Goal: Information Seeking & Learning: Learn about a topic

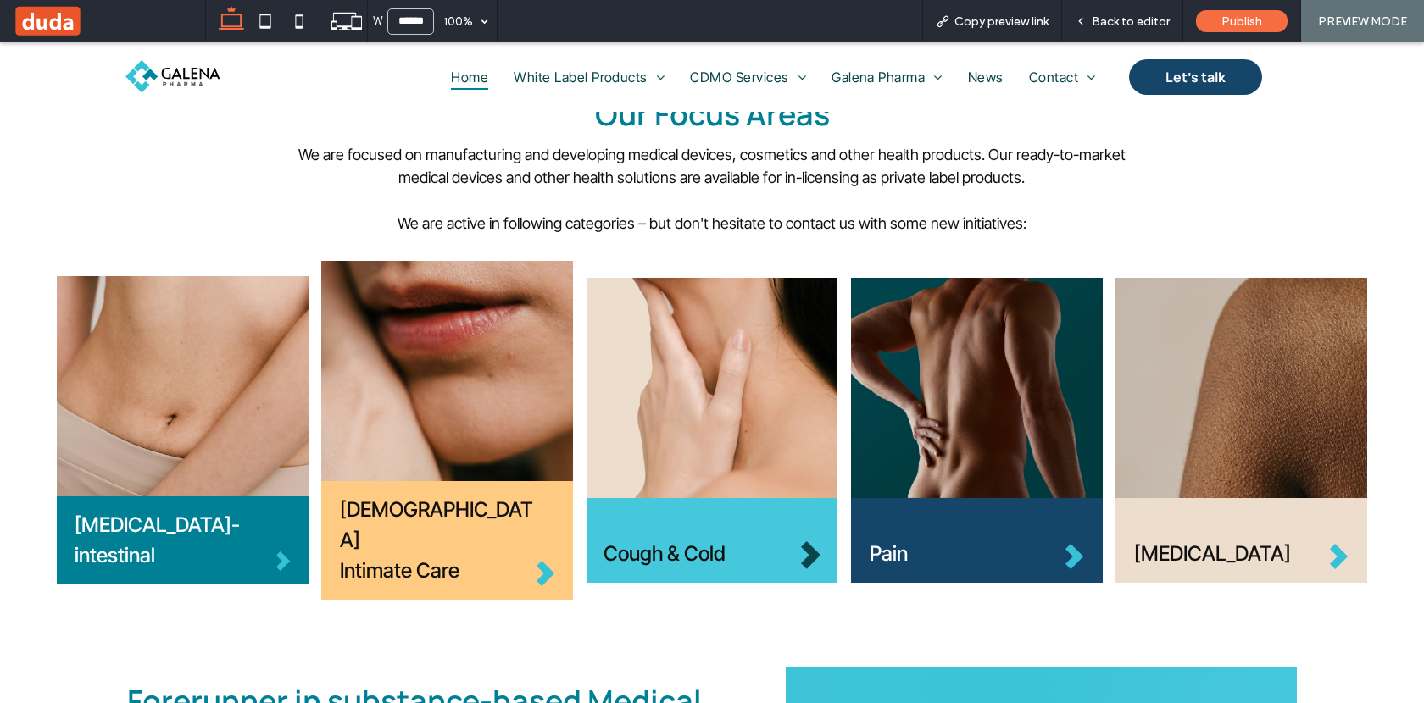
scroll to position [546, 0]
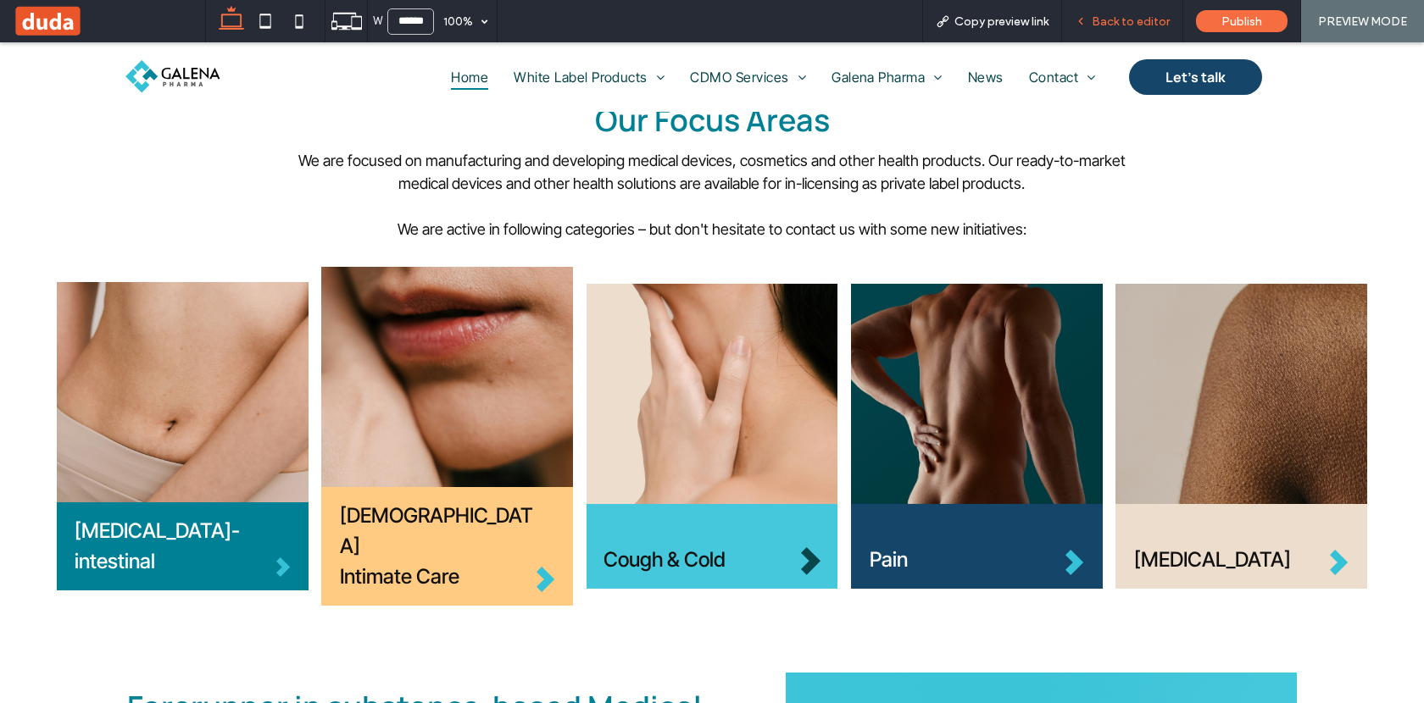
click at [1137, 22] on span "Back to editor" at bounding box center [1130, 21] width 78 height 14
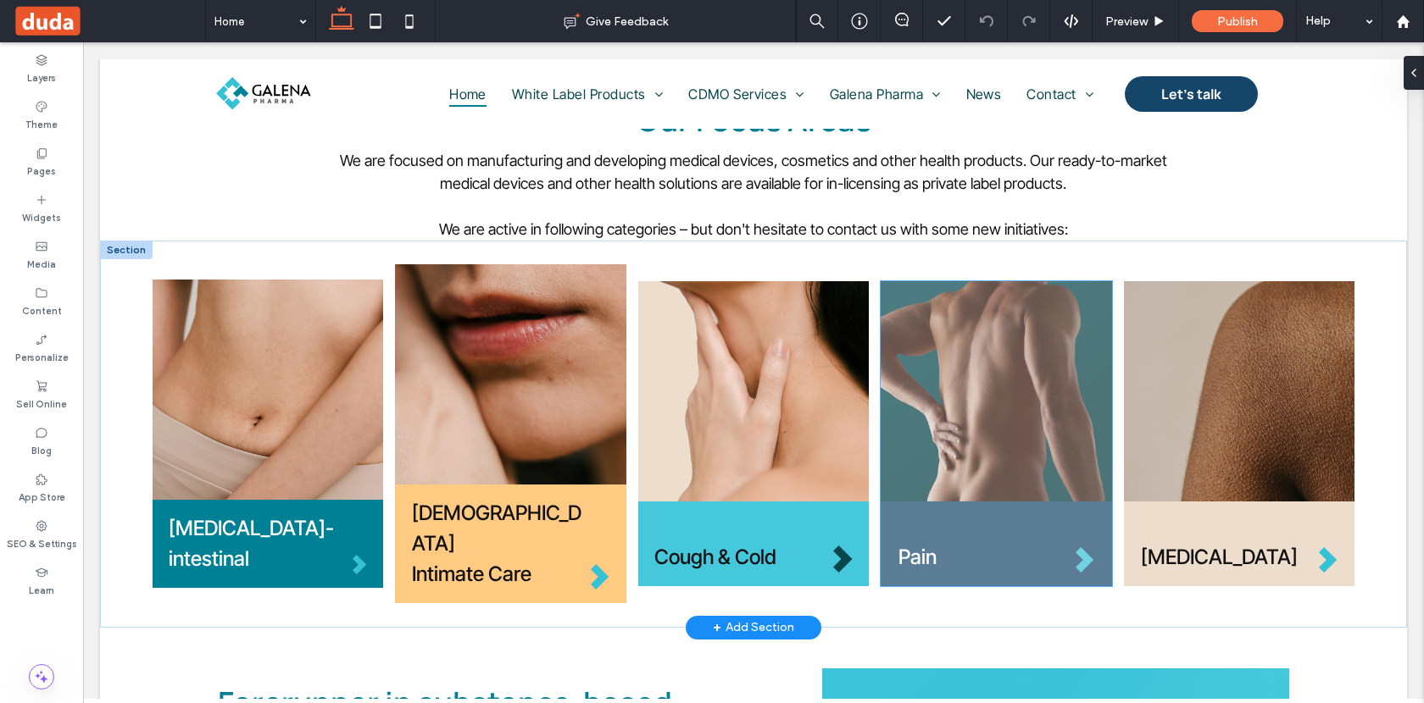
click at [1003, 391] on img at bounding box center [995, 391] width 231 height 220
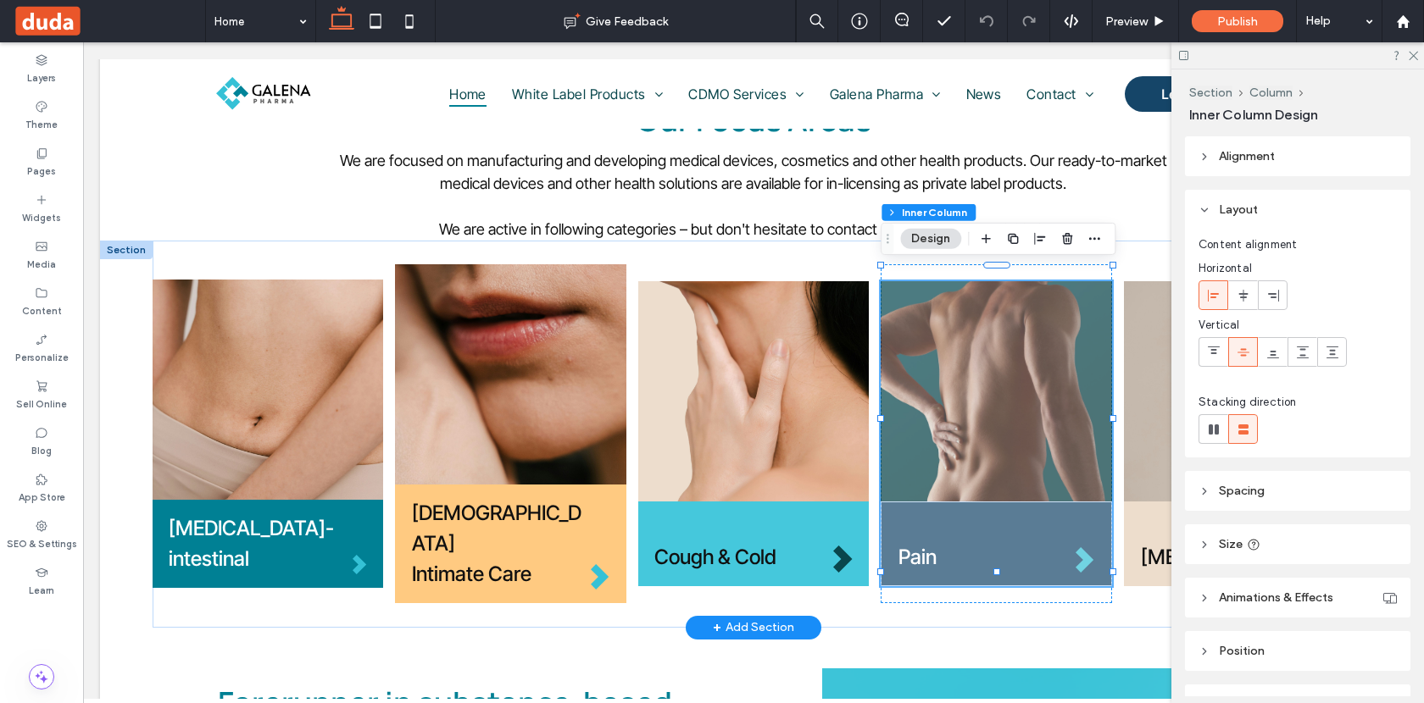
click at [976, 371] on img at bounding box center [995, 391] width 231 height 220
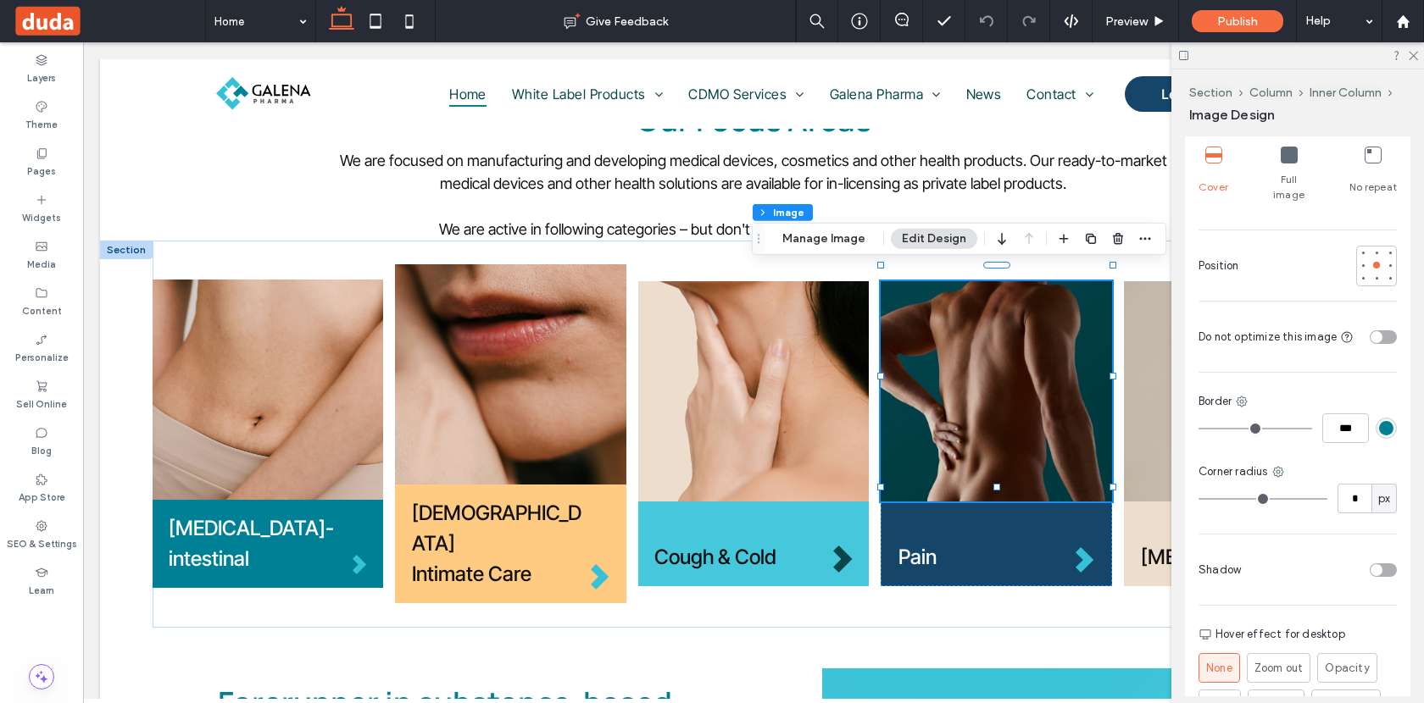
scroll to position [524, 0]
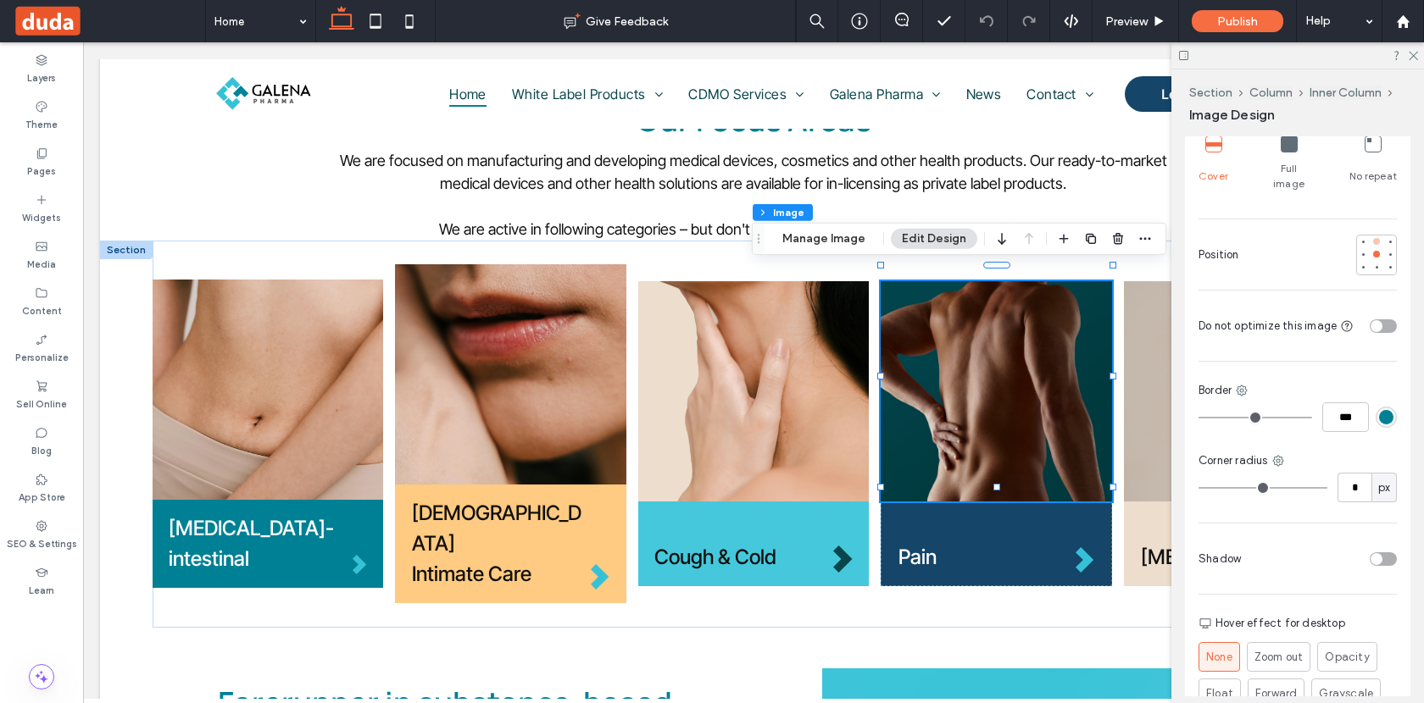
click at [1378, 238] on div at bounding box center [1376, 241] width 7 height 7
click at [834, 244] on button "Manage Image" at bounding box center [823, 239] width 105 height 20
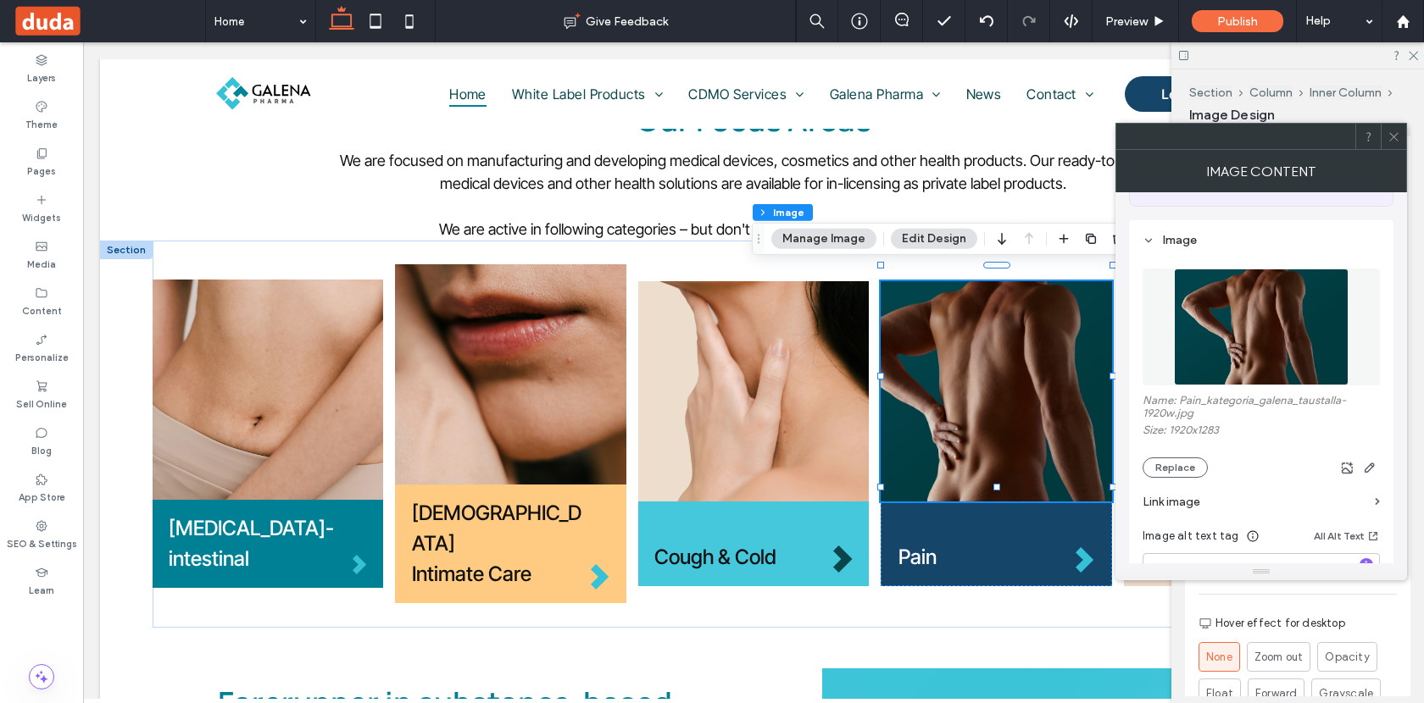
scroll to position [139, 0]
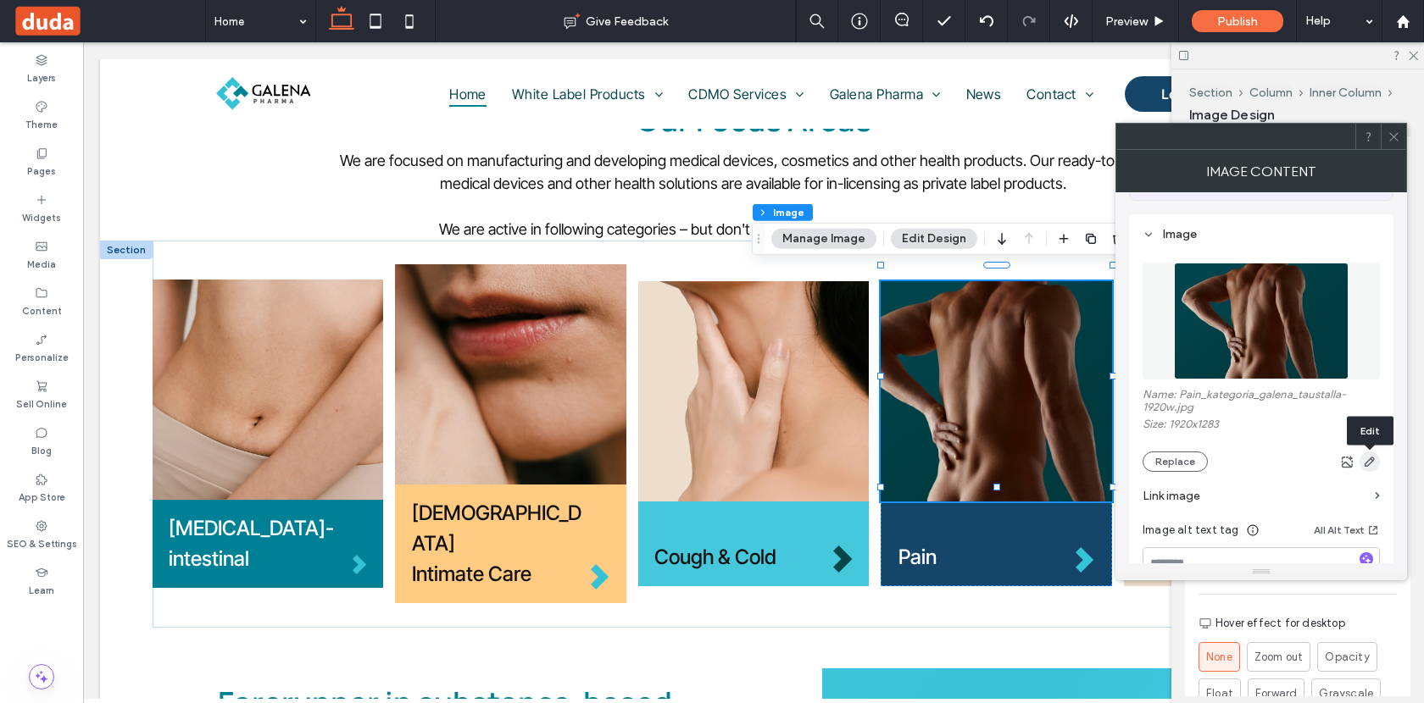
click at [1369, 469] on icon "button" at bounding box center [1370, 462] width 14 height 14
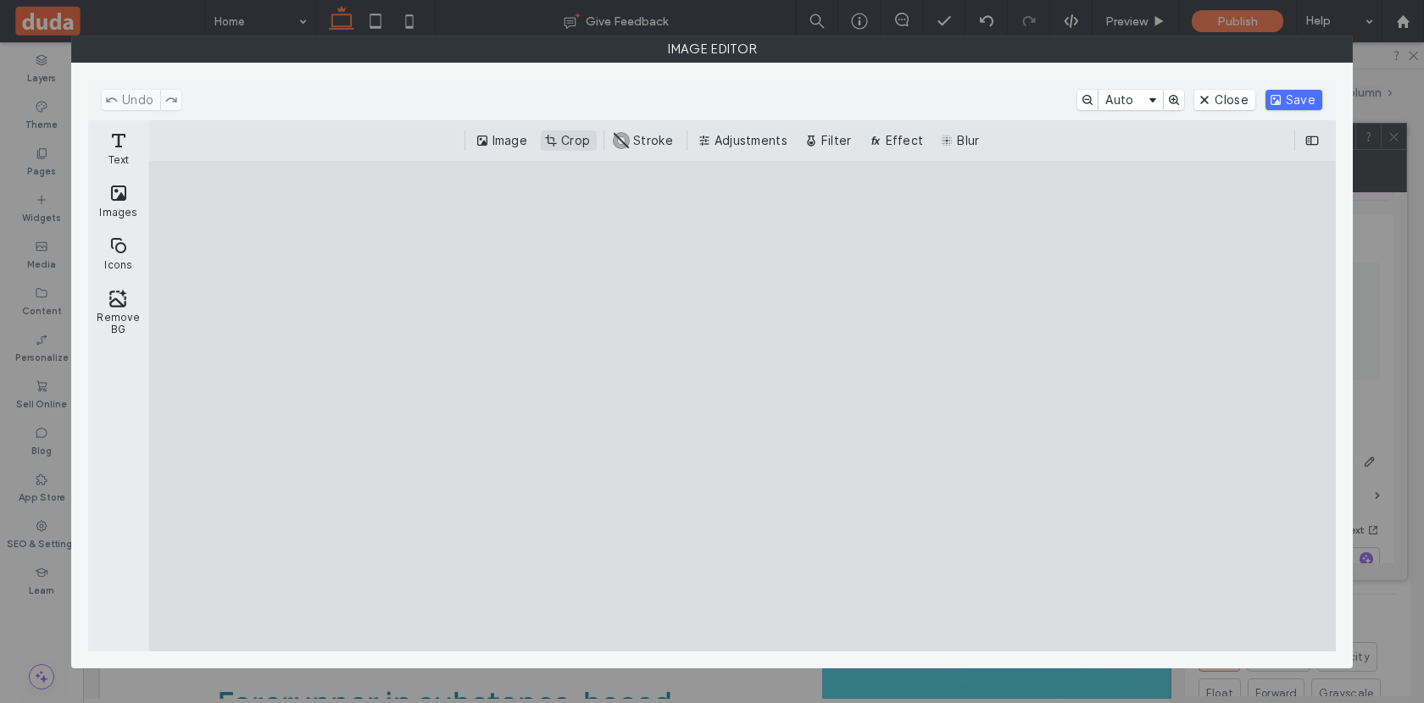
click at [588, 142] on button "Crop" at bounding box center [569, 141] width 56 height 20
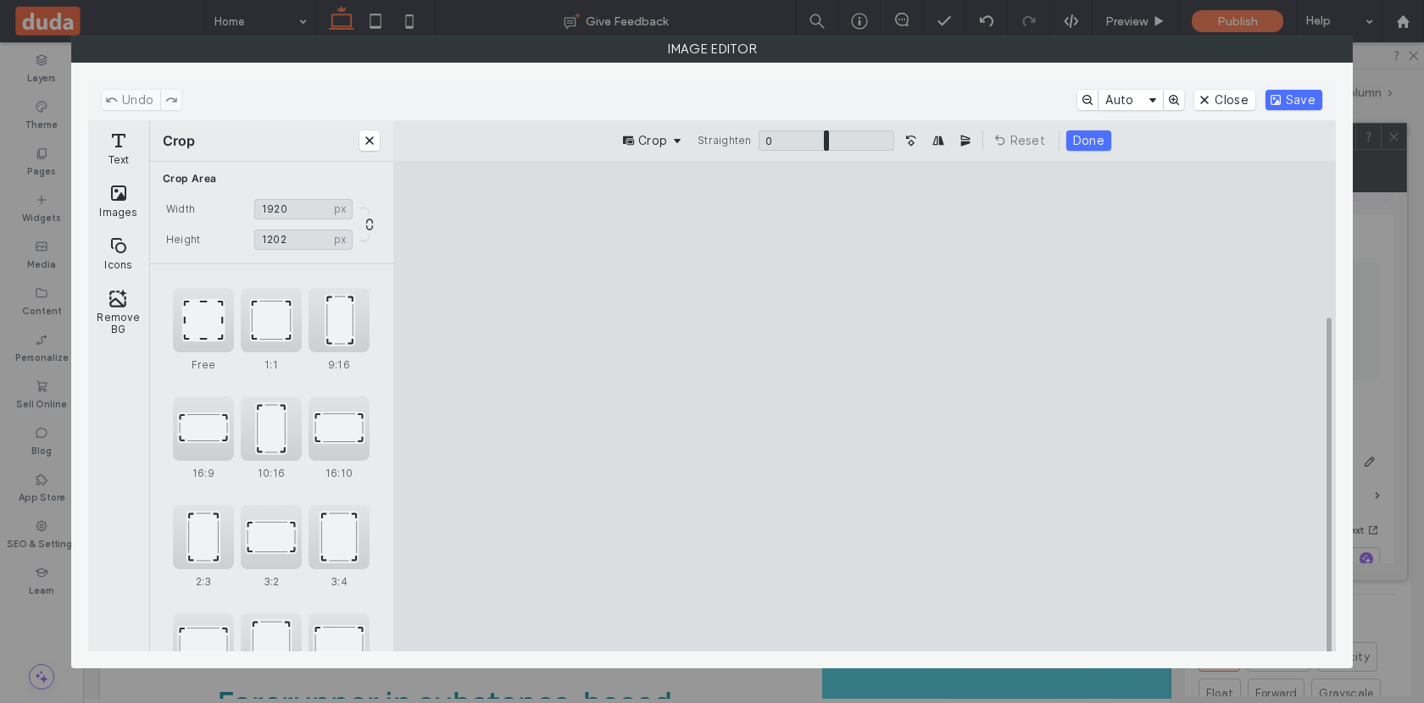
type input "****"
drag, startPoint x: 1153, startPoint y: 602, endPoint x: 1165, endPoint y: 575, distance: 29.2
click at [864, 406] on cesdk-canvas "Editor canvas" at bounding box center [864, 406] width 0 height 0
click at [1303, 93] on button "Save" at bounding box center [1293, 100] width 57 height 20
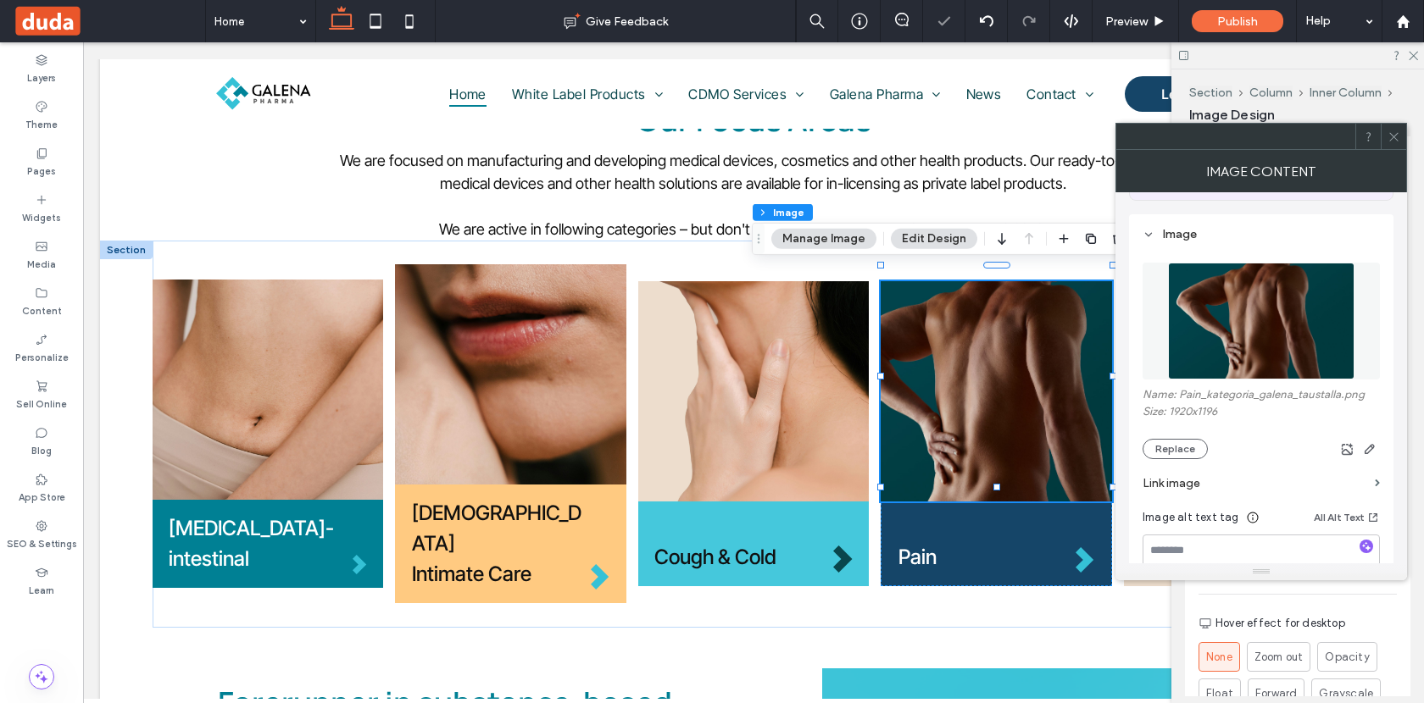
click at [1394, 142] on icon at bounding box center [1393, 137] width 13 height 13
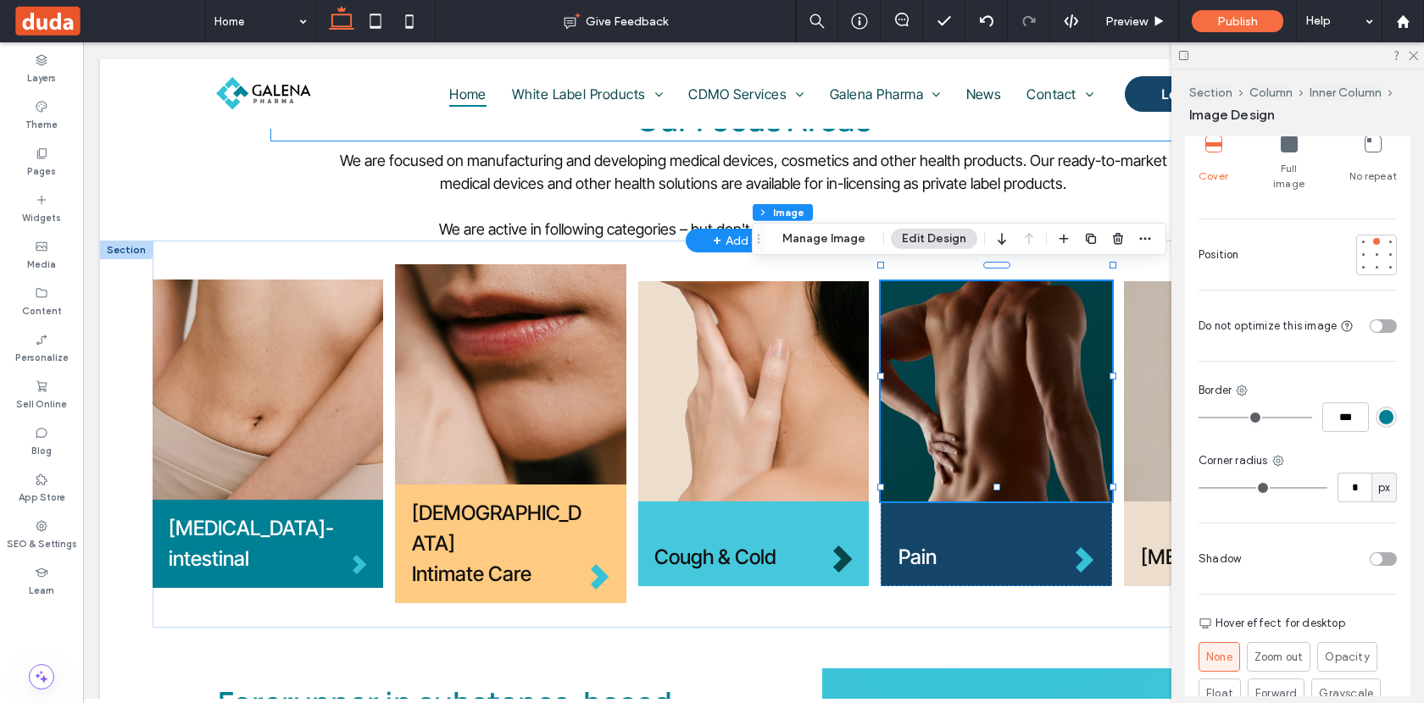
click at [1045, 136] on h2 "Our Focus Areas" at bounding box center [753, 120] width 964 height 42
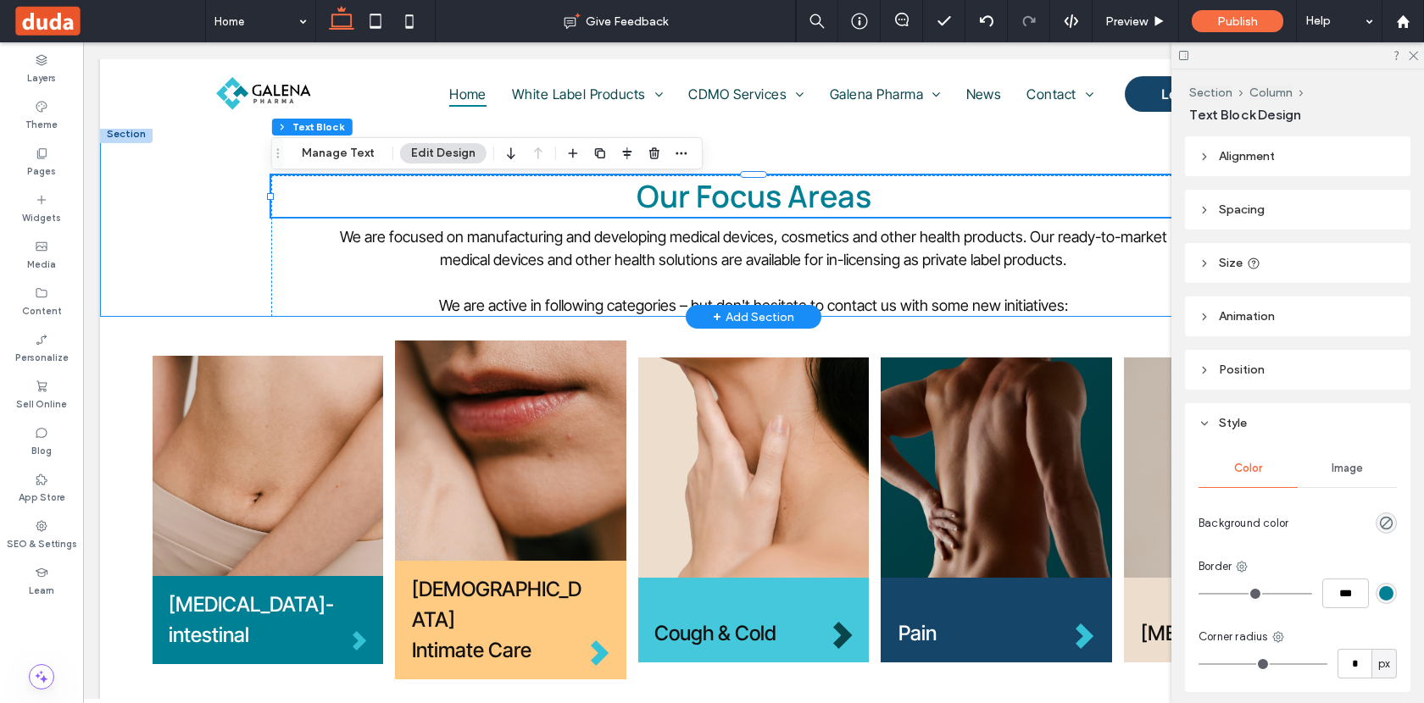
scroll to position [463, 0]
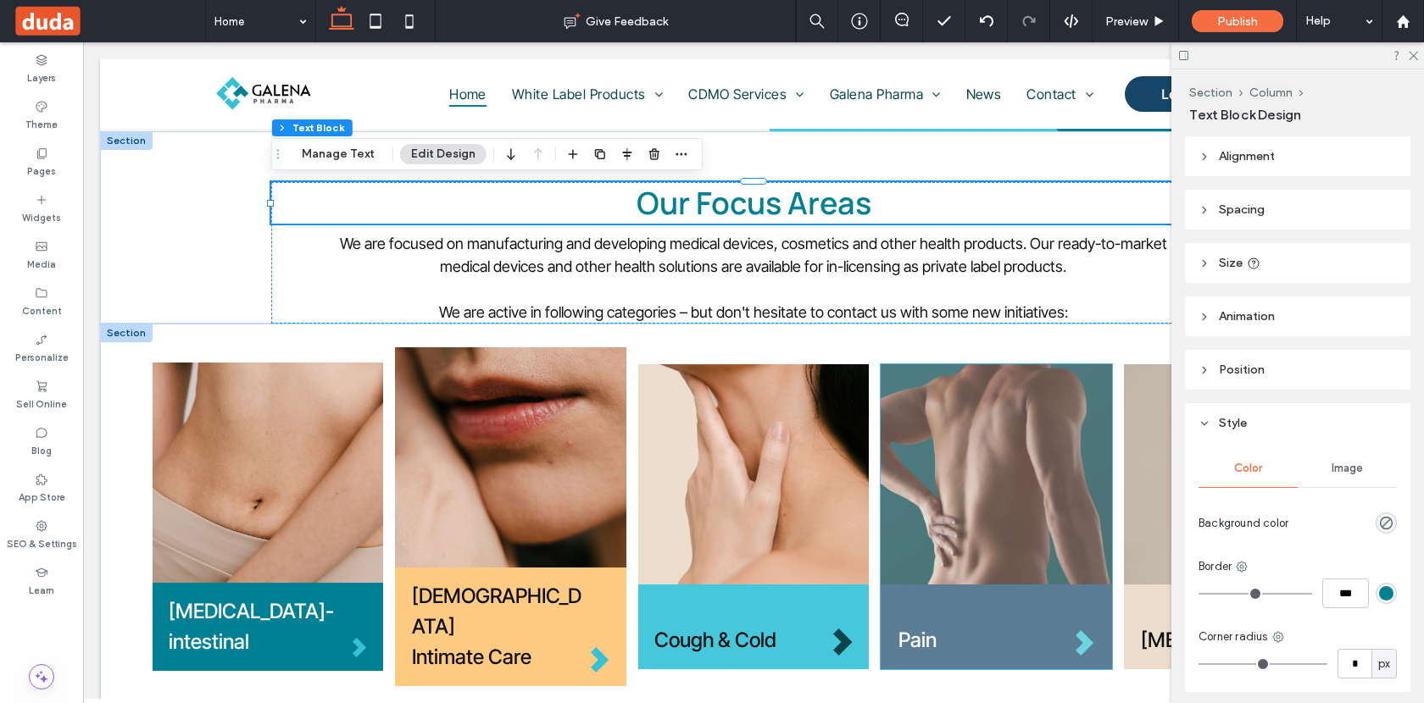
click at [1020, 438] on img at bounding box center [995, 474] width 231 height 220
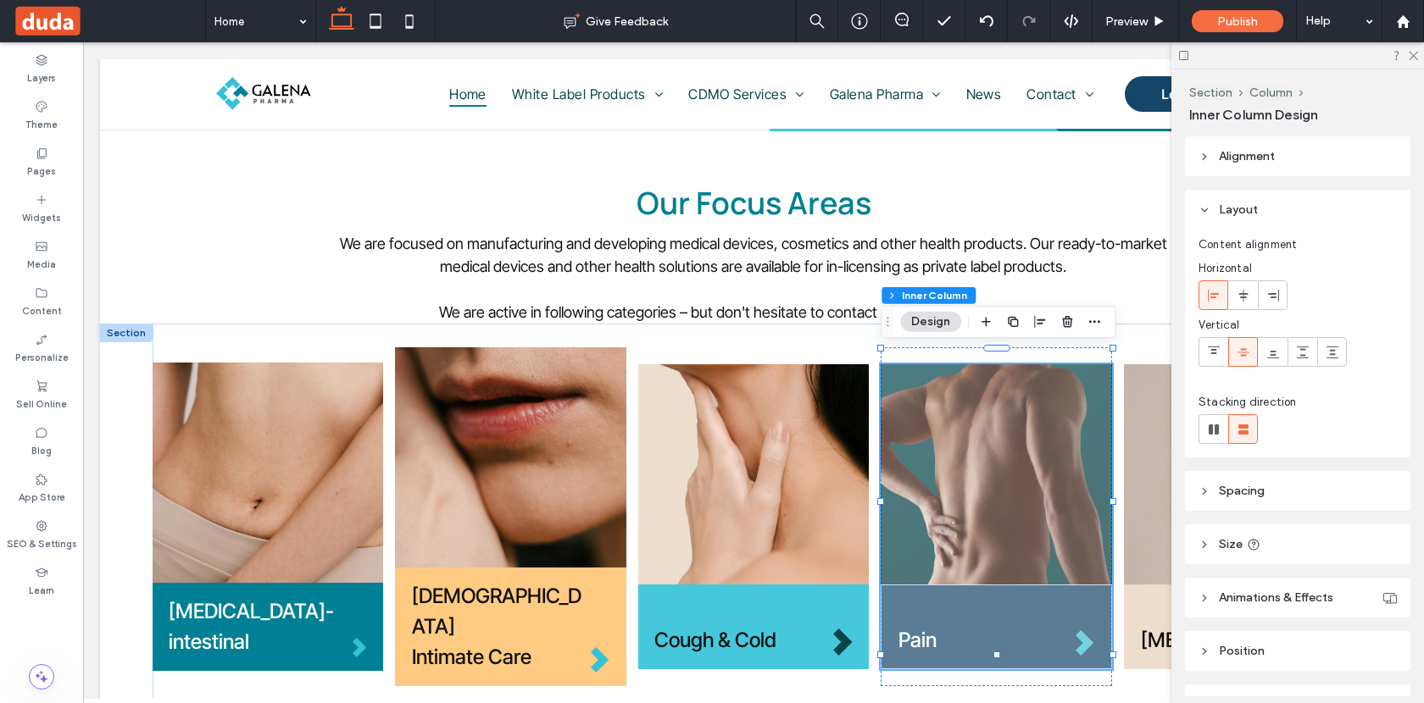
click at [998, 442] on img at bounding box center [995, 474] width 231 height 220
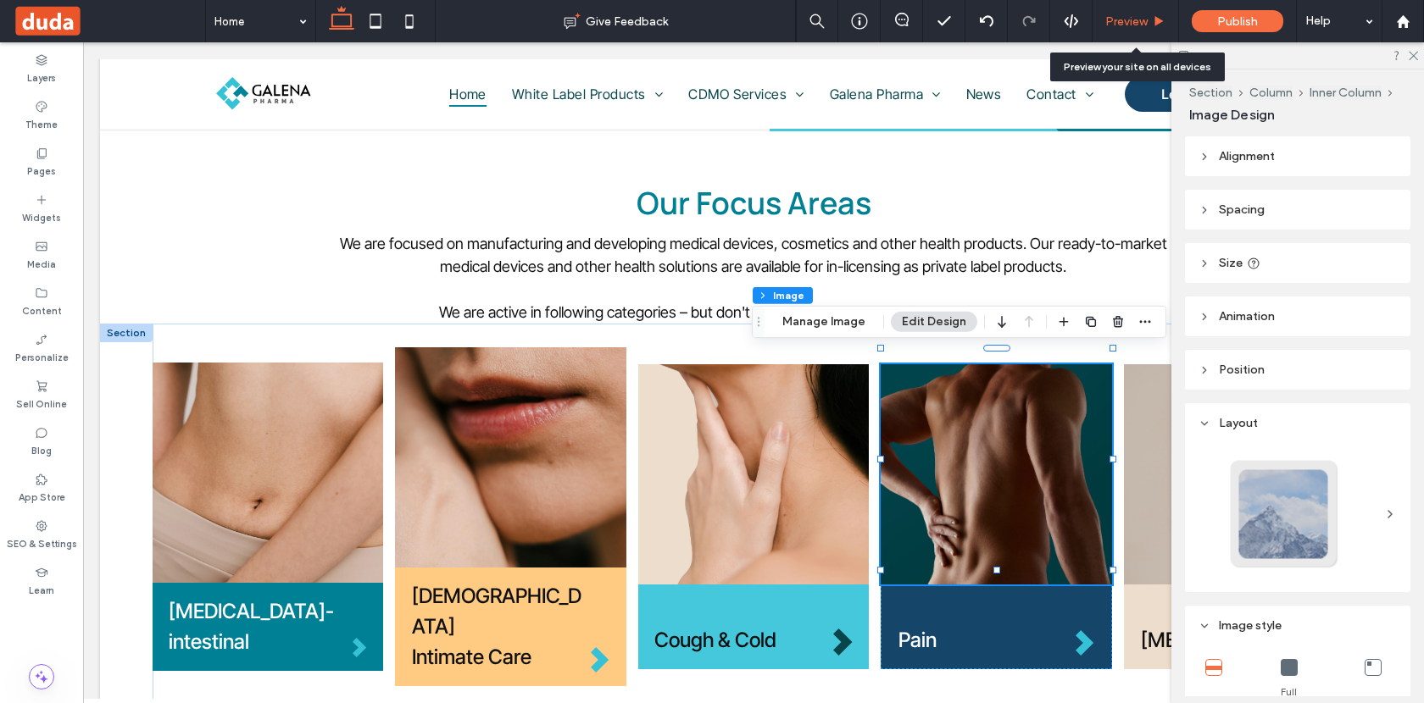
click at [1114, 27] on span "Preview" at bounding box center [1126, 21] width 42 height 14
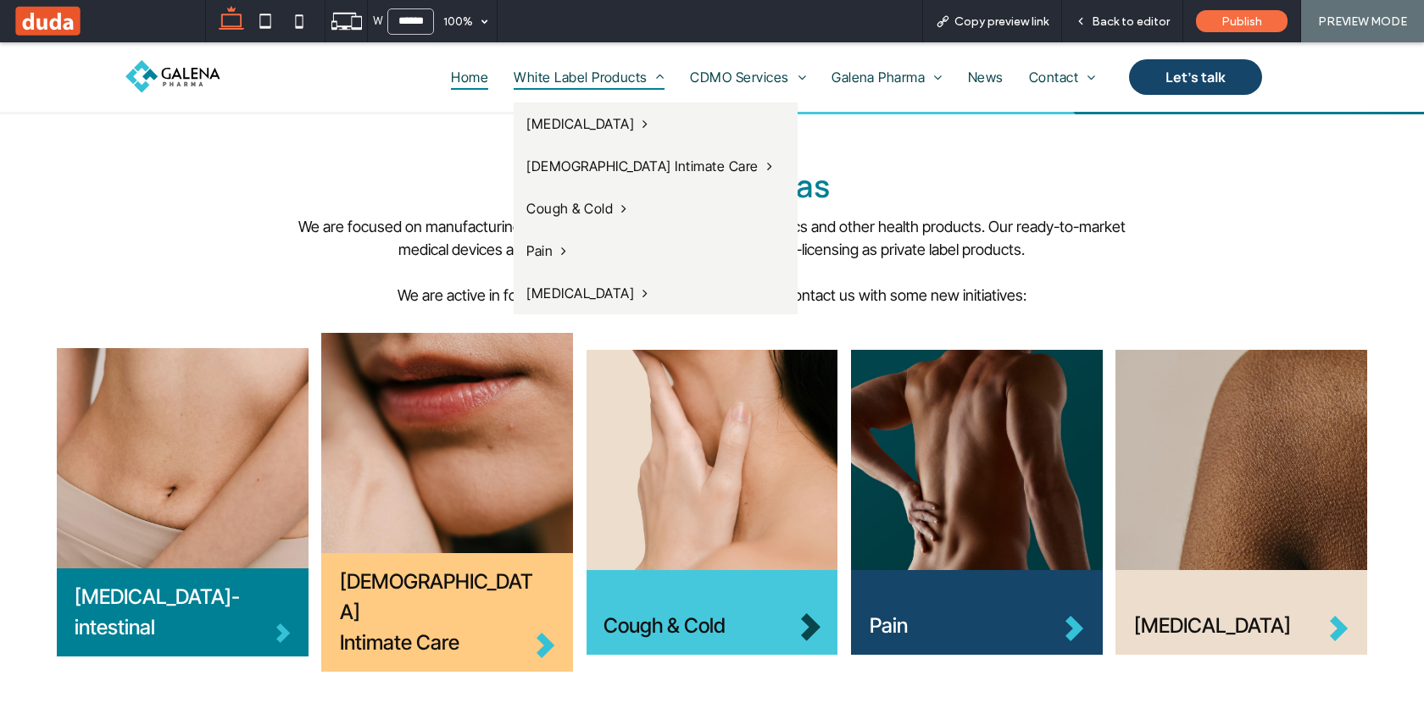
click at [554, 82] on span "White Label Products" at bounding box center [589, 76] width 151 height 25
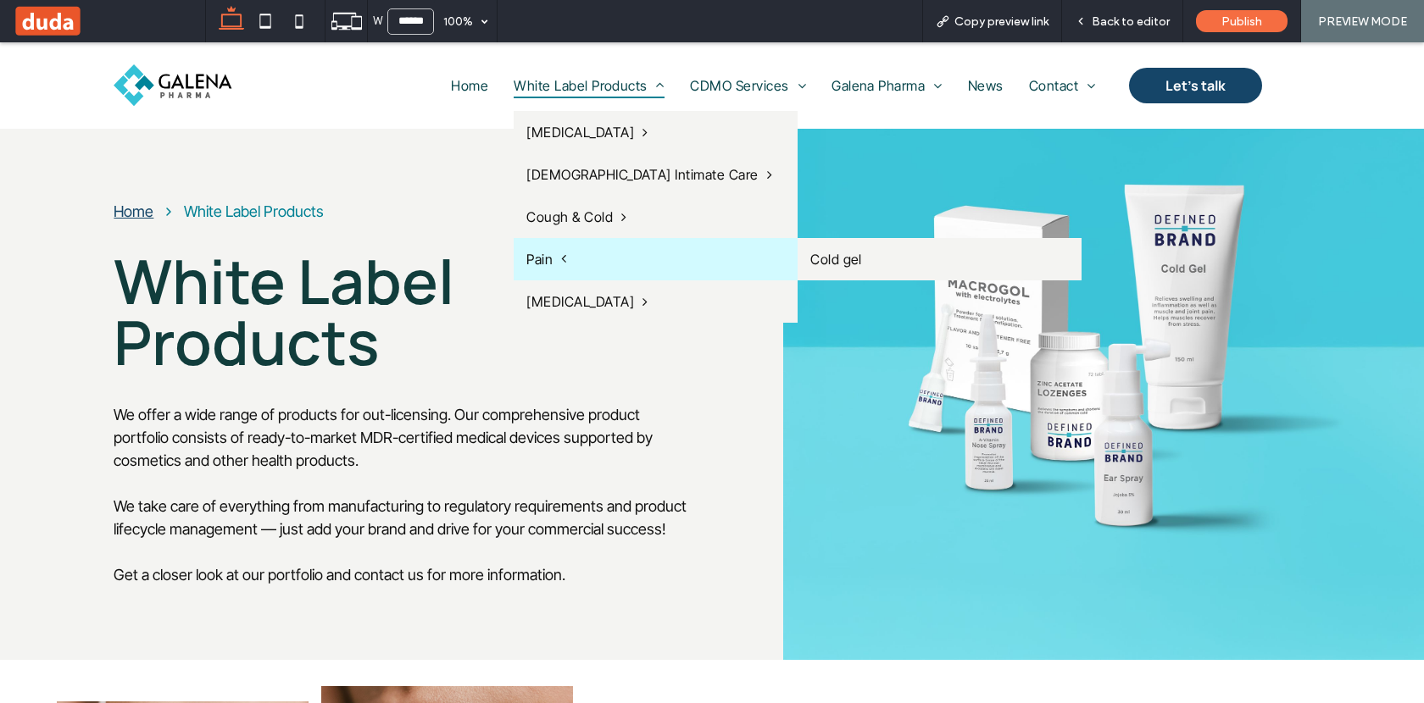
click at [542, 251] on span "Pain" at bounding box center [546, 259] width 40 height 17
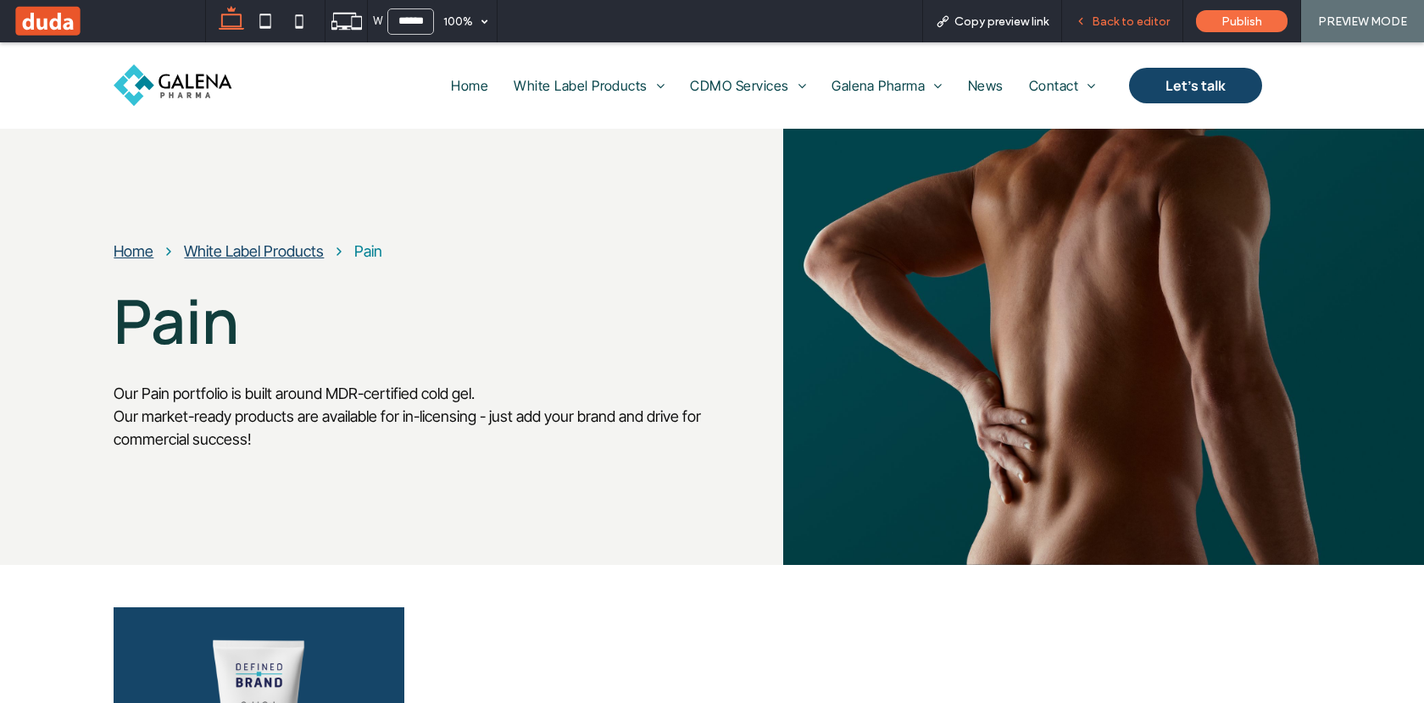
click at [1108, 32] on div "Back to editor" at bounding box center [1122, 21] width 121 height 42
click at [1122, 20] on span "Back to editor" at bounding box center [1130, 21] width 78 height 14
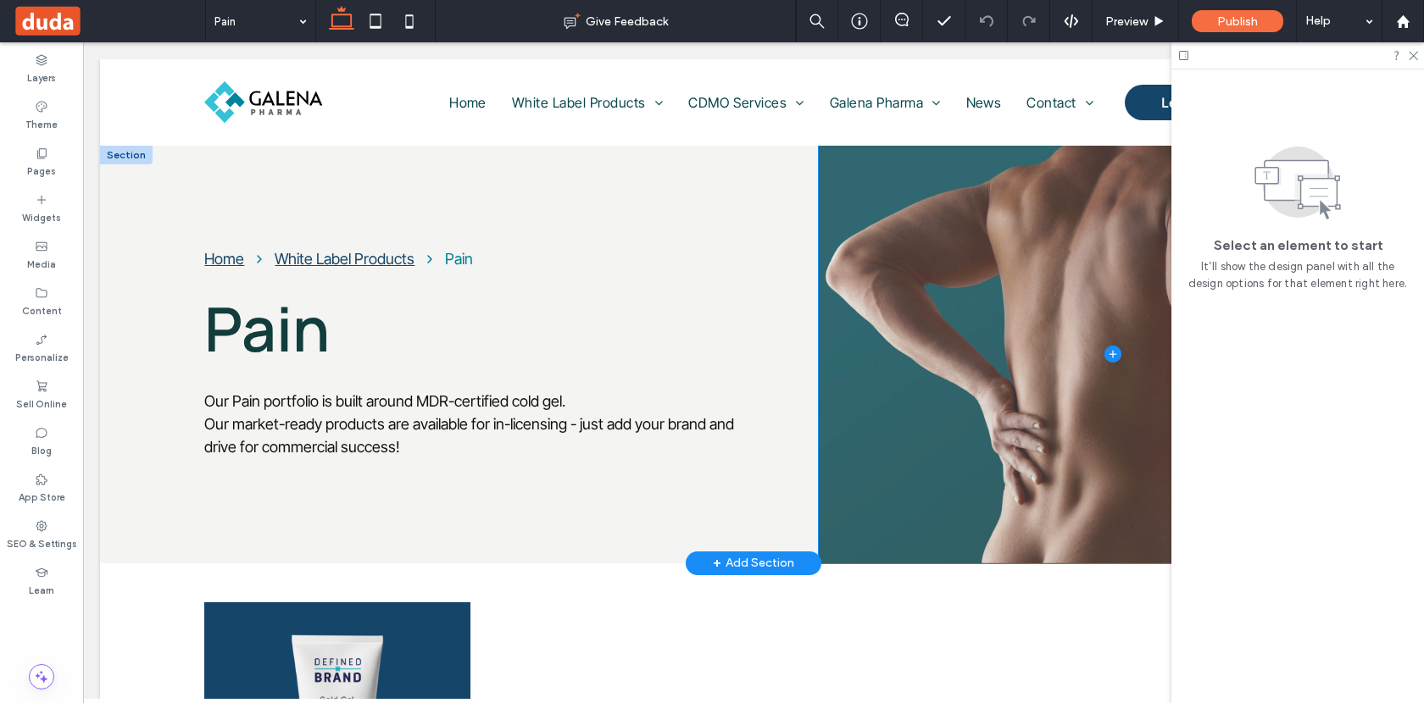
click at [991, 314] on span at bounding box center [1113, 355] width 588 height 418
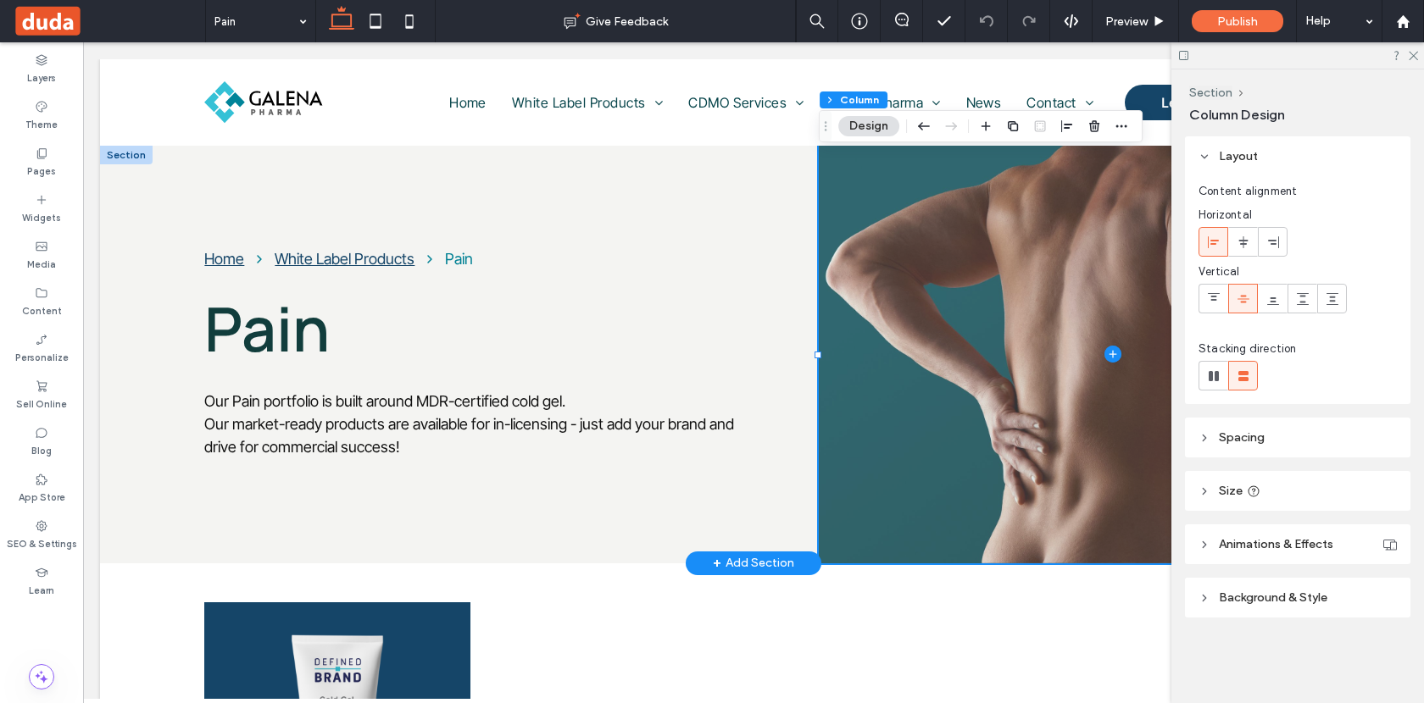
click at [963, 373] on span at bounding box center [1113, 355] width 588 height 418
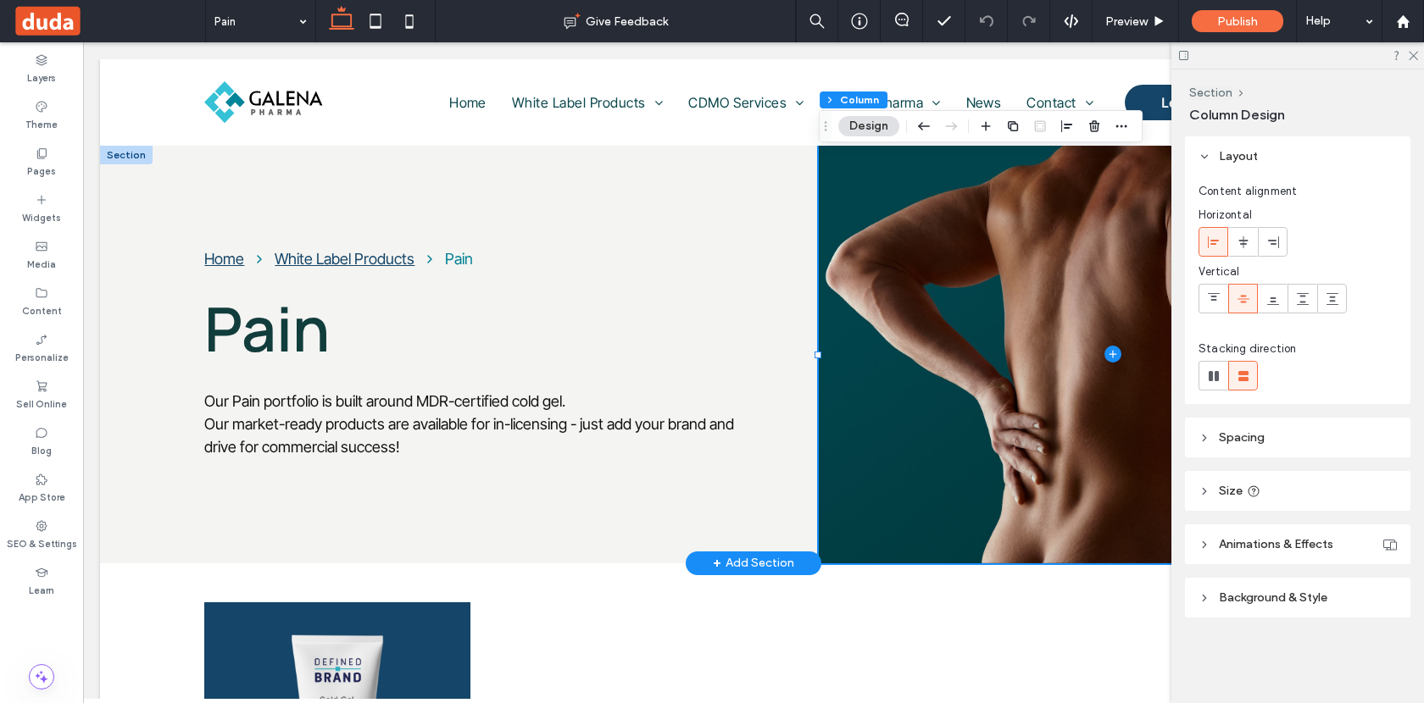
click at [1297, 607] on header "Background & Style" at bounding box center [1297, 598] width 225 height 40
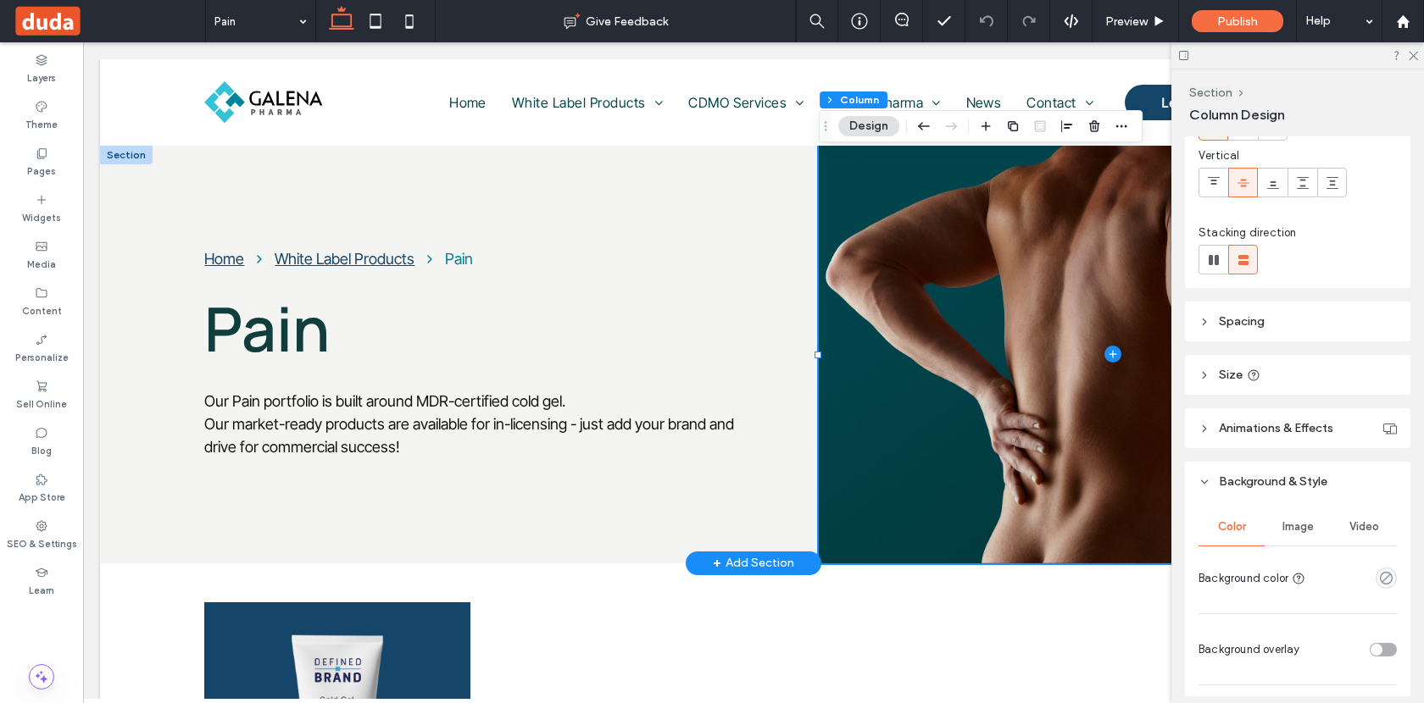
scroll to position [223, 0]
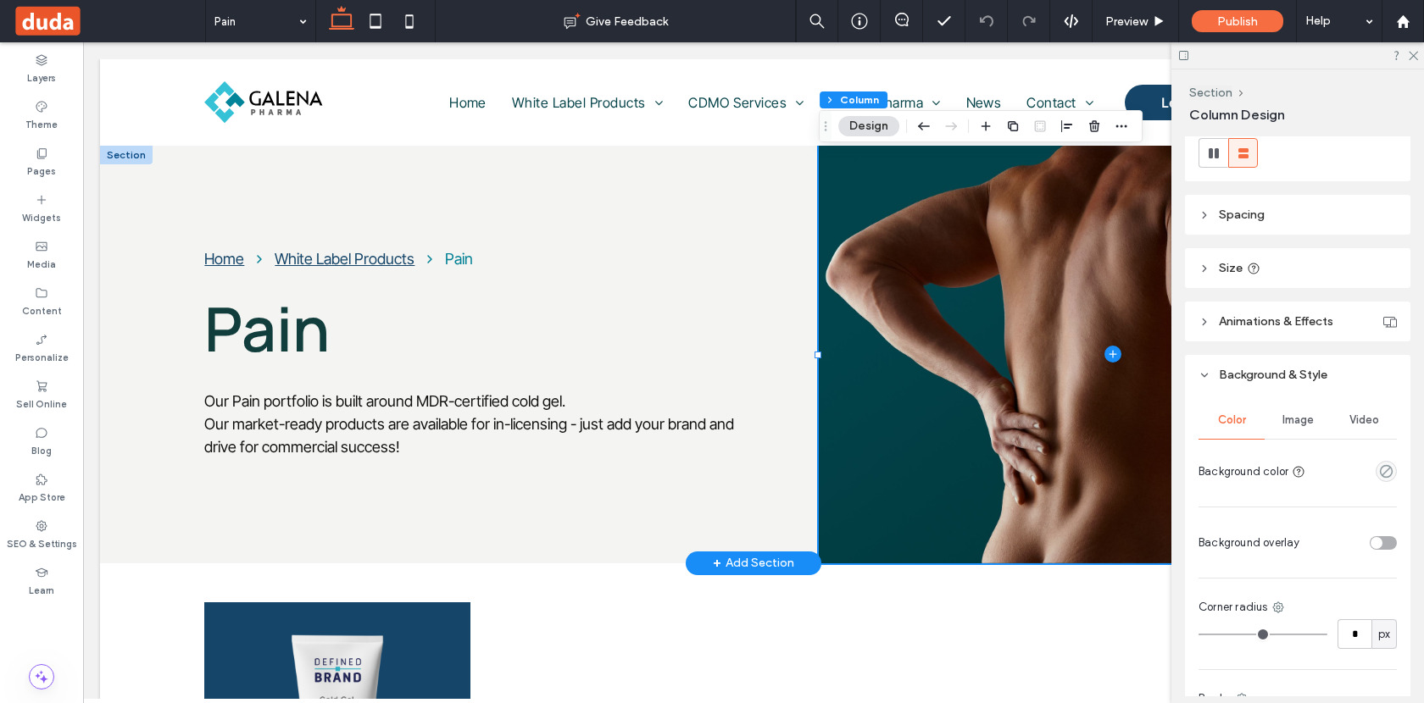
click at [1304, 430] on div "Image" at bounding box center [1297, 420] width 66 height 37
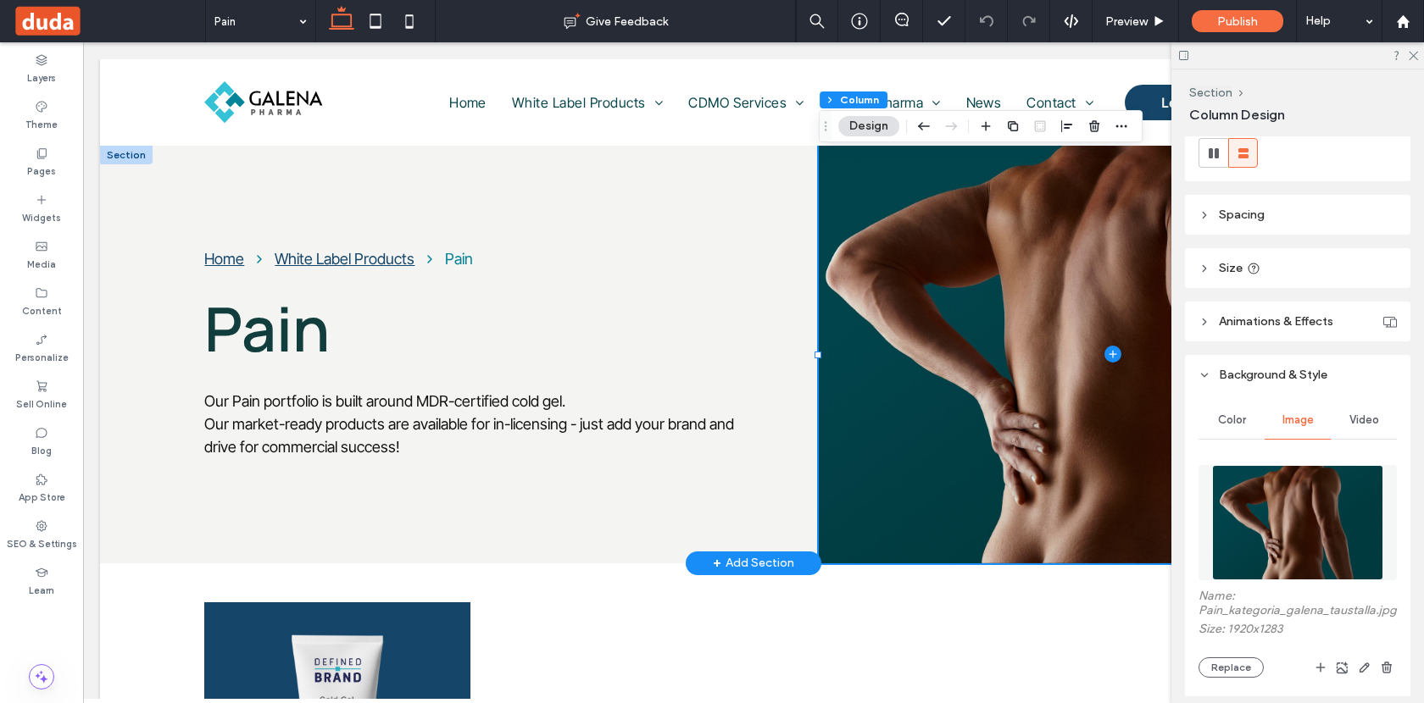
scroll to position [331, 0]
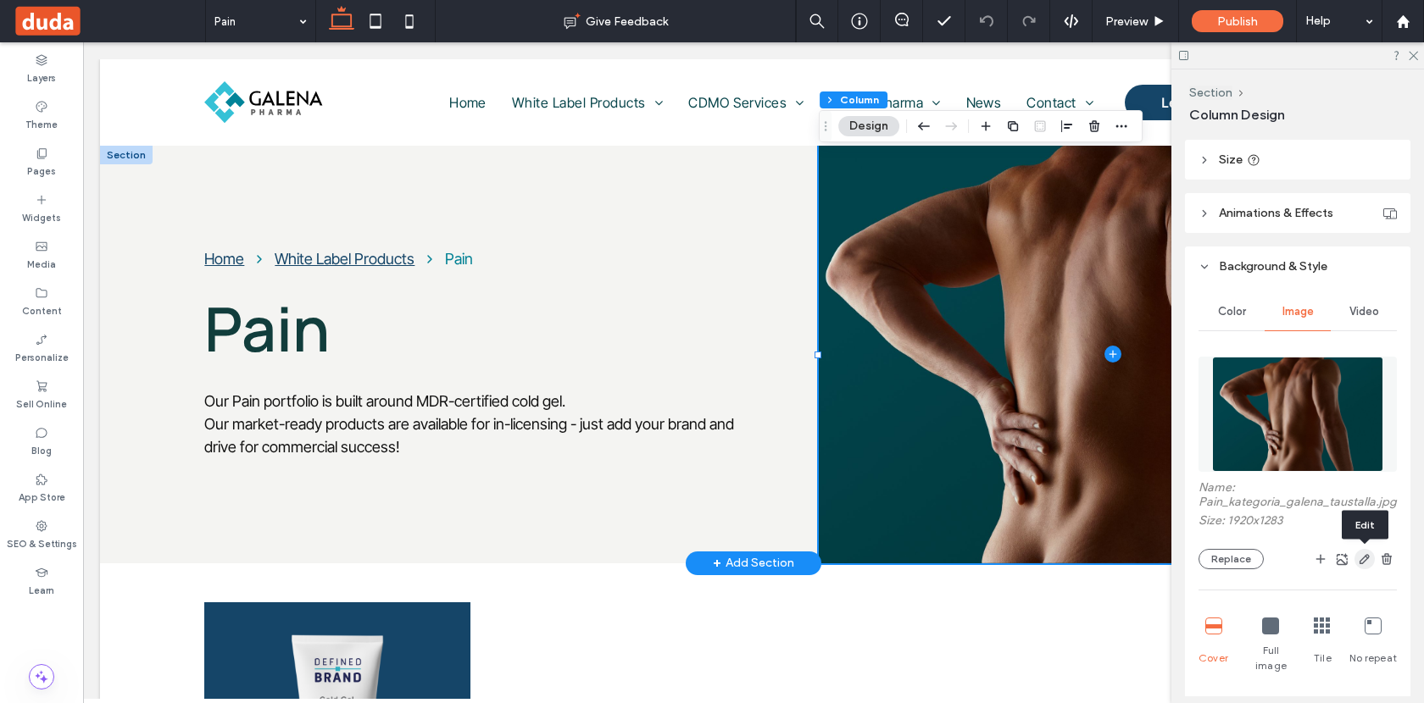
click at [1365, 561] on icon "button" at bounding box center [1365, 560] width 14 height 14
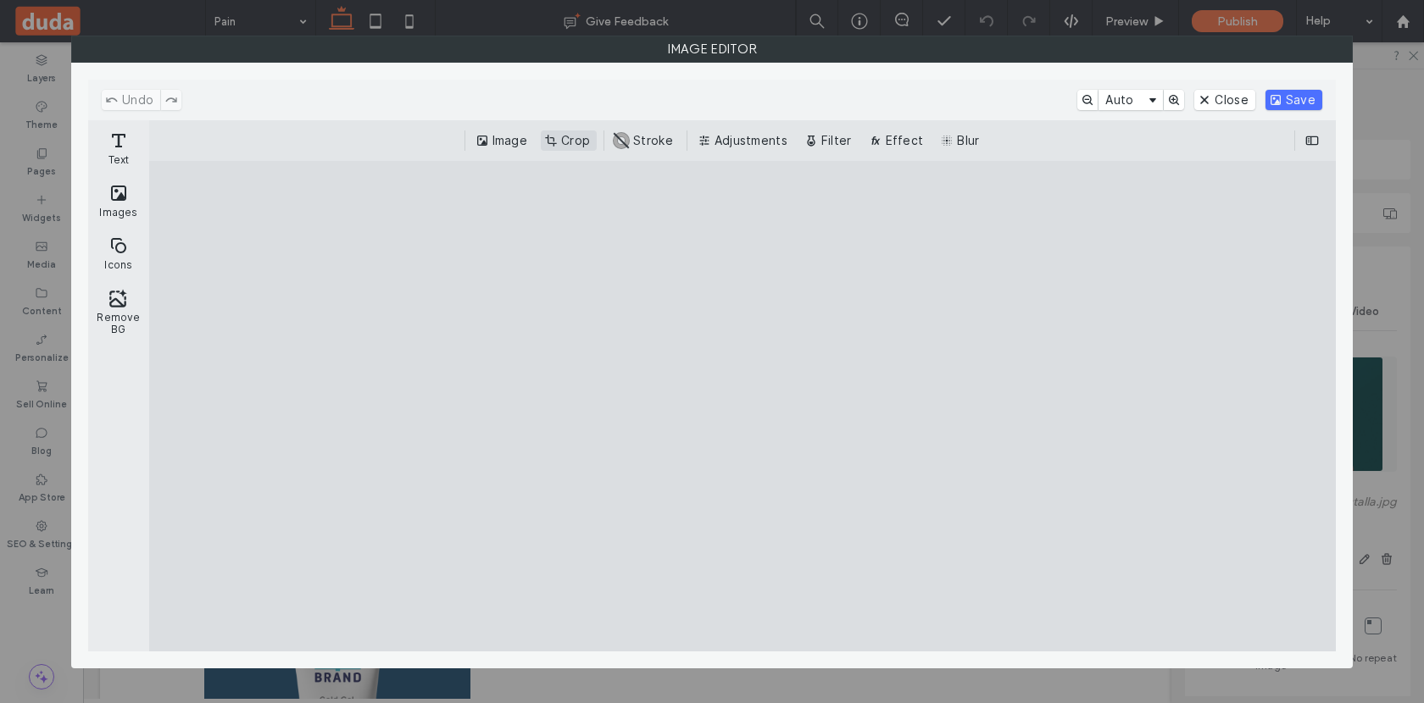
click at [563, 143] on button "Crop" at bounding box center [569, 141] width 56 height 20
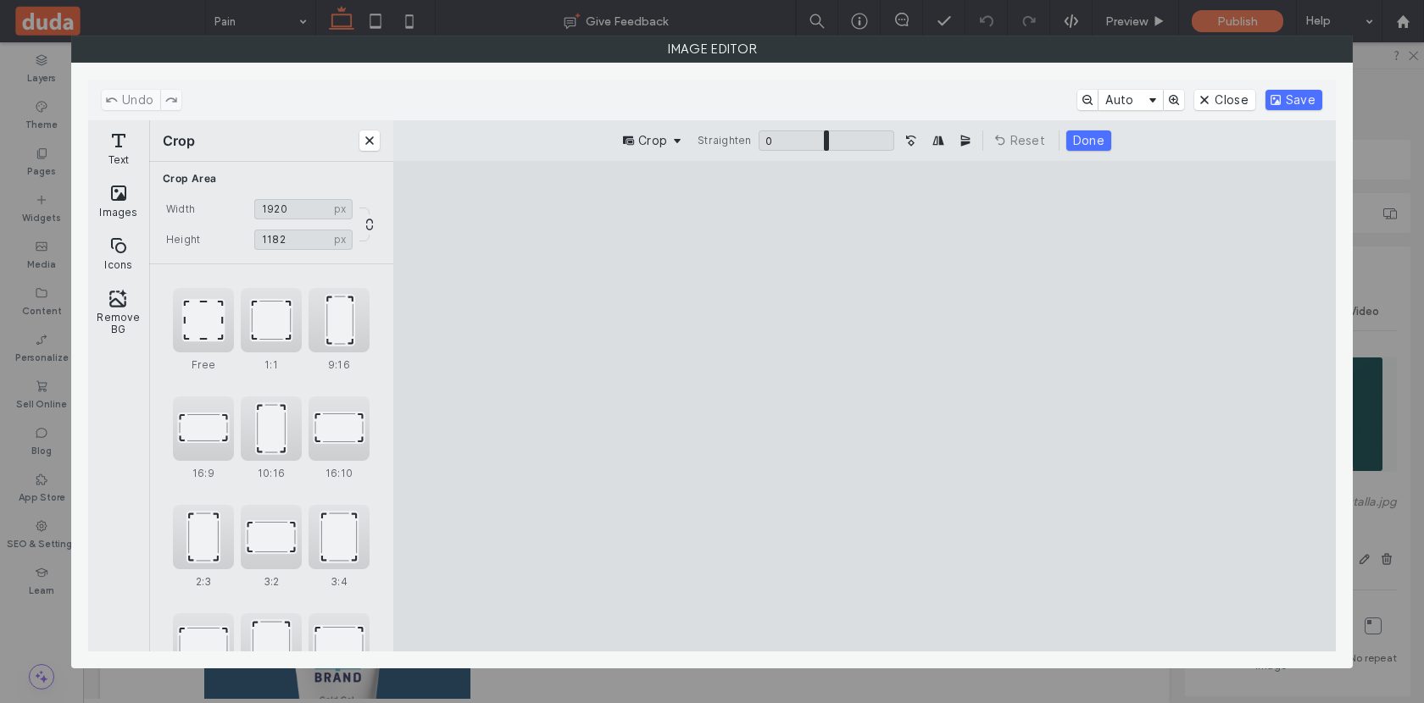
type input "****"
drag, startPoint x: 1155, startPoint y: 601, endPoint x: 1172, endPoint y: 570, distance: 34.9
click at [864, 406] on cesdk-canvas "Editor canvas" at bounding box center [864, 406] width 0 height 0
click at [1294, 97] on button "Save" at bounding box center [1293, 100] width 57 height 20
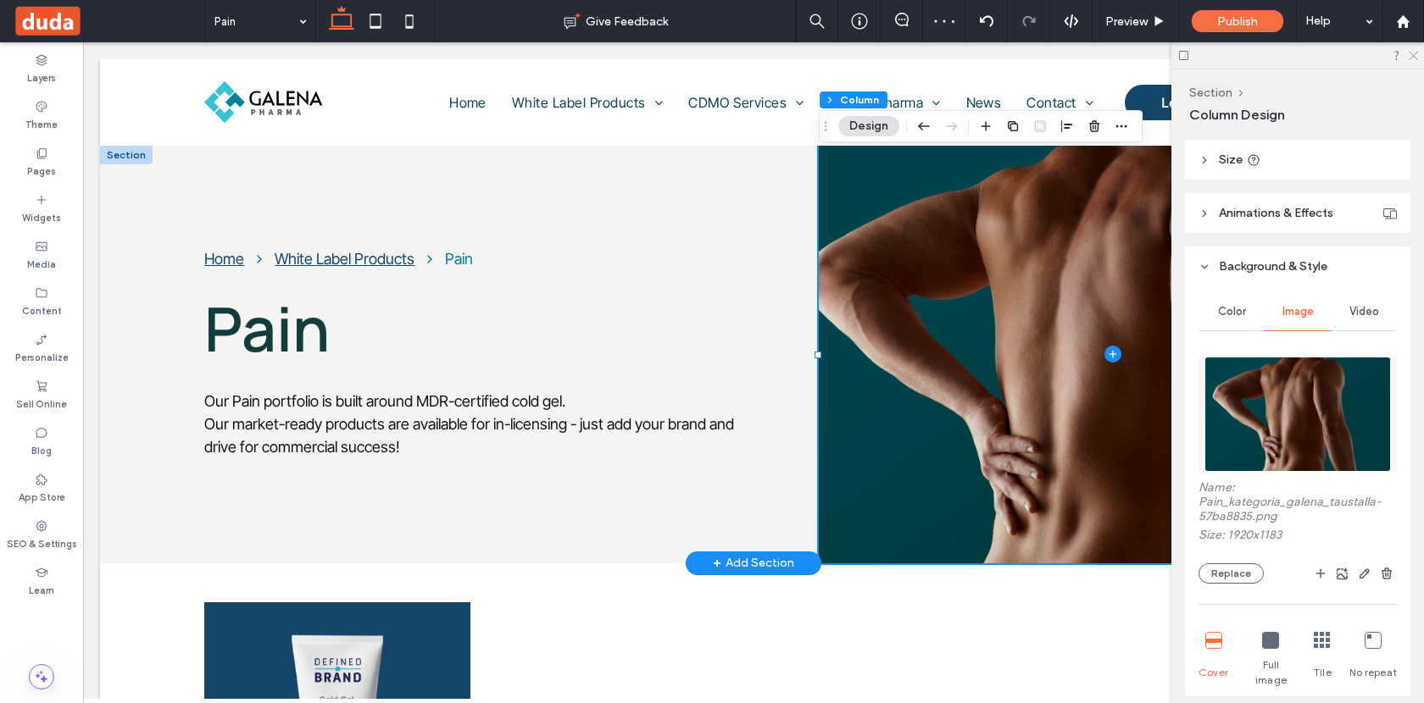
click at [1412, 53] on icon at bounding box center [1412, 54] width 11 height 11
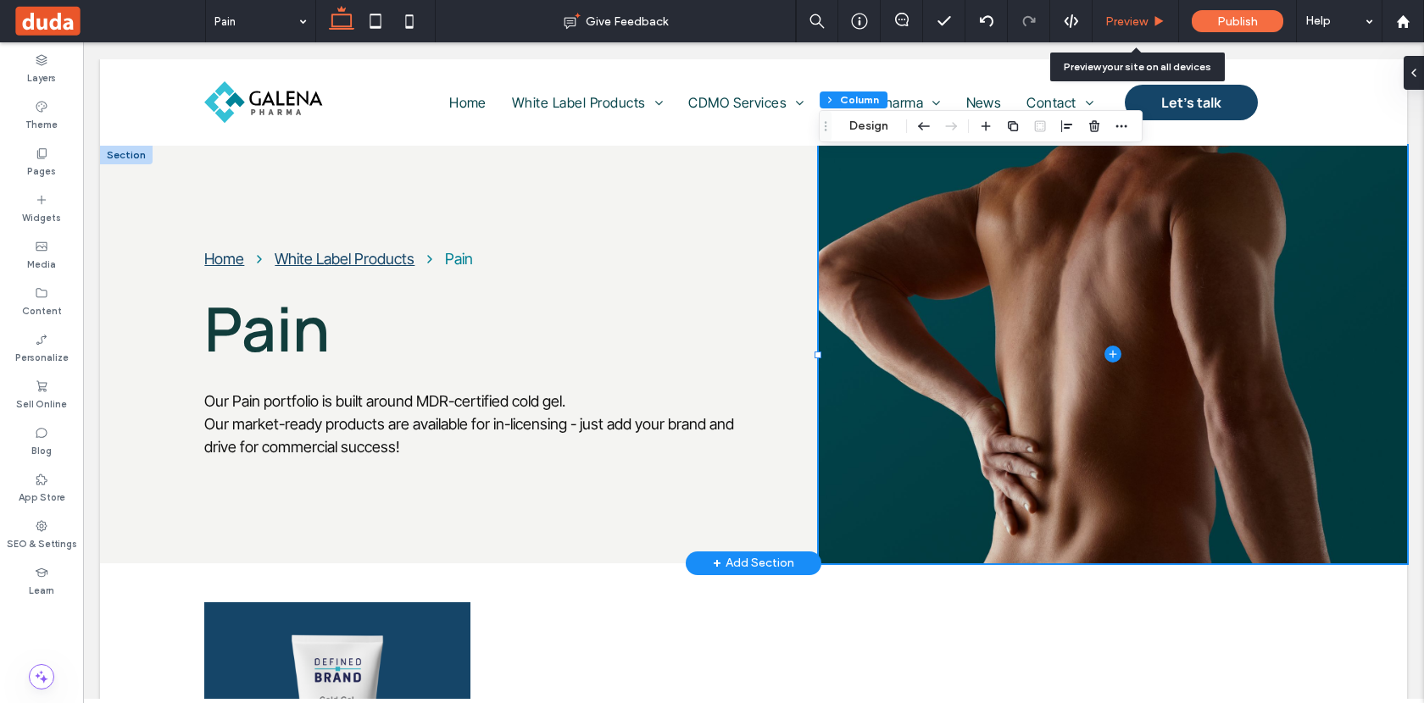
click at [1133, 27] on span "Preview" at bounding box center [1126, 21] width 42 height 14
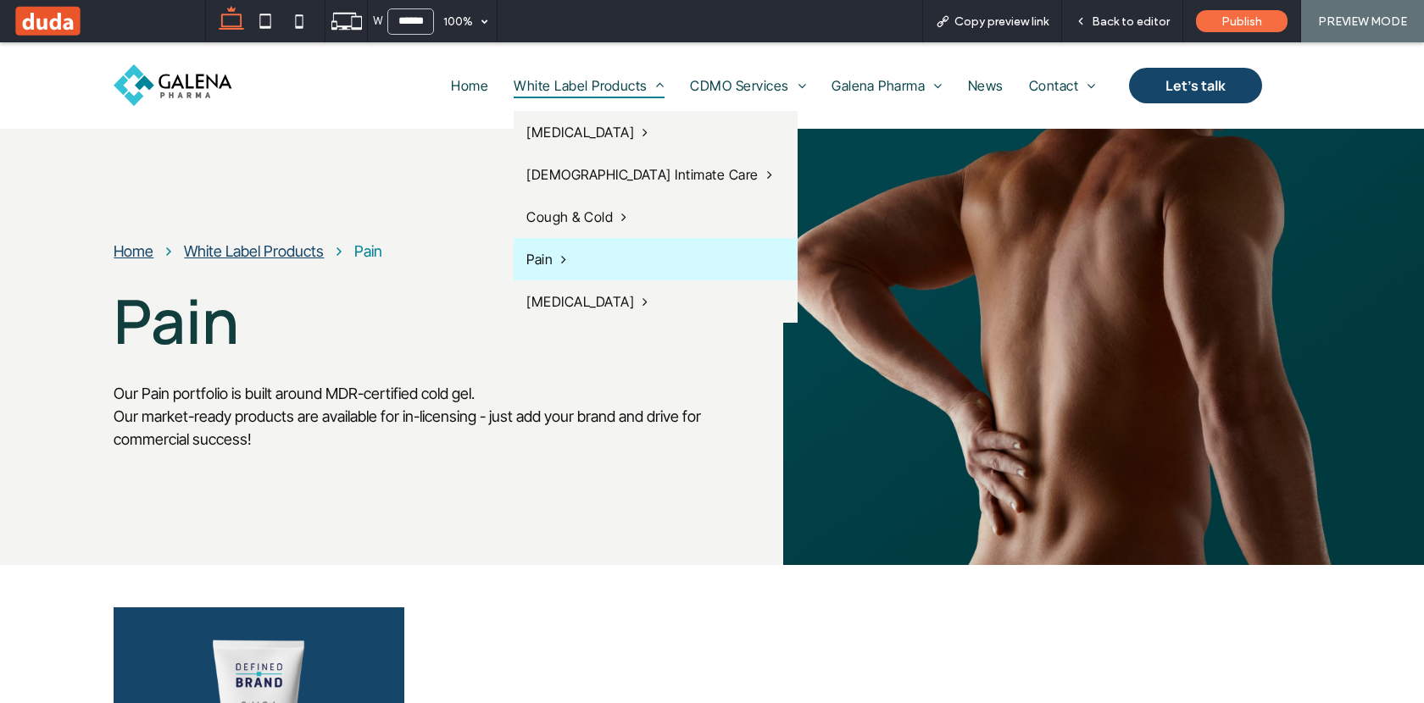
click at [575, 89] on span "White Label Products" at bounding box center [589, 85] width 151 height 25
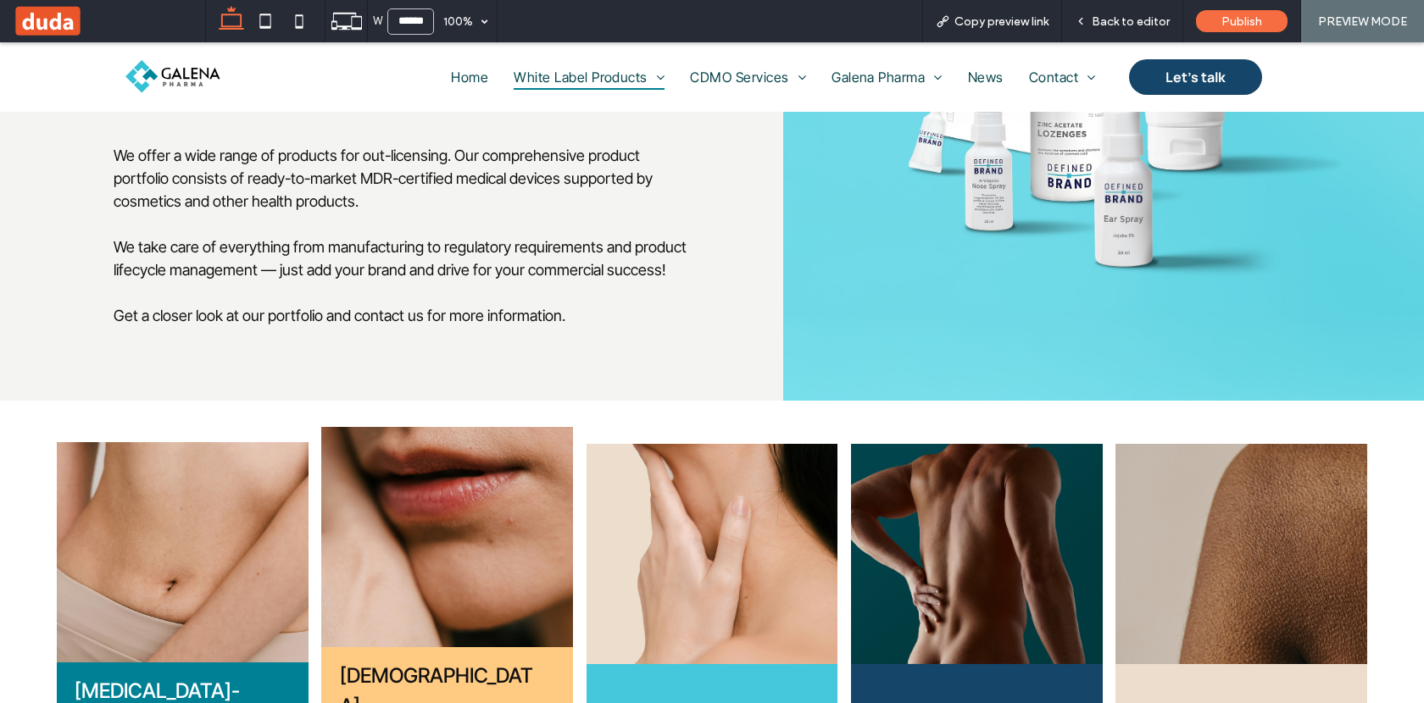
scroll to position [332, 0]
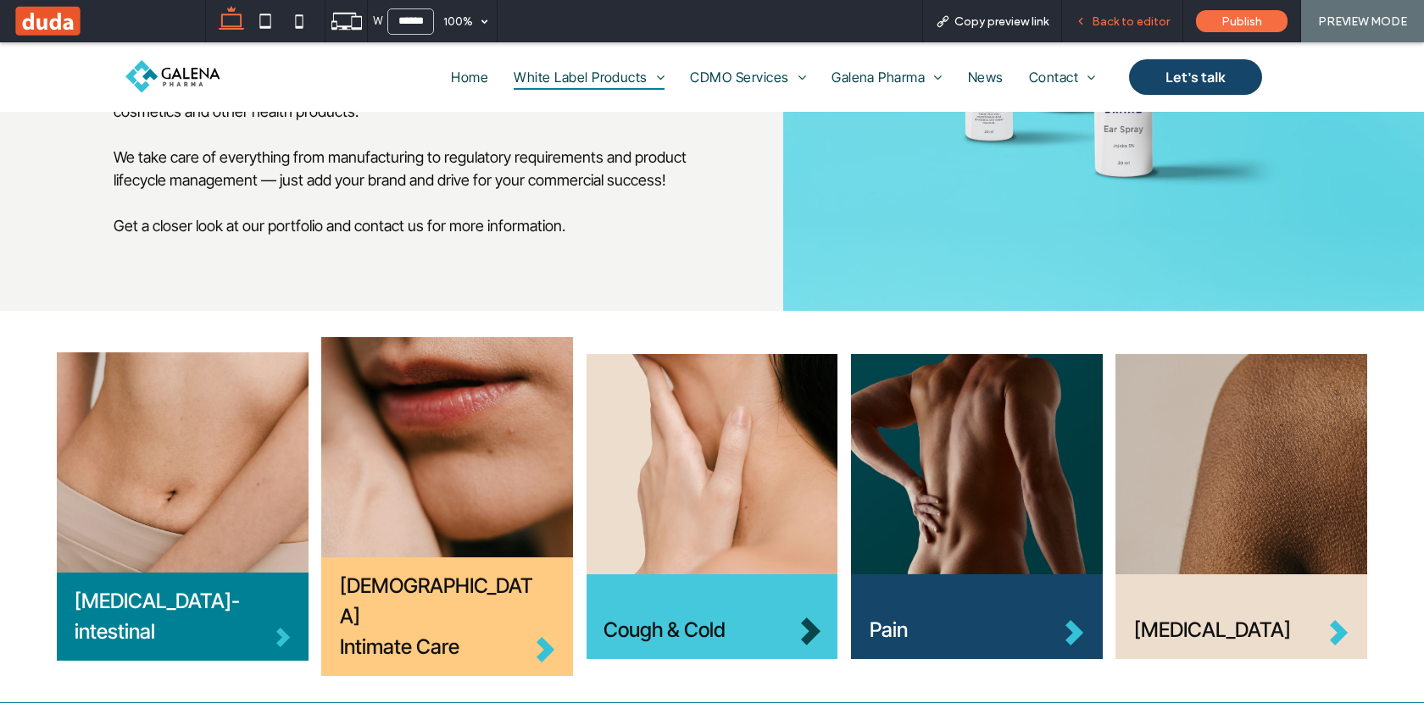
click at [1147, 19] on span "Back to editor" at bounding box center [1130, 21] width 78 height 14
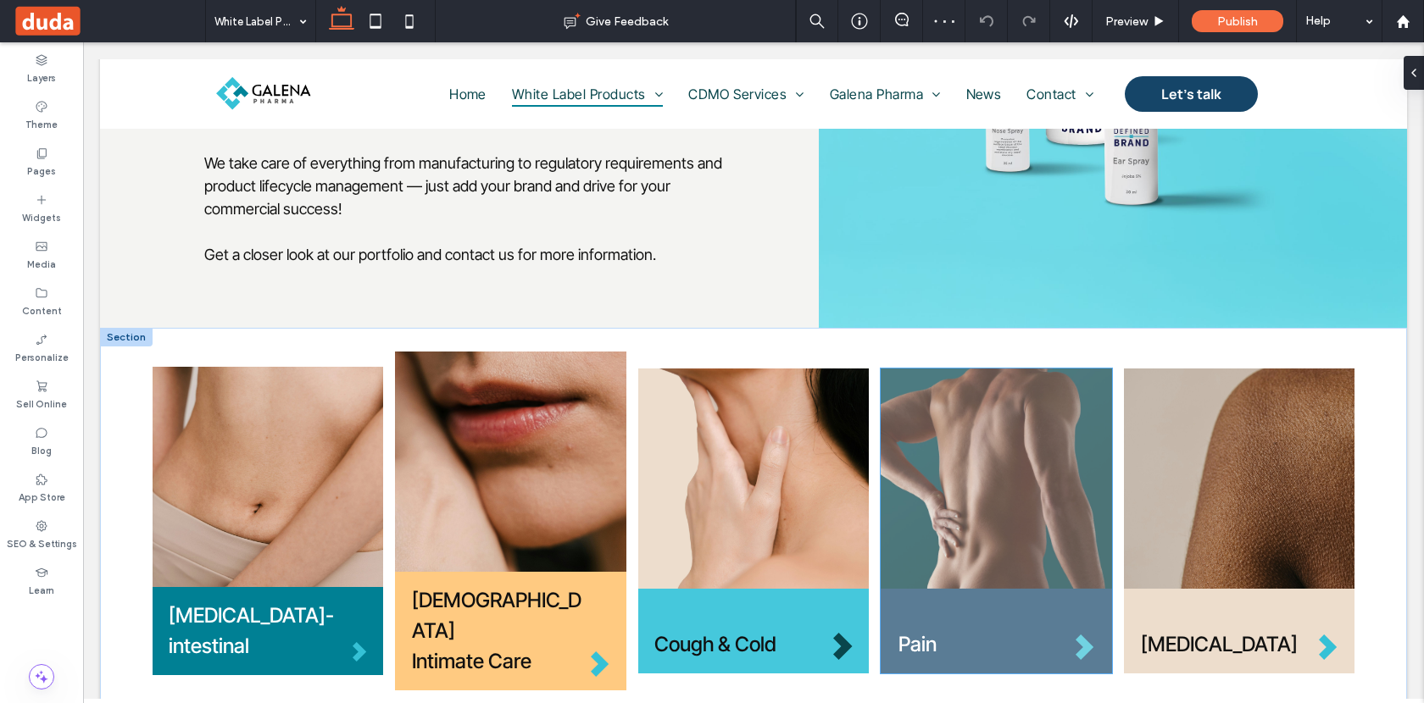
click at [967, 469] on img at bounding box center [995, 479] width 231 height 220
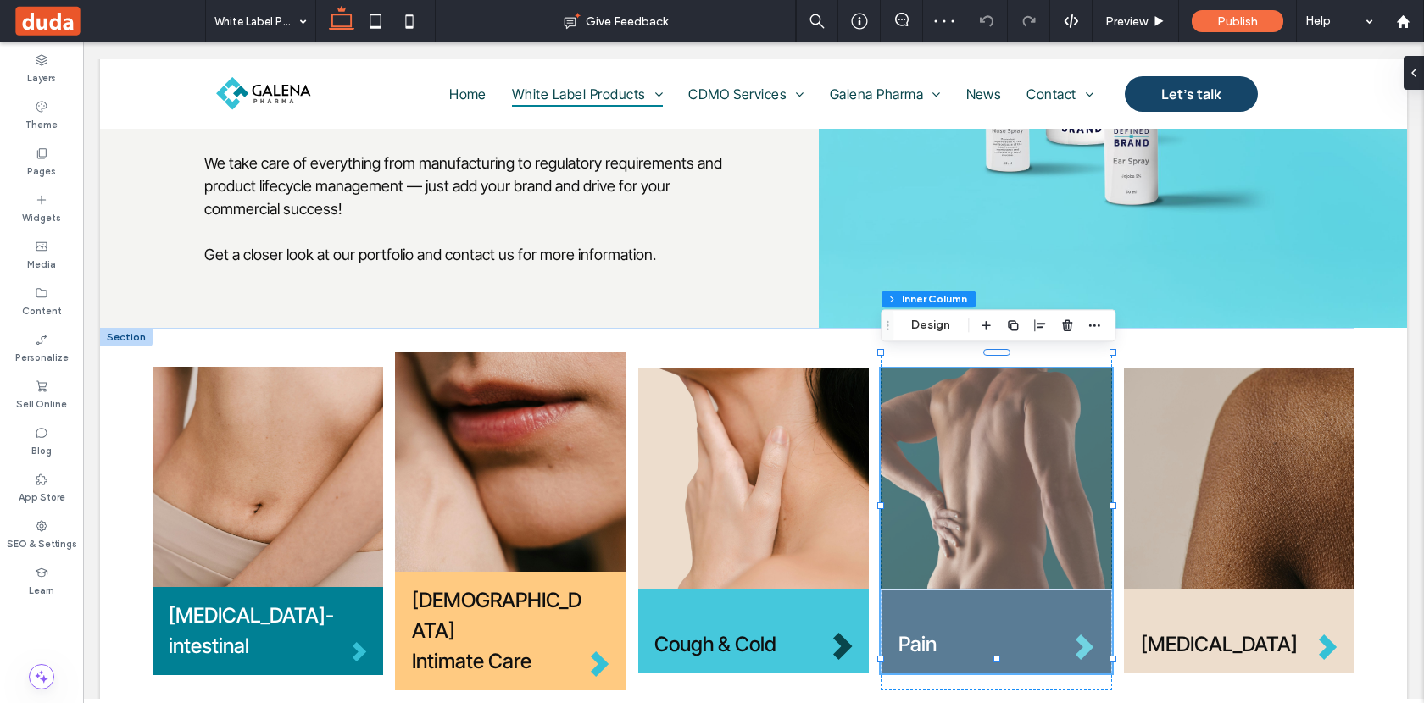
click at [977, 498] on img at bounding box center [995, 479] width 231 height 220
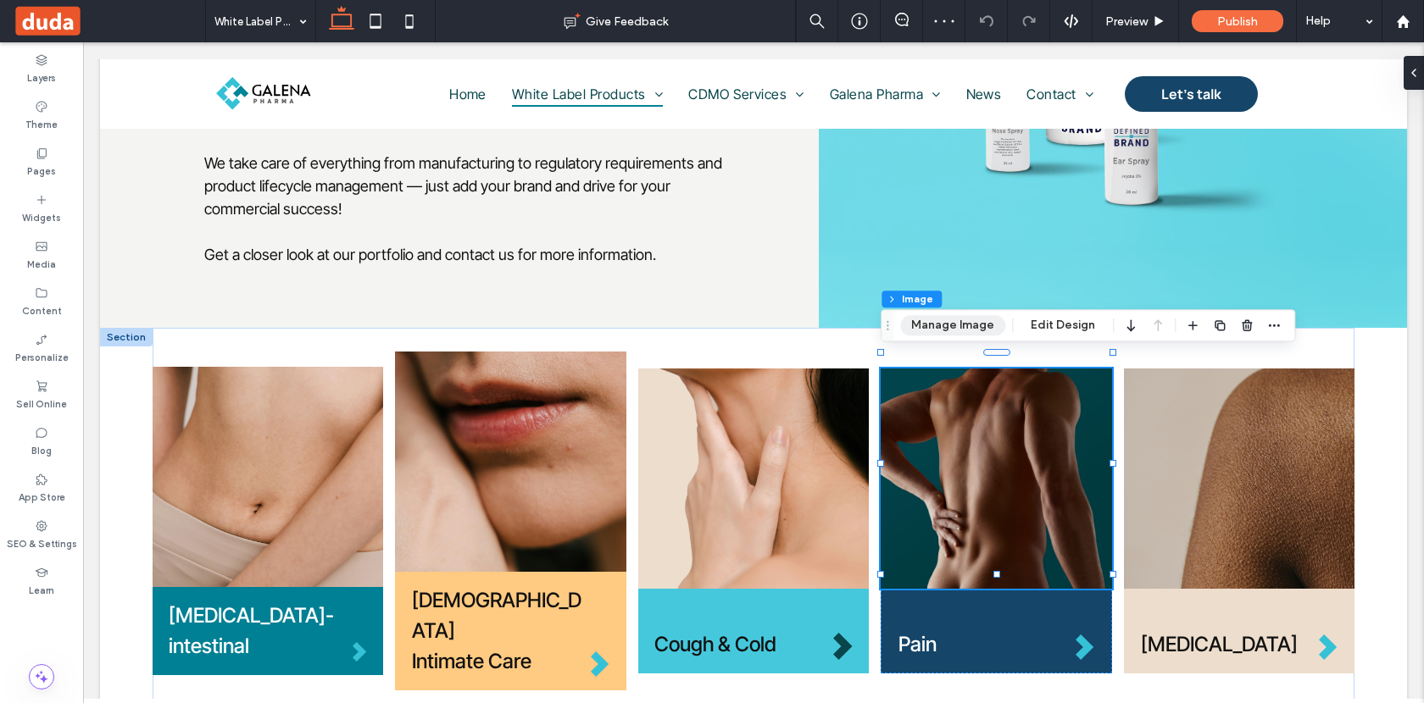
click at [954, 323] on button "Manage Image" at bounding box center [952, 325] width 105 height 20
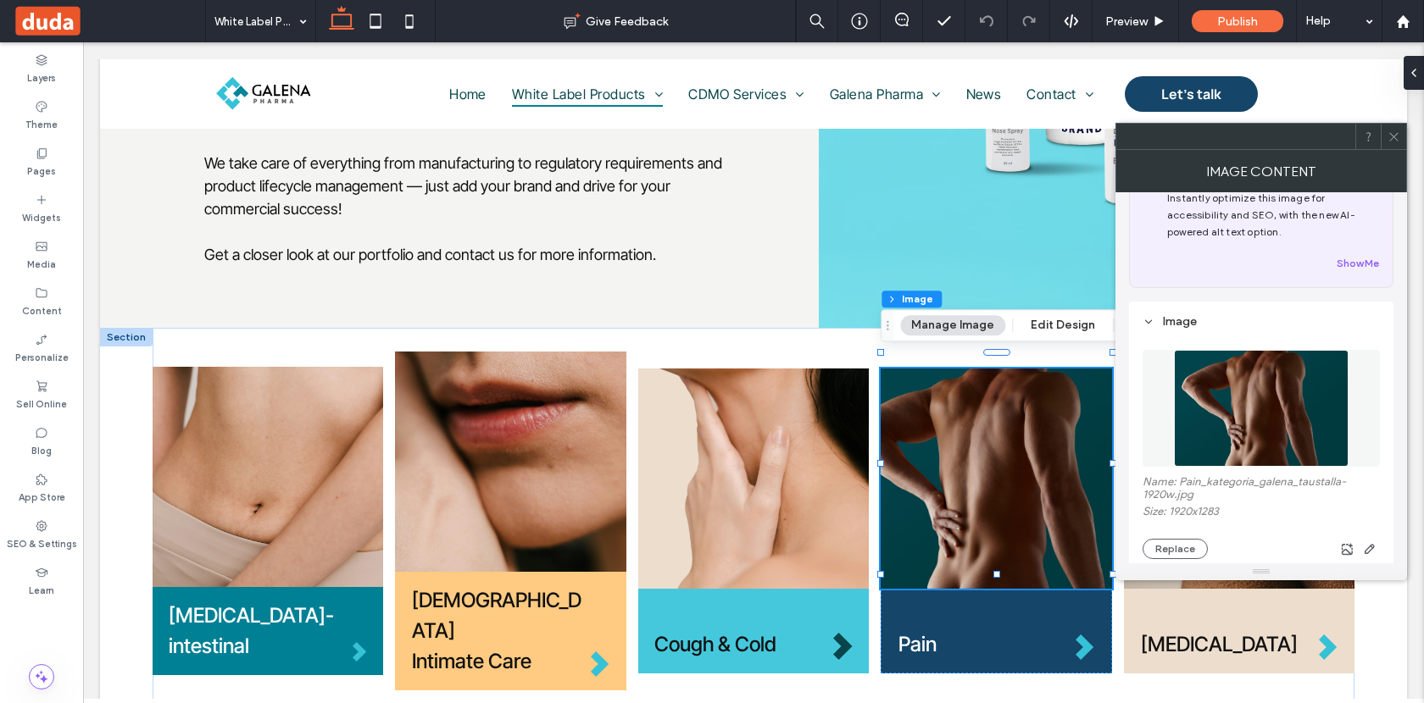
scroll to position [66, 0]
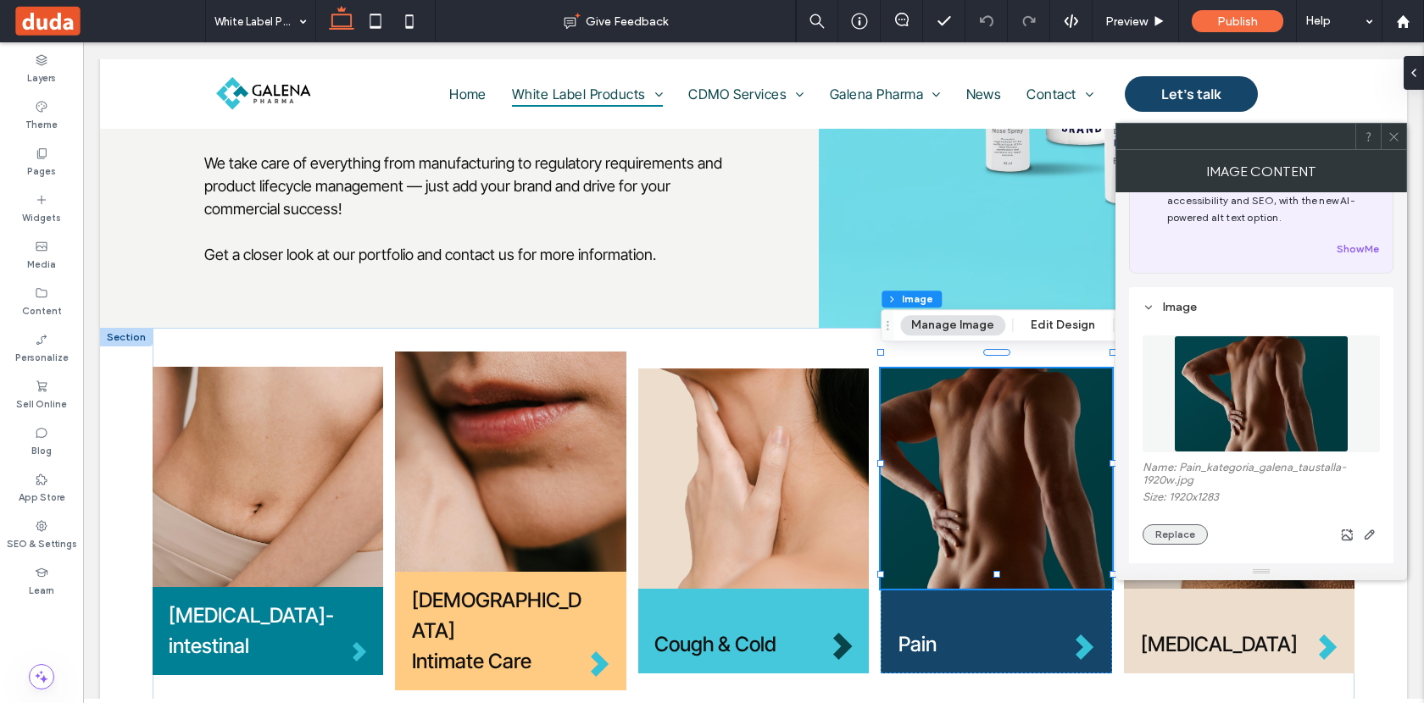
click at [1170, 535] on button "Replace" at bounding box center [1174, 535] width 65 height 20
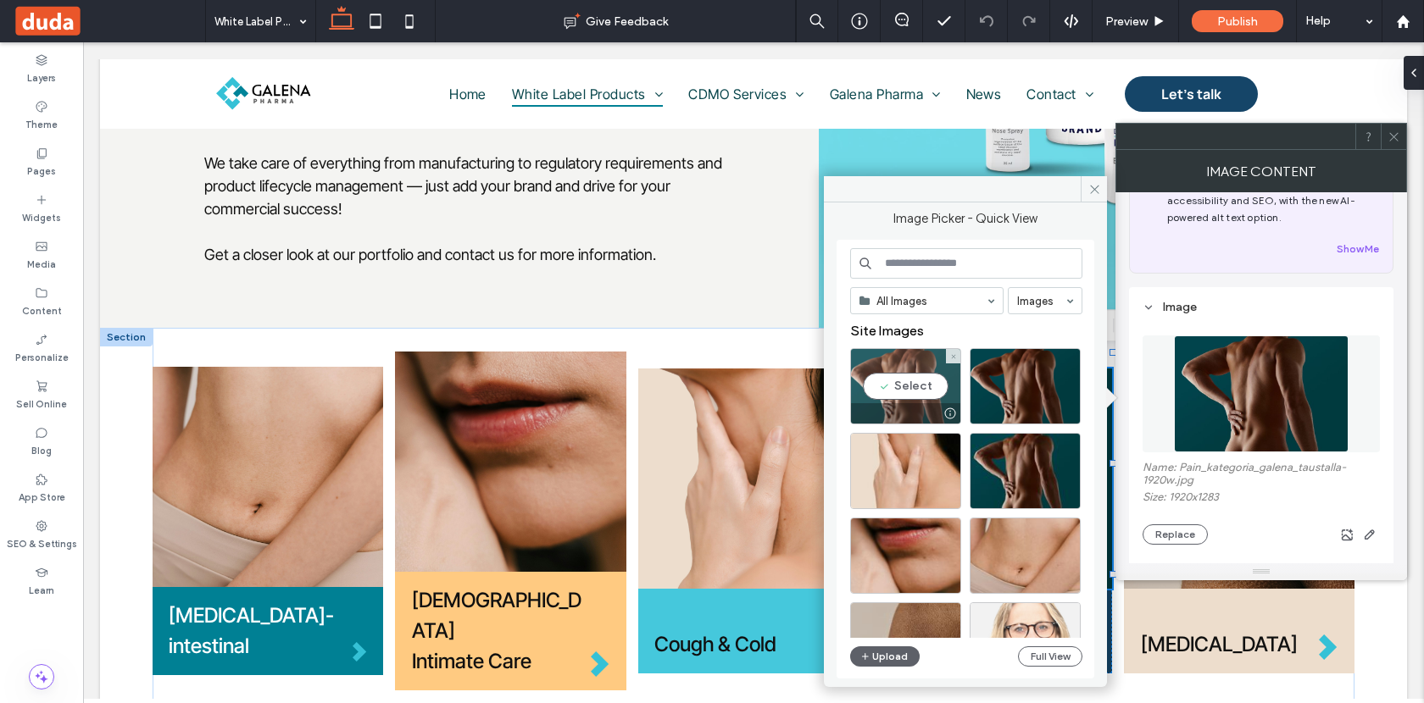
click at [918, 390] on div "Select" at bounding box center [905, 386] width 111 height 76
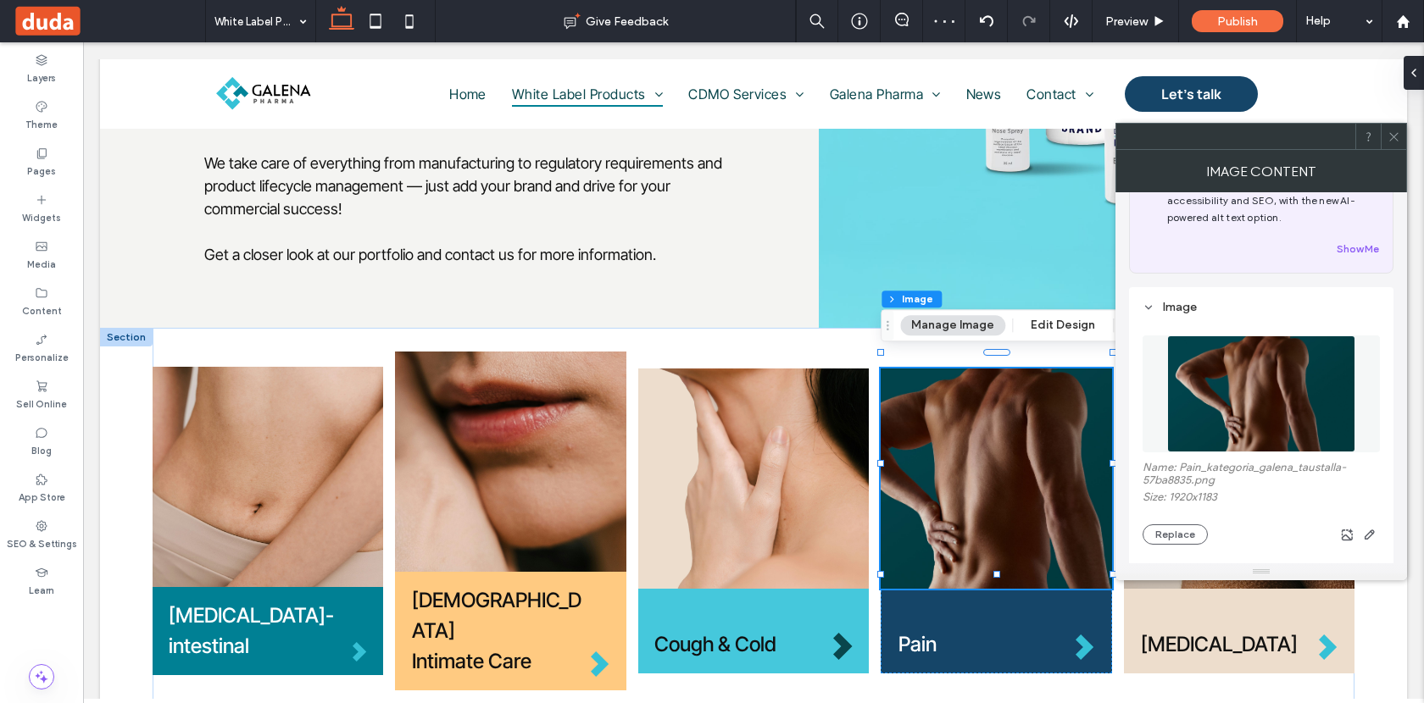
click at [1392, 138] on icon at bounding box center [1393, 137] width 13 height 13
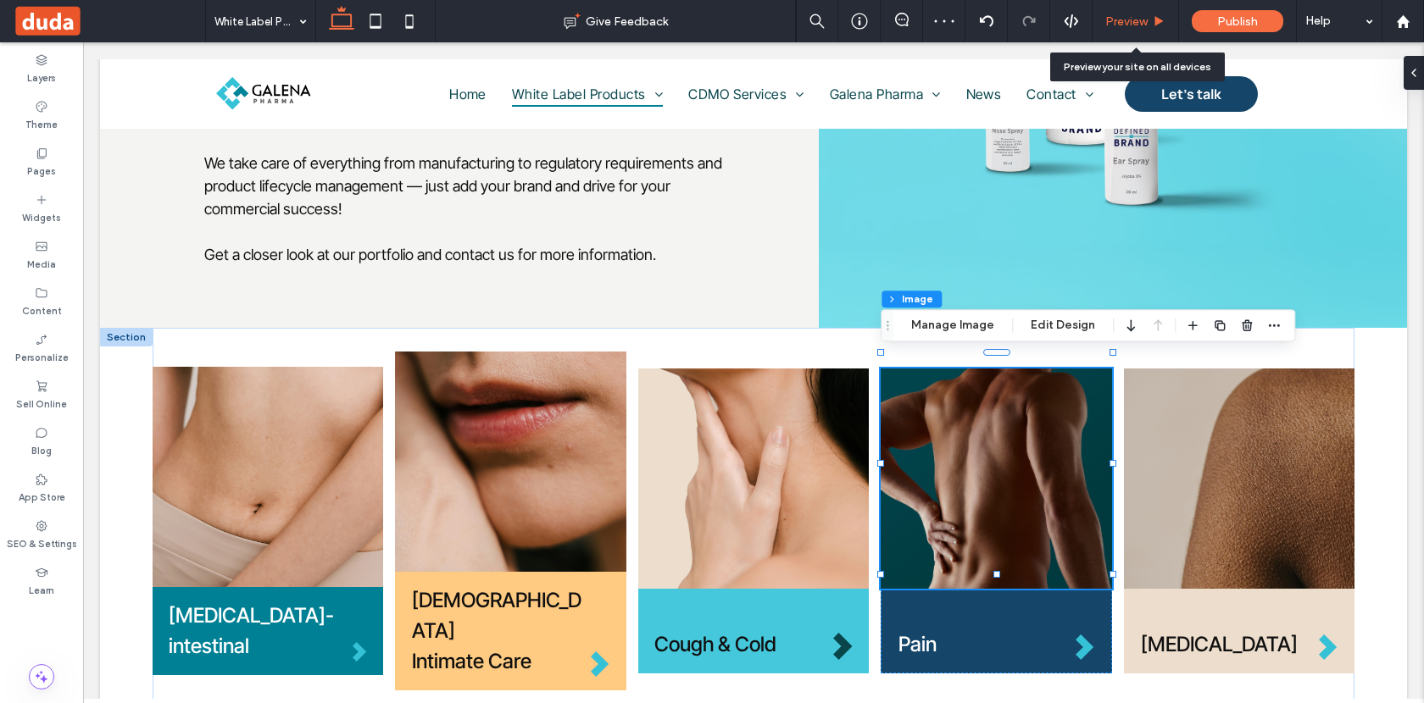
click at [1136, 7] on div "Preview" at bounding box center [1135, 21] width 86 height 42
click at [1136, 22] on span "Preview" at bounding box center [1126, 21] width 42 height 14
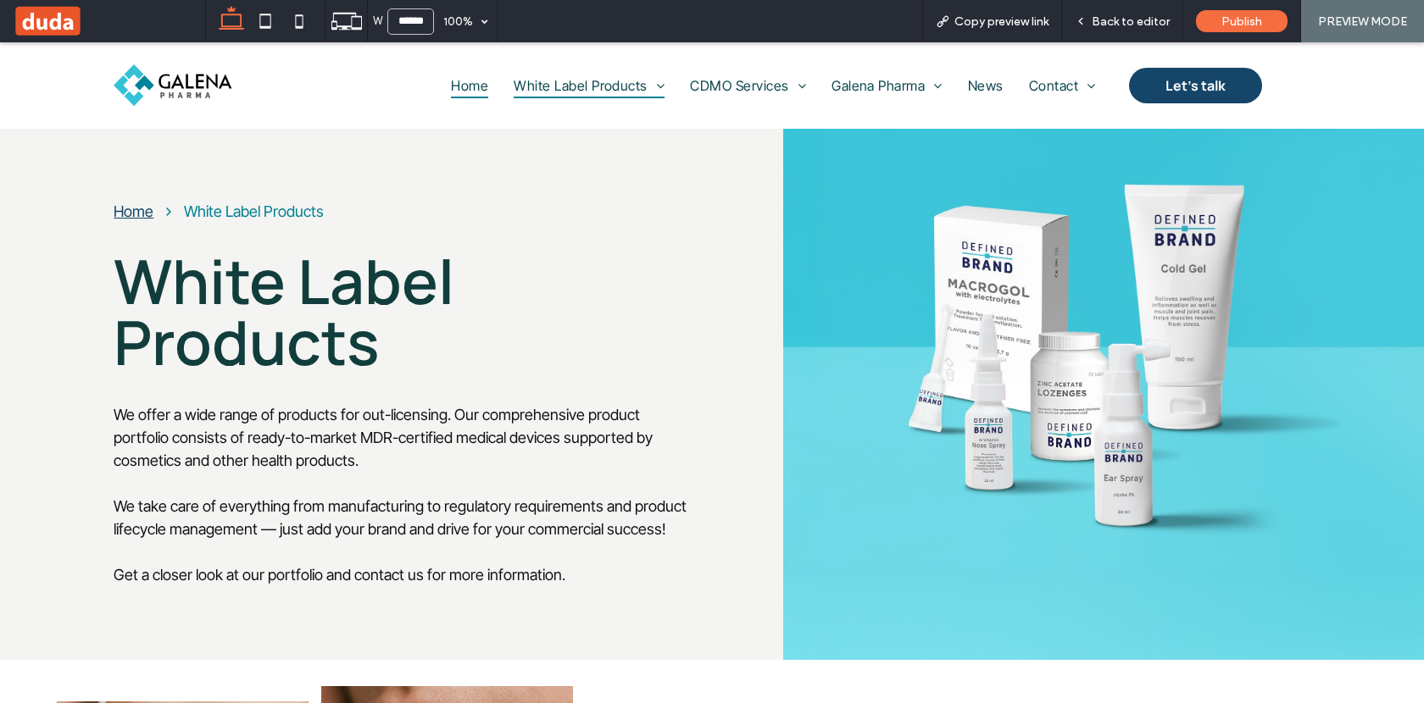
click at [475, 74] on span "Home" at bounding box center [469, 85] width 37 height 25
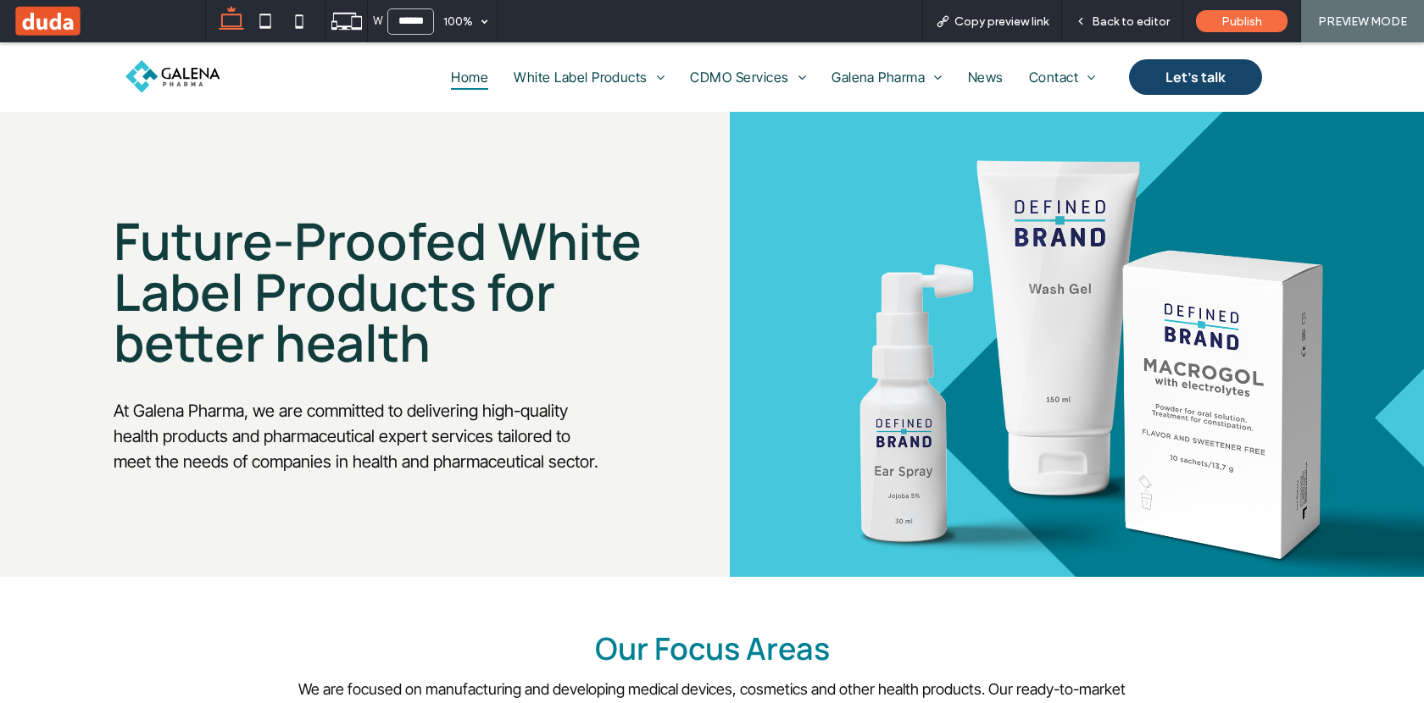
scroll to position [510, 0]
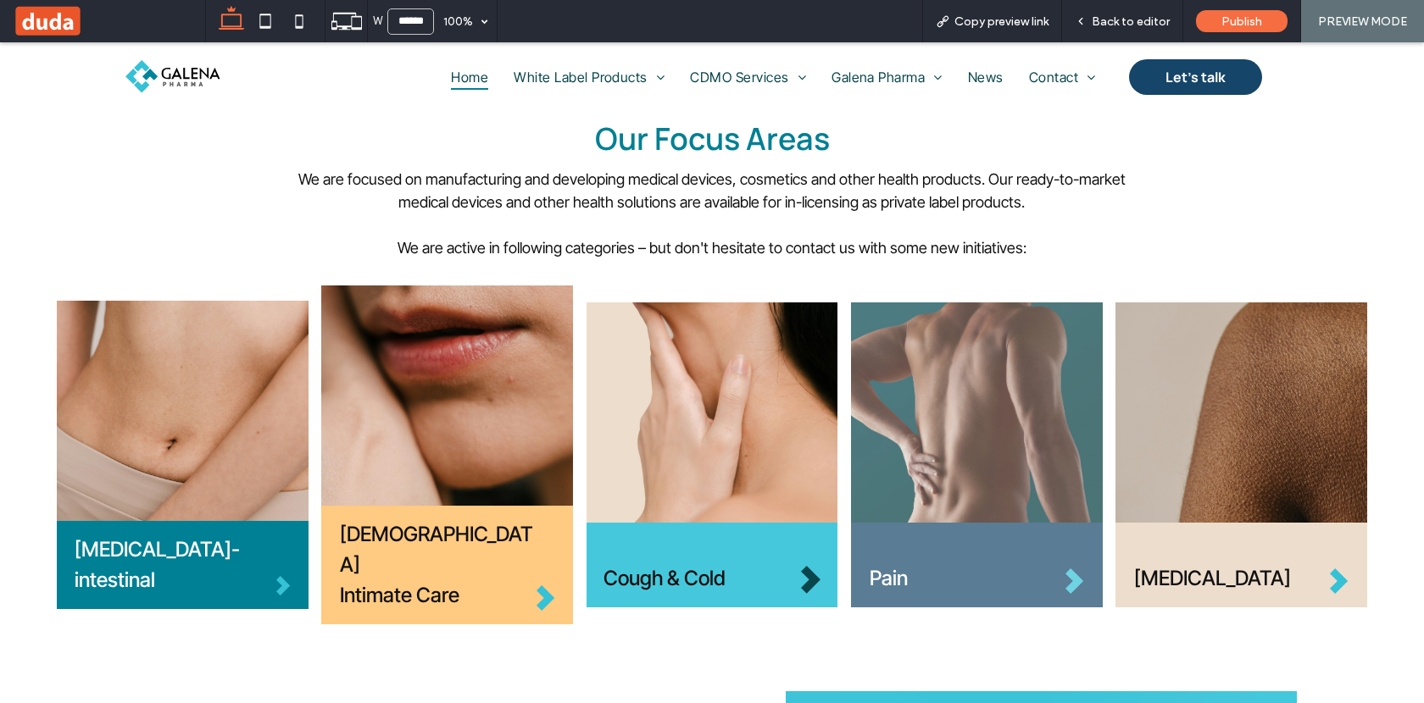
click at [936, 396] on img at bounding box center [977, 413] width 252 height 220
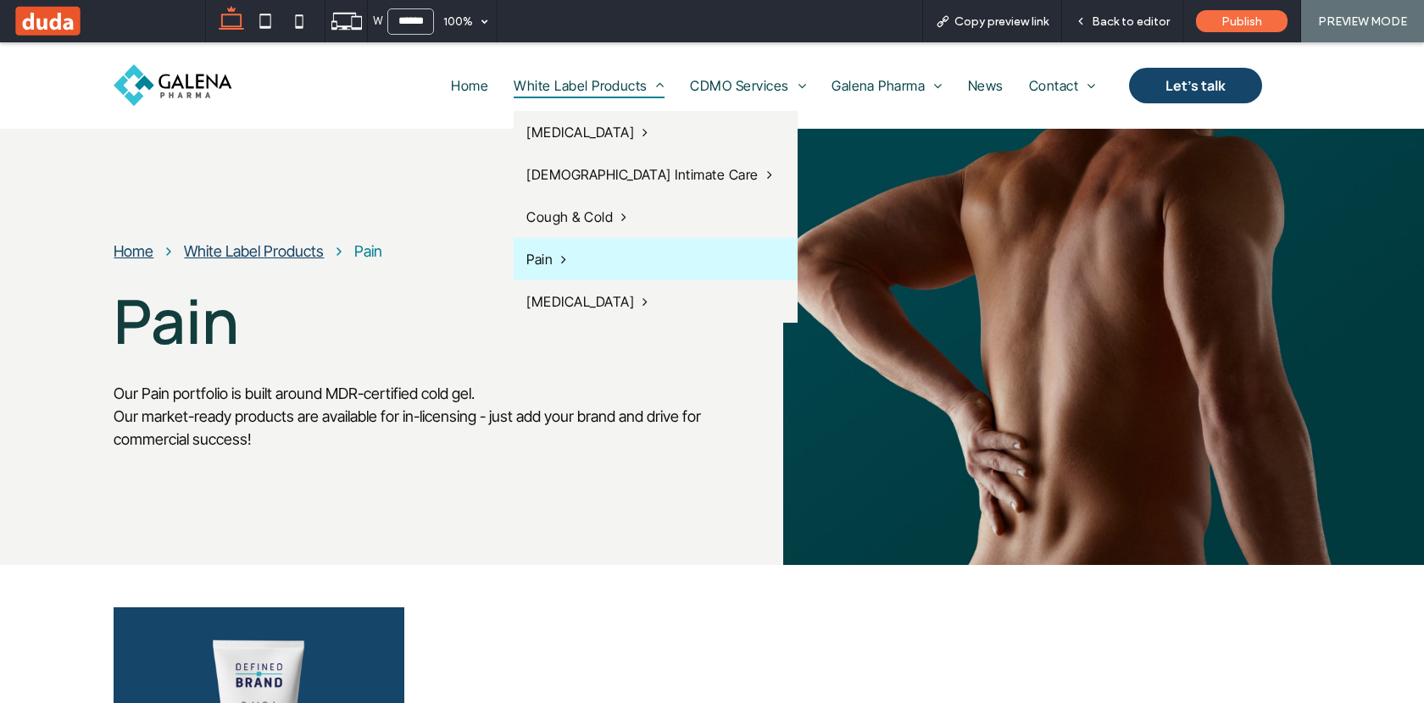
click at [569, 85] on span "White Label Products" at bounding box center [589, 85] width 151 height 25
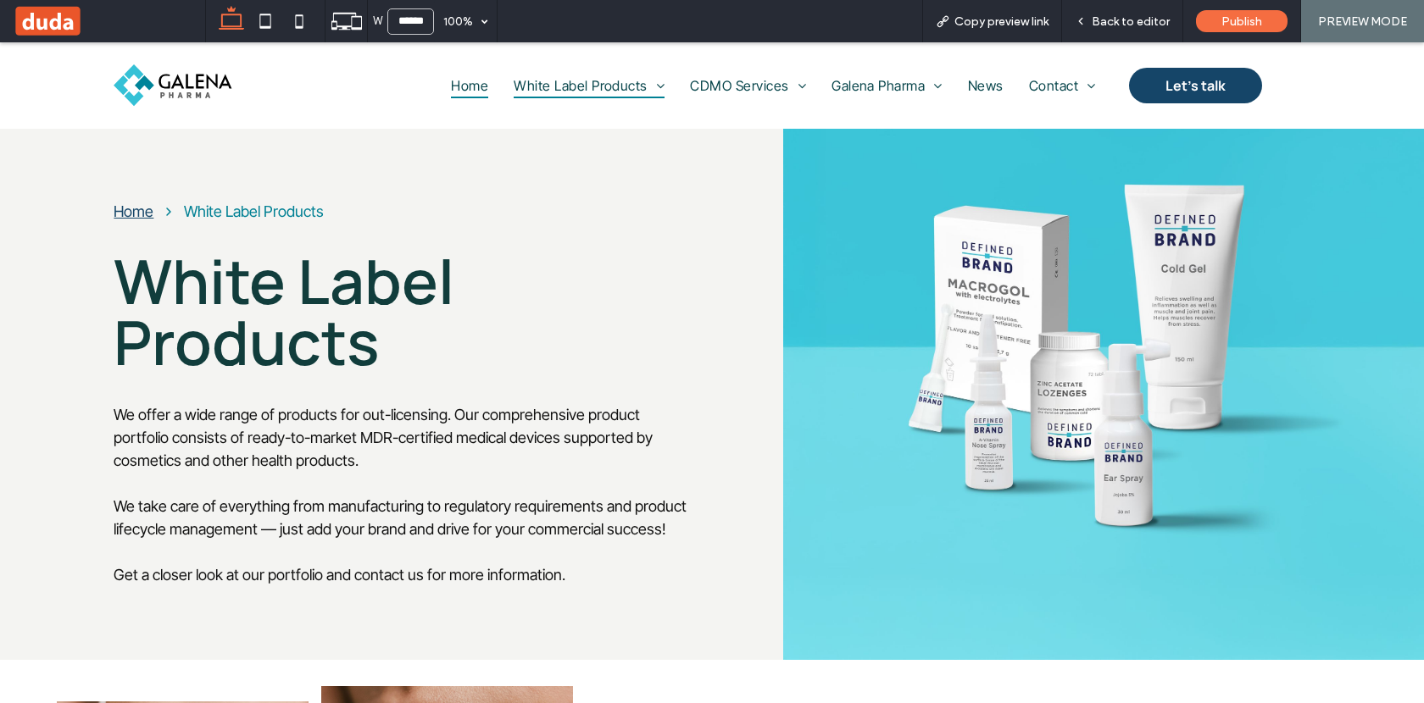
click at [470, 86] on span "Home" at bounding box center [469, 85] width 37 height 25
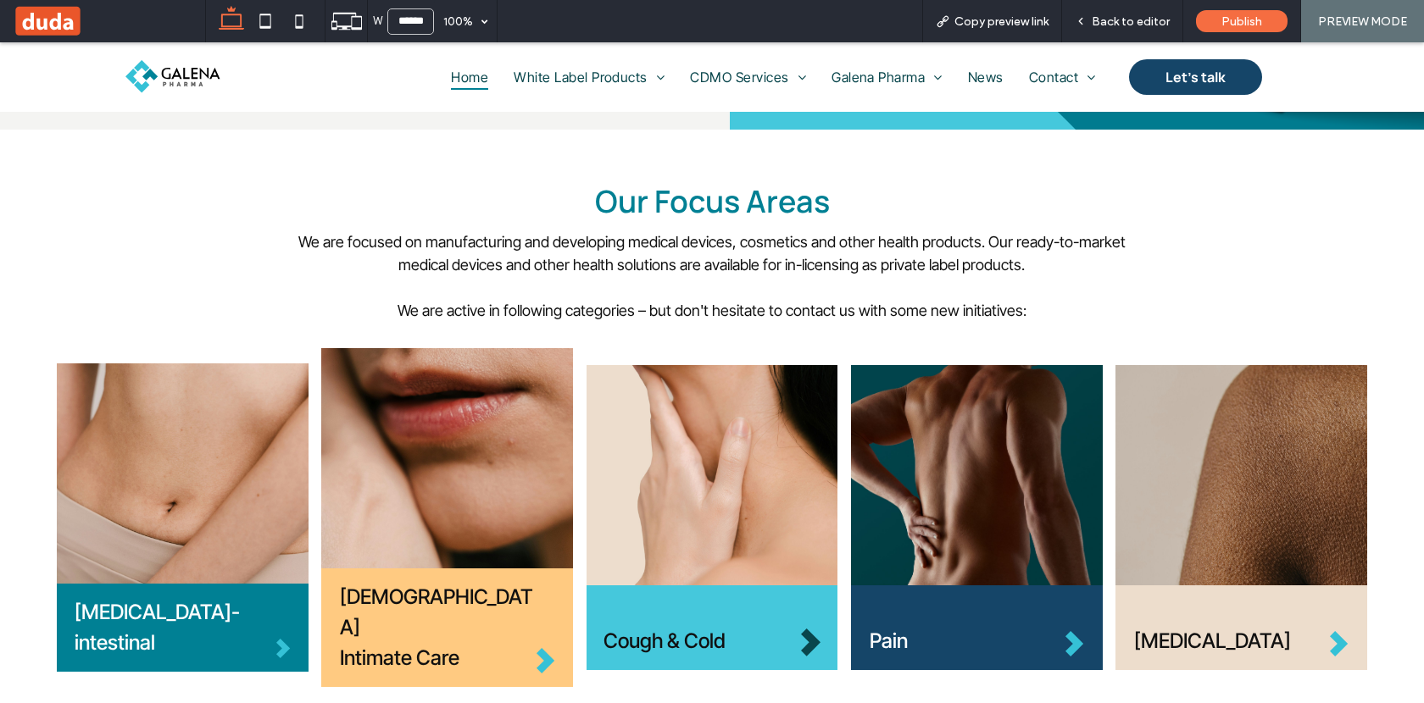
scroll to position [471, 0]
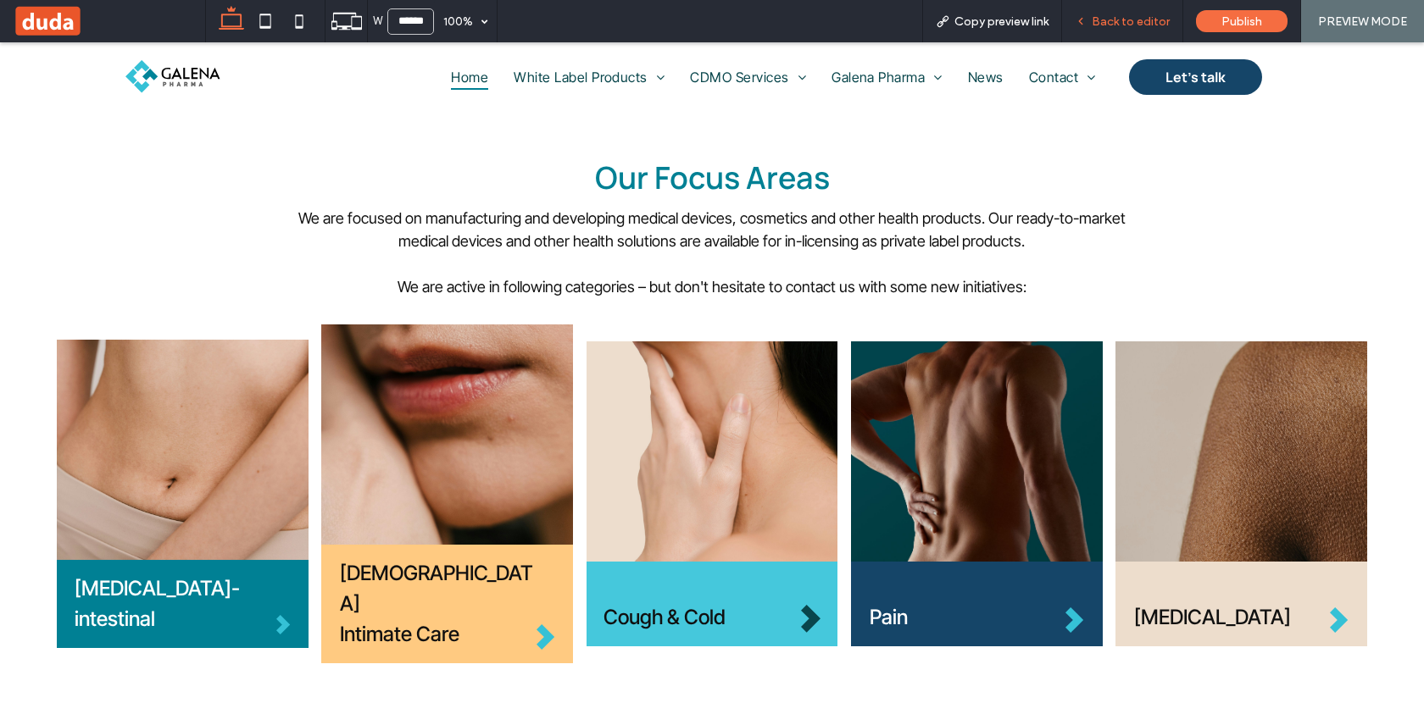
click at [1129, 27] on span "Back to editor" at bounding box center [1130, 21] width 78 height 14
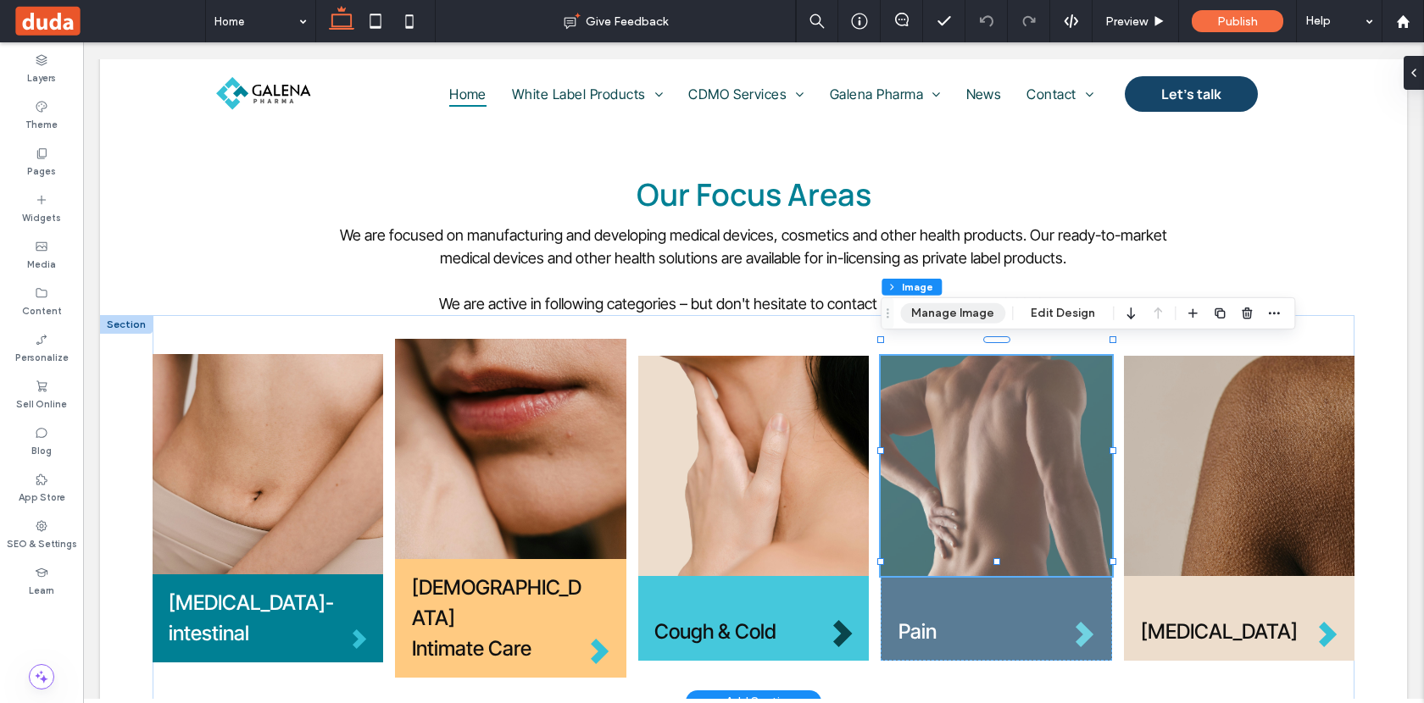
click at [966, 318] on button "Manage Image" at bounding box center [952, 313] width 105 height 20
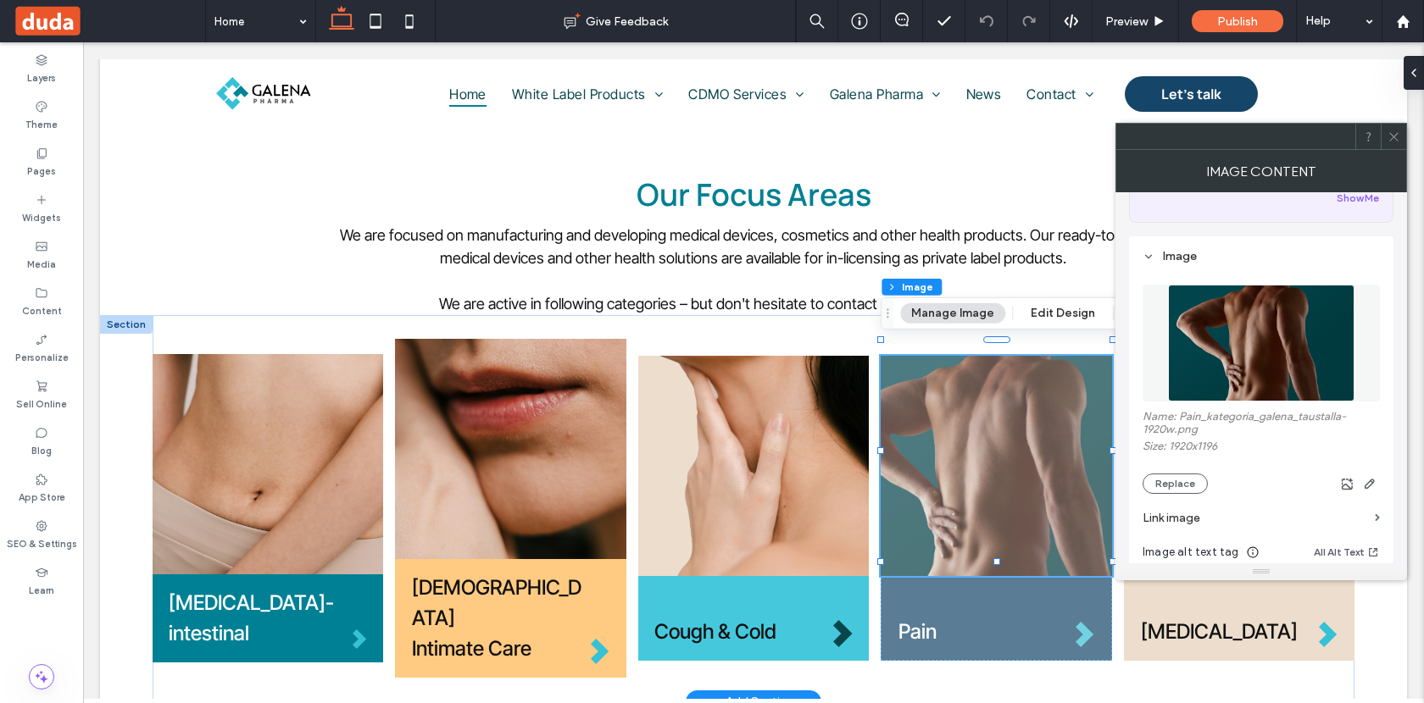
scroll to position [126, 0]
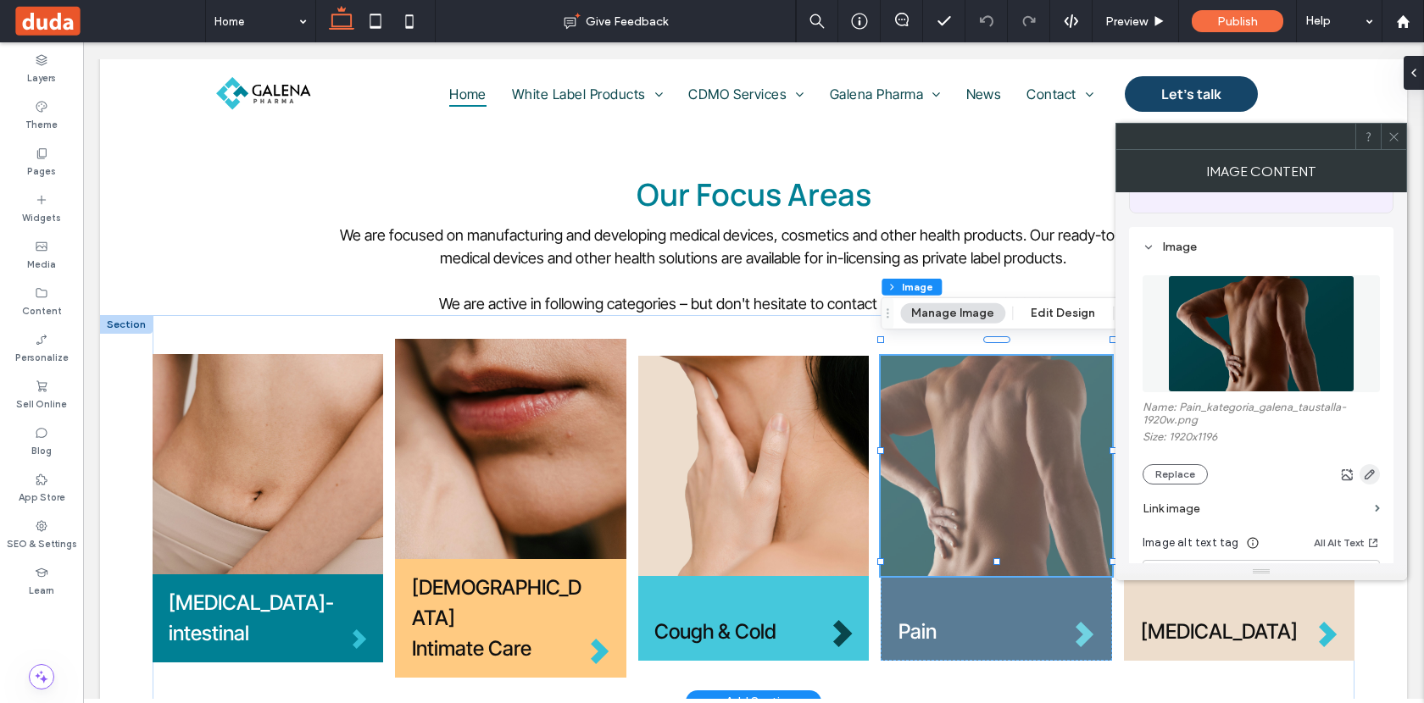
click at [1367, 480] on icon "button" at bounding box center [1370, 475] width 14 height 14
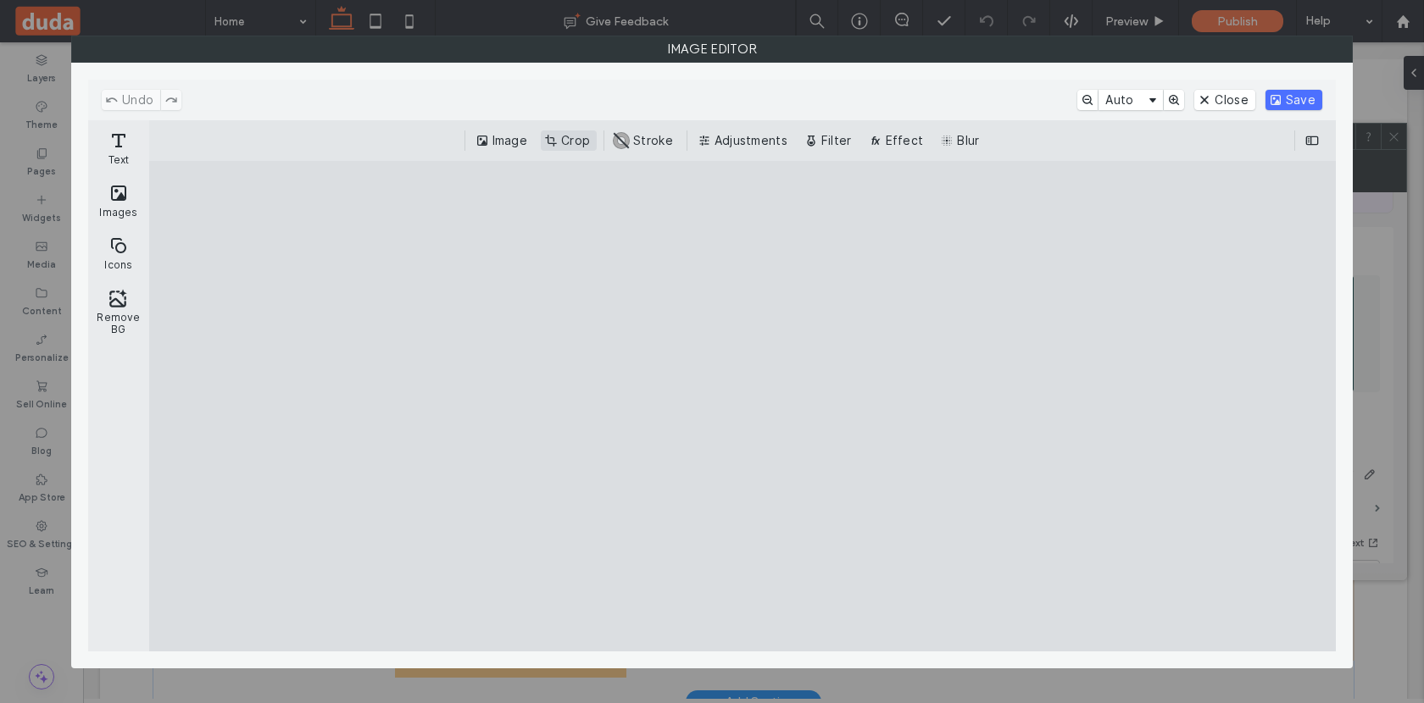
click at [560, 142] on button "Crop" at bounding box center [569, 141] width 56 height 20
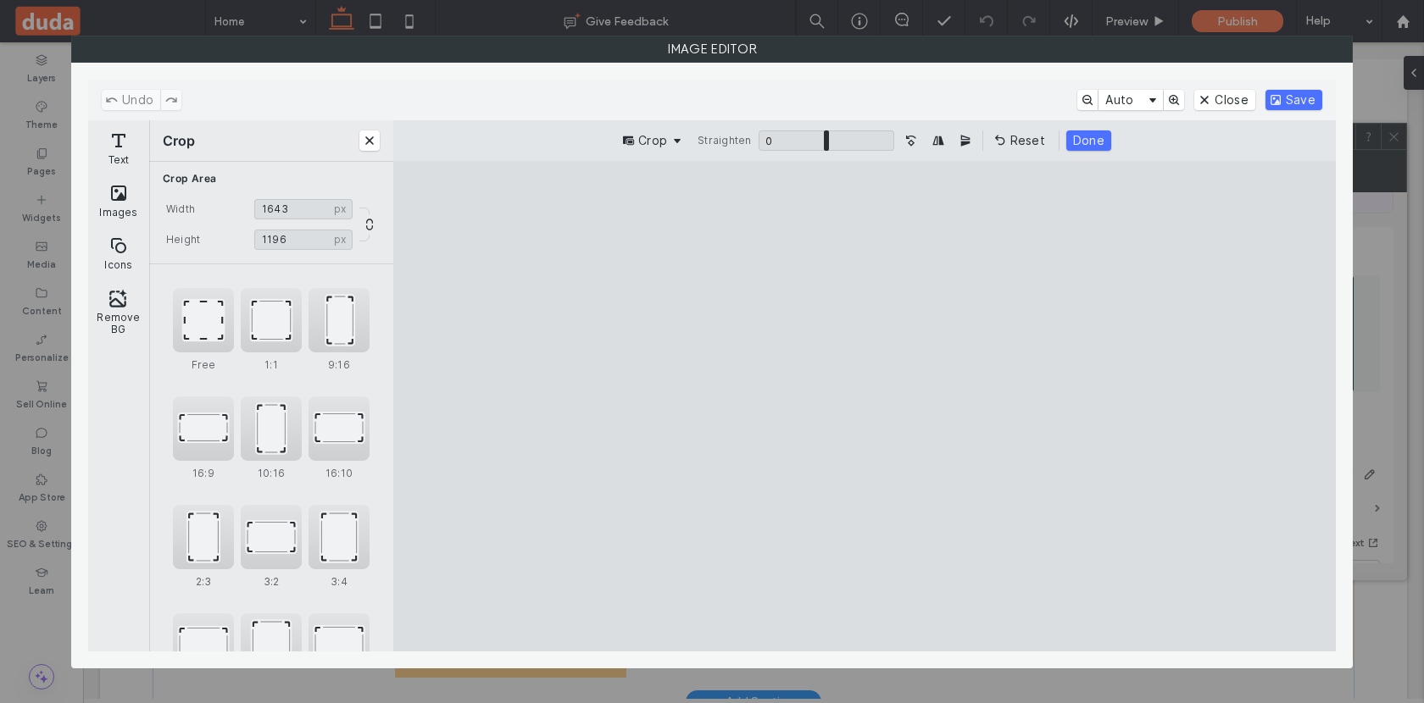
drag, startPoint x: 1180, startPoint y: 408, endPoint x: 1087, endPoint y: 412, distance: 92.5
click at [864, 406] on cesdk-canvas "Editor canvas" at bounding box center [864, 406] width 0 height 0
drag, startPoint x: 597, startPoint y: 412, endPoint x: 667, endPoint y: 415, distance: 69.6
click at [864, 406] on cesdk-canvas "Editor canvas" at bounding box center [864, 406] width 0 height 0
type input "****"
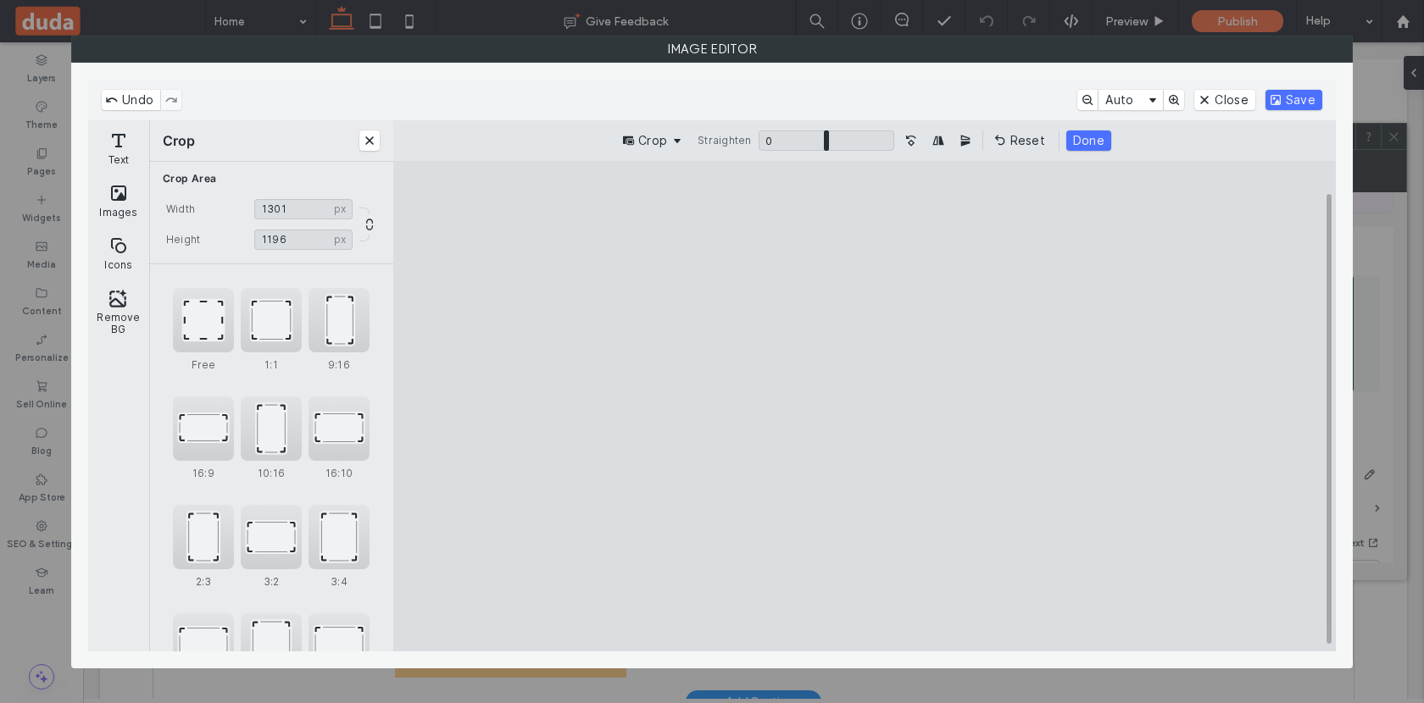
drag, startPoint x: 1097, startPoint y: 408, endPoint x: 1057, endPoint y: 414, distance: 41.1
click at [864, 406] on cesdk-canvas "Editor canvas" at bounding box center [864, 406] width 0 height 0
click at [1296, 99] on button "Save" at bounding box center [1293, 100] width 57 height 20
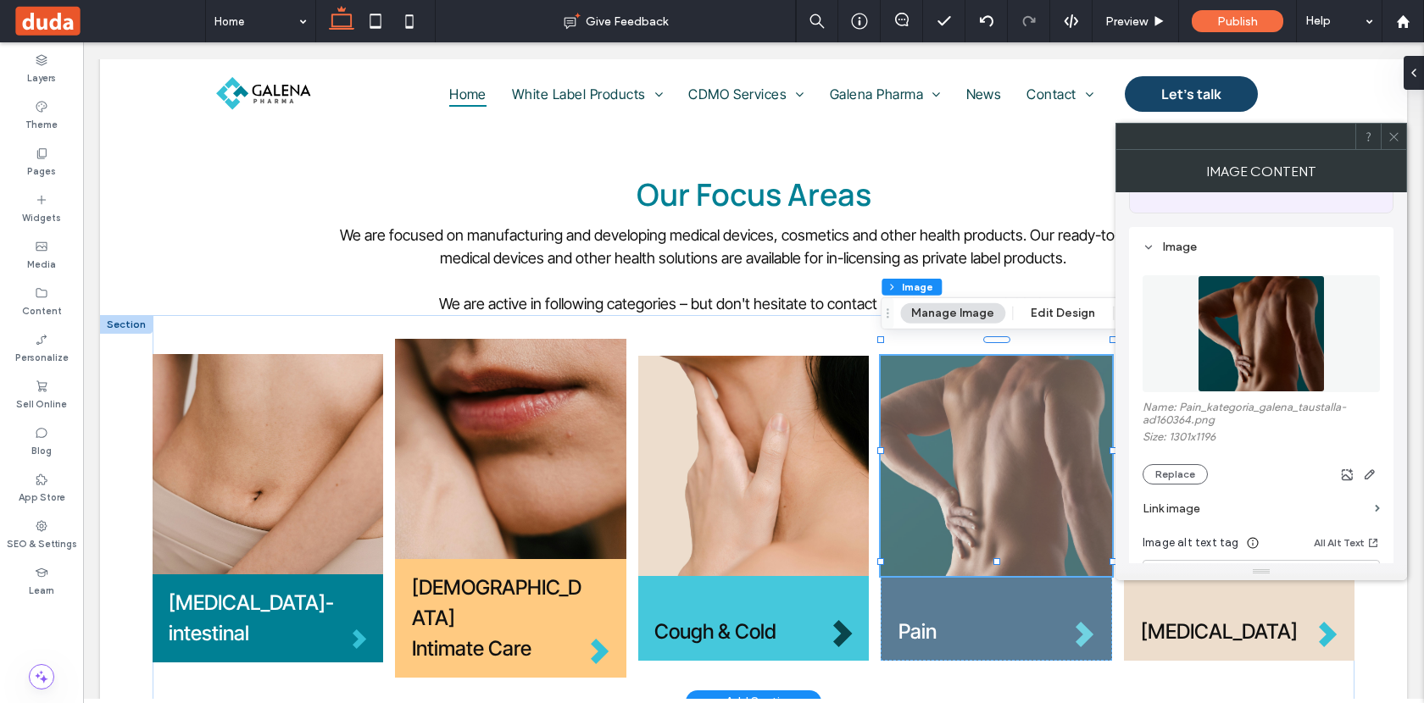
click at [1394, 136] on use at bounding box center [1393, 136] width 8 height 8
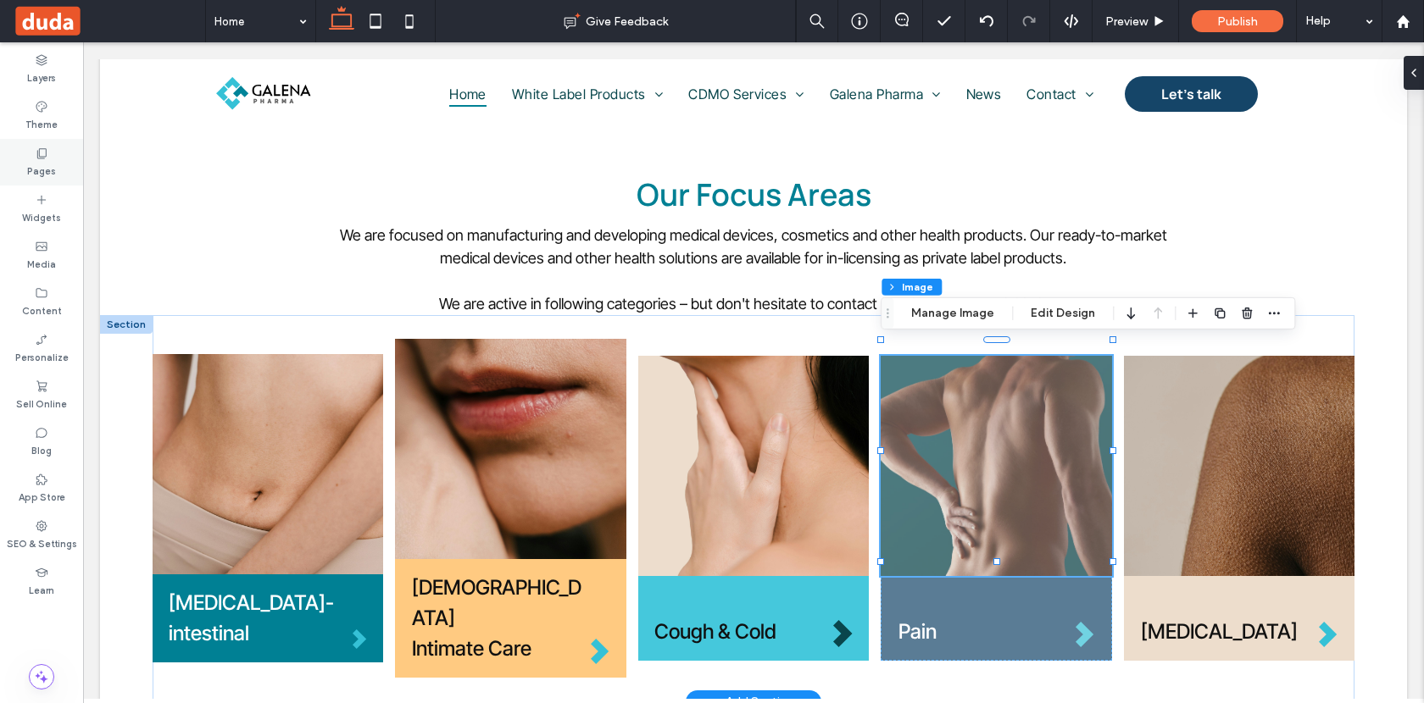
click at [44, 167] on label "Pages" at bounding box center [41, 169] width 29 height 19
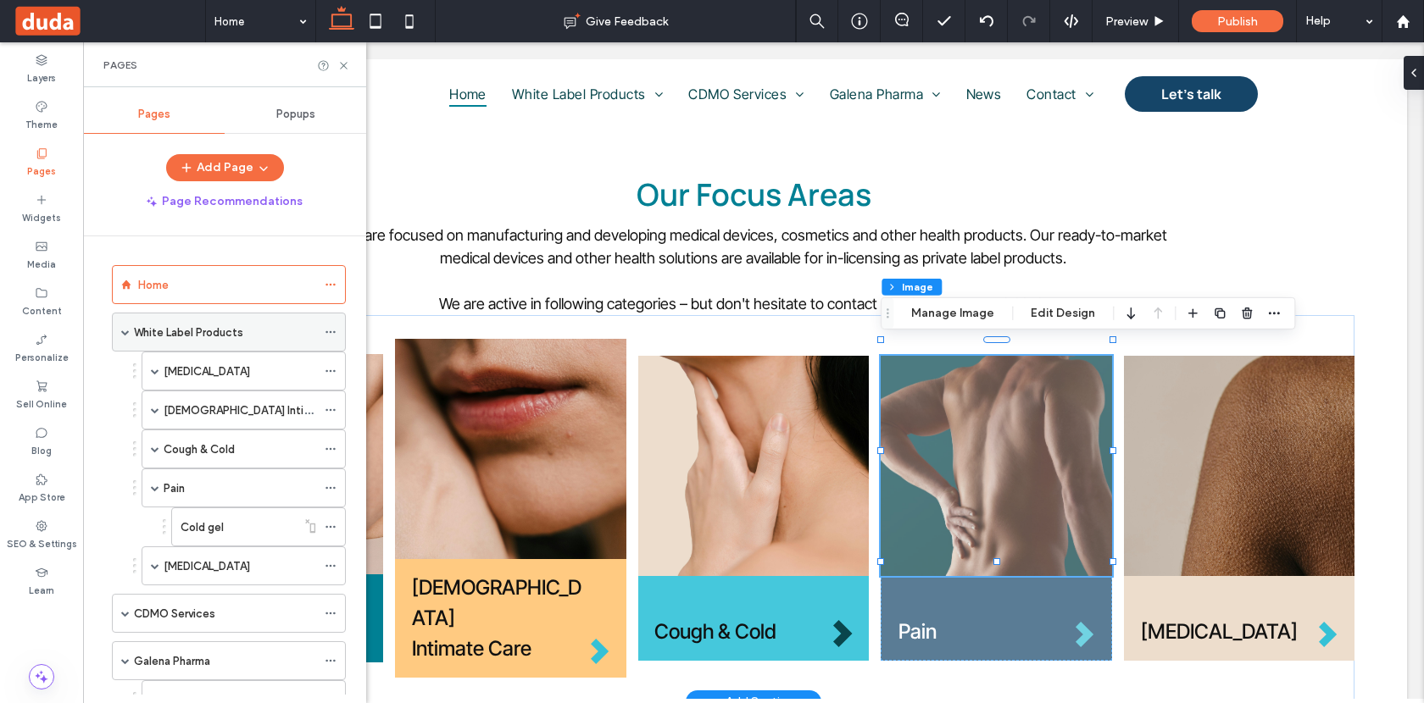
click at [236, 337] on label "White Label Products" at bounding box center [188, 333] width 109 height 30
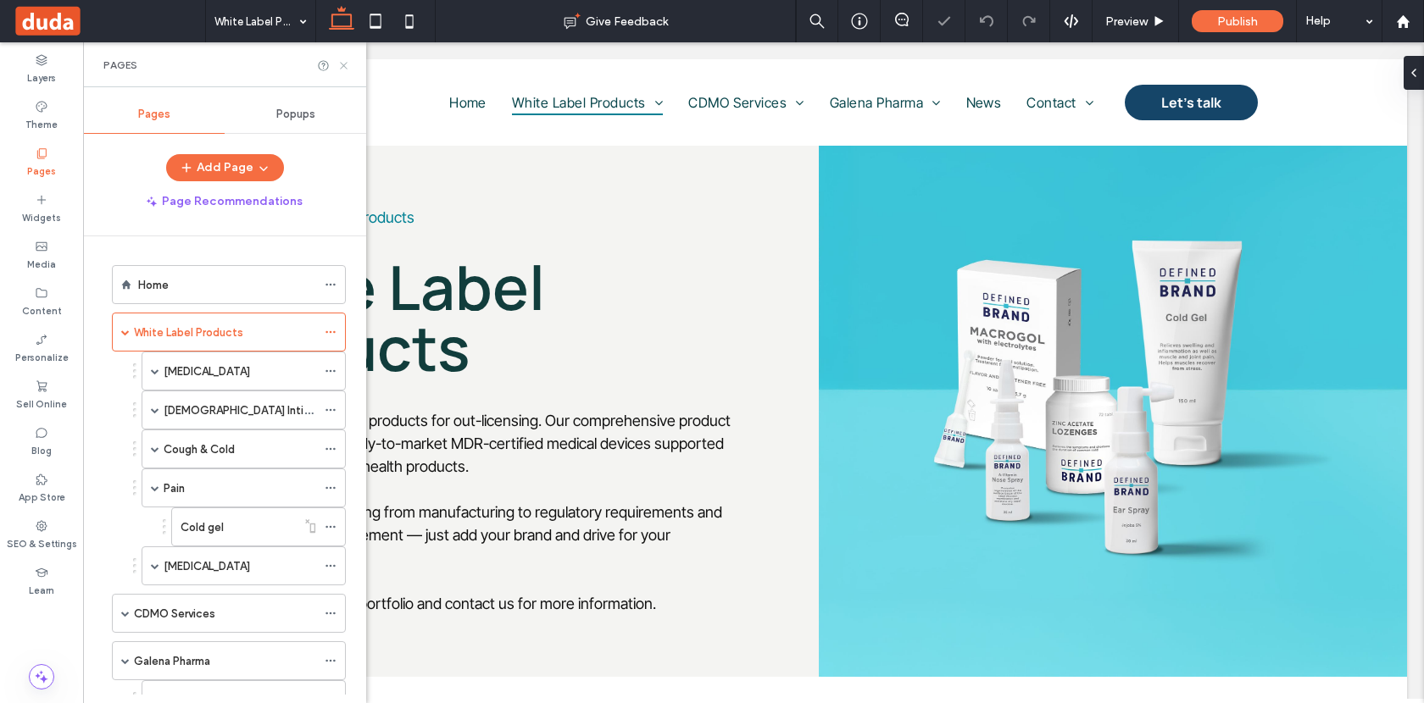
click at [345, 68] on icon at bounding box center [343, 65] width 13 height 13
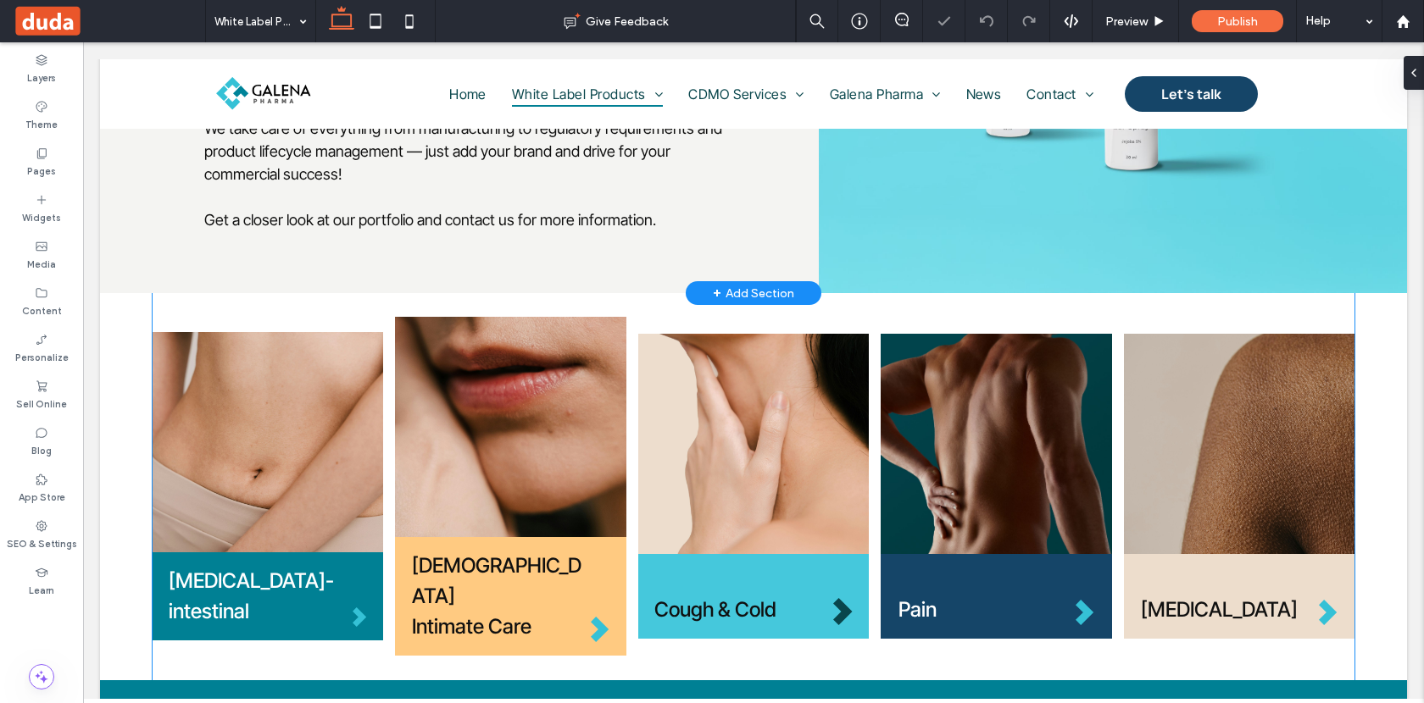
scroll to position [421, 0]
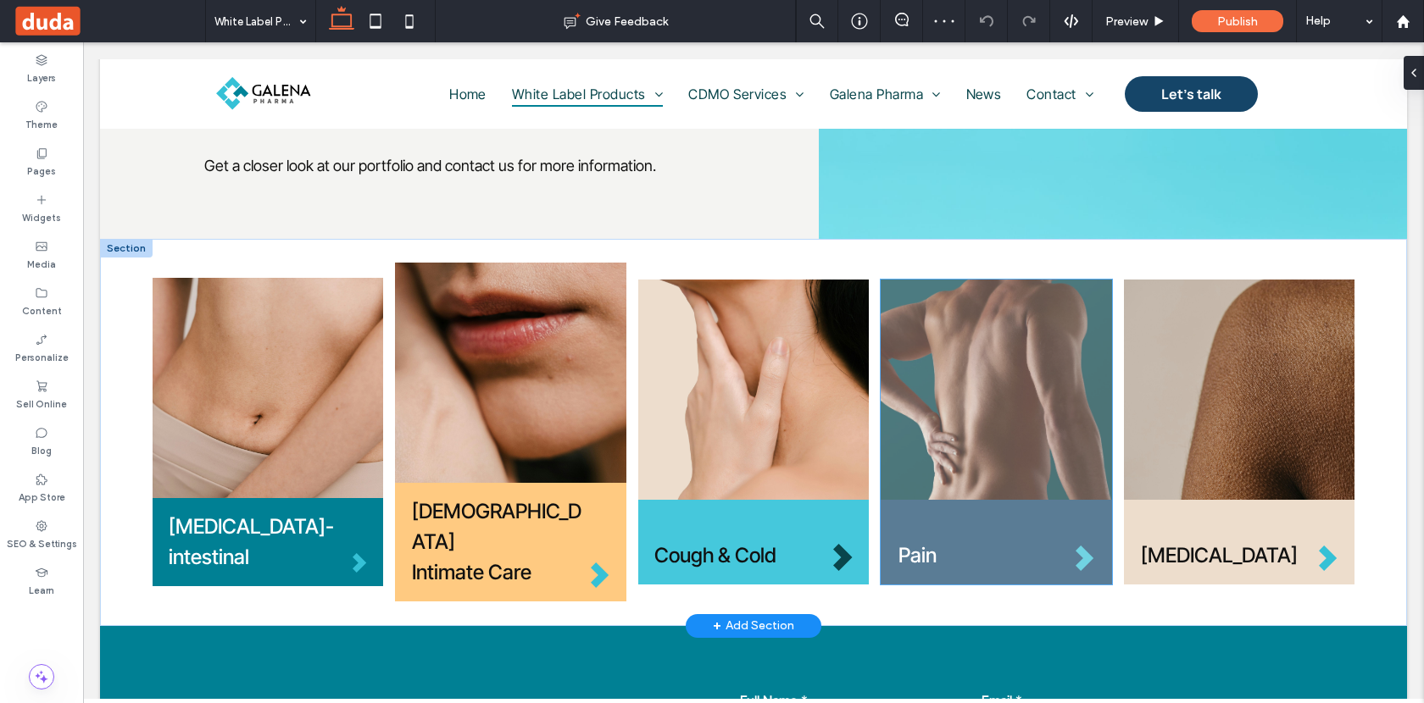
click at [1010, 447] on img at bounding box center [995, 390] width 231 height 220
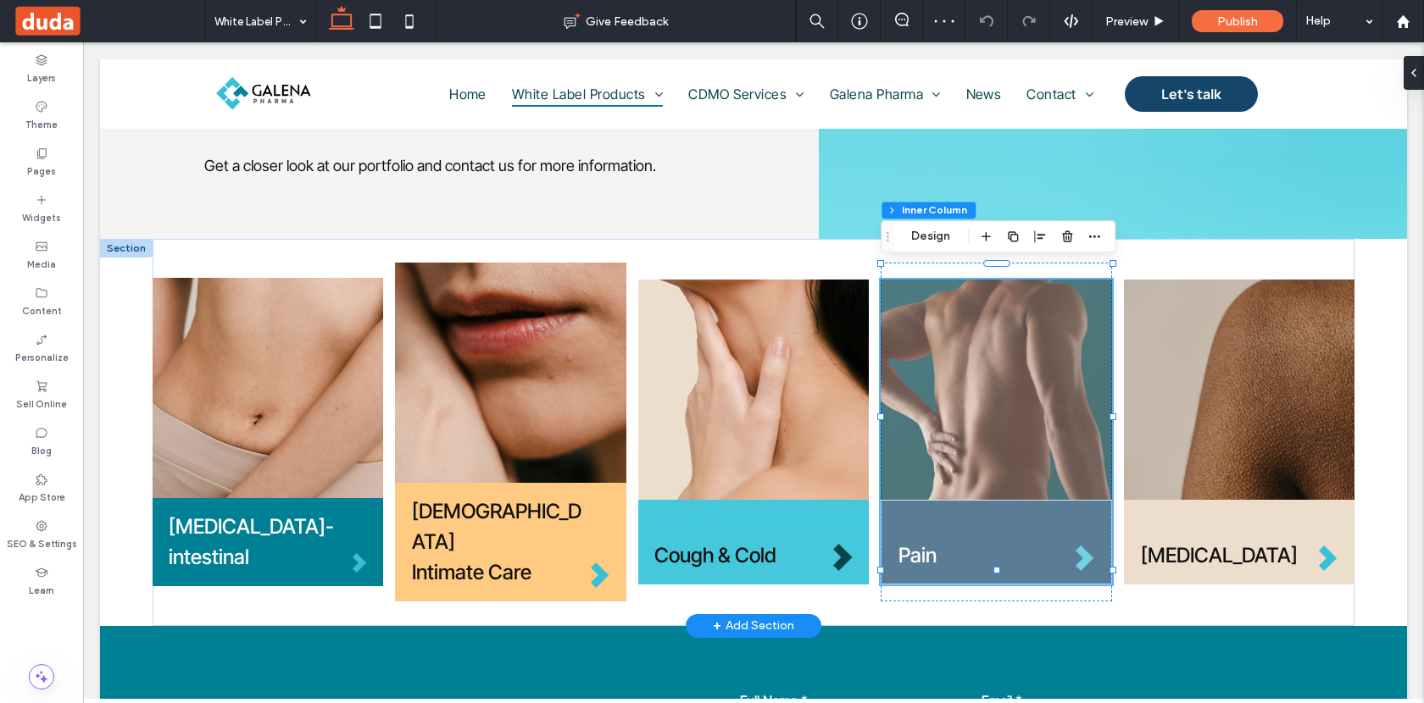
click at [993, 391] on img at bounding box center [995, 390] width 231 height 220
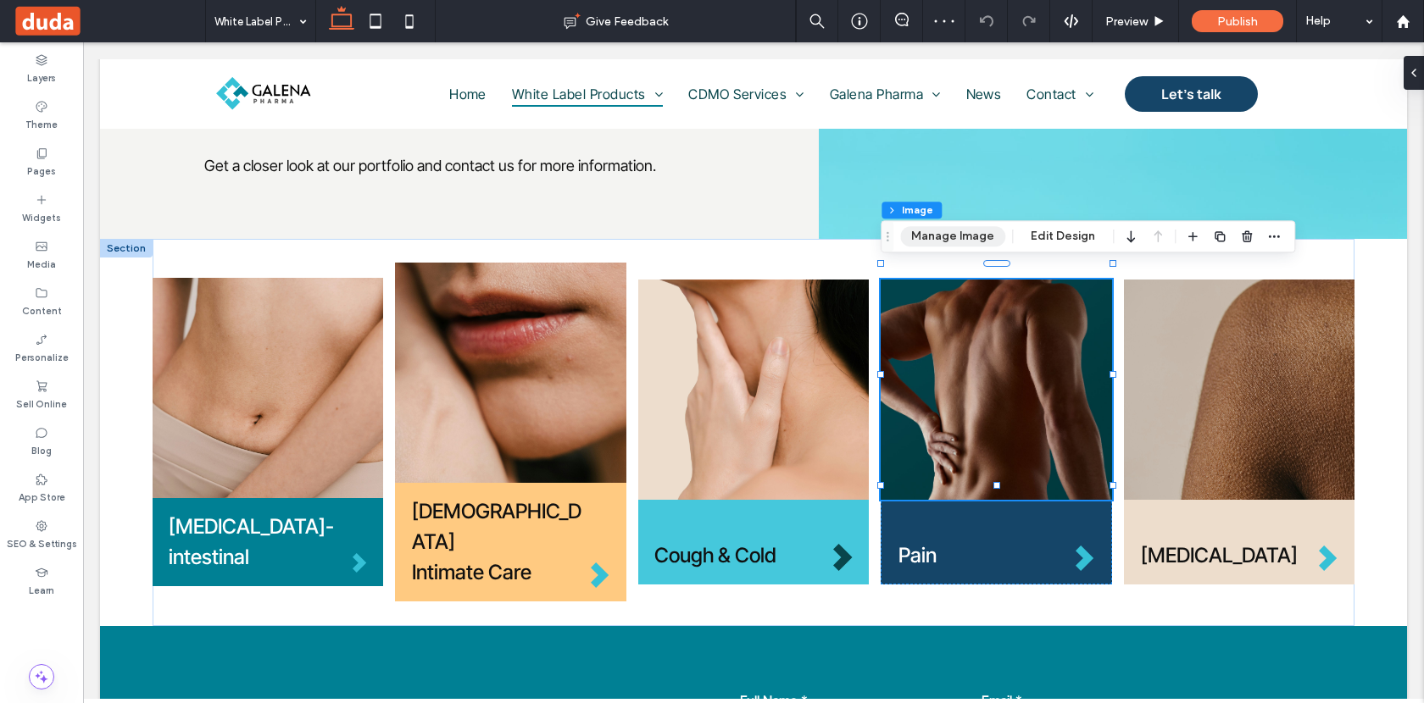
click at [962, 236] on button "Manage Image" at bounding box center [952, 236] width 105 height 20
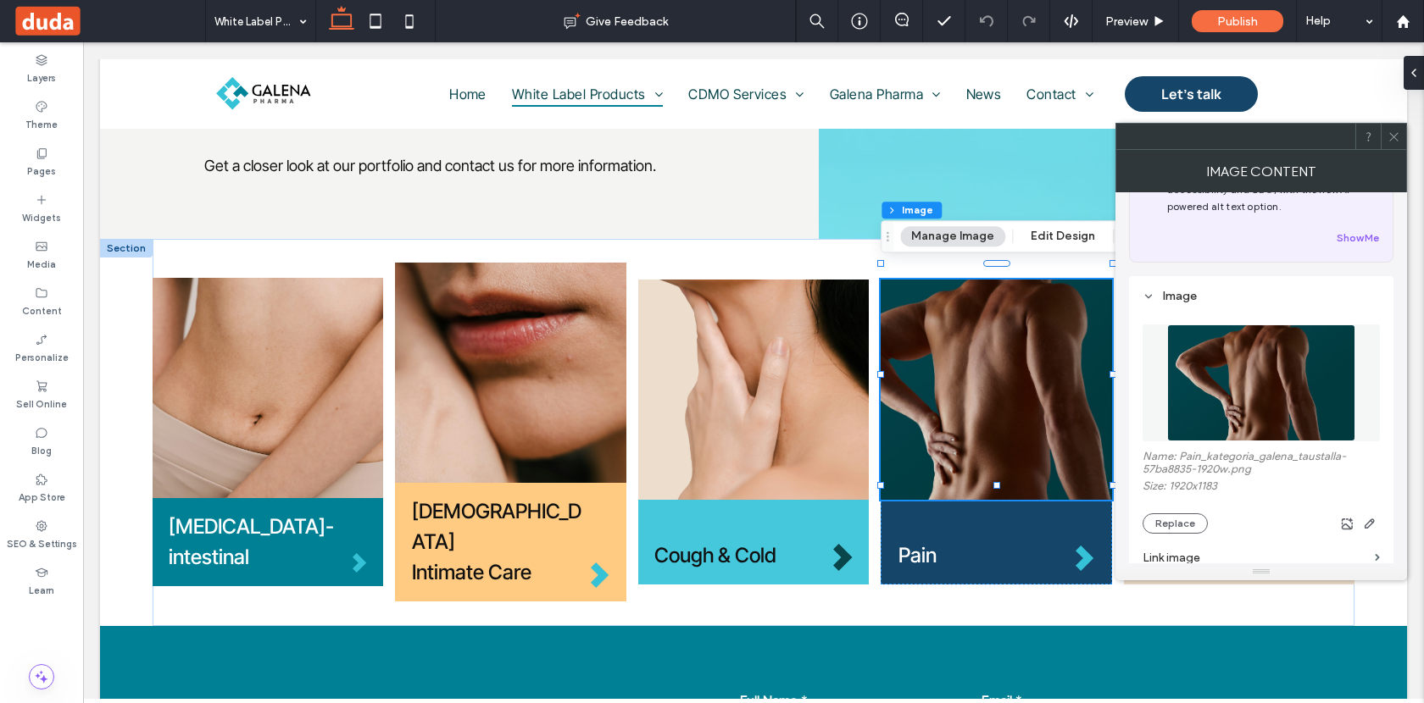
scroll to position [96, 0]
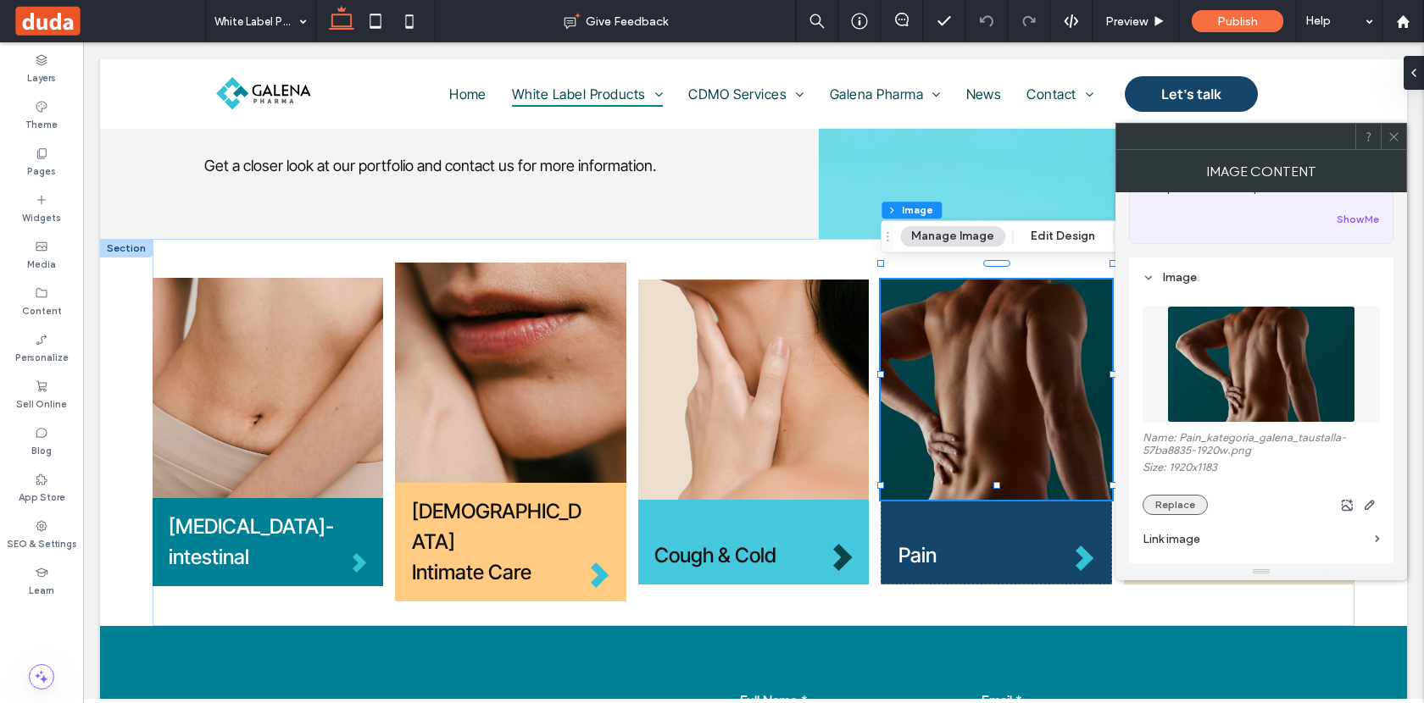
click at [1170, 508] on button "Replace" at bounding box center [1174, 505] width 65 height 20
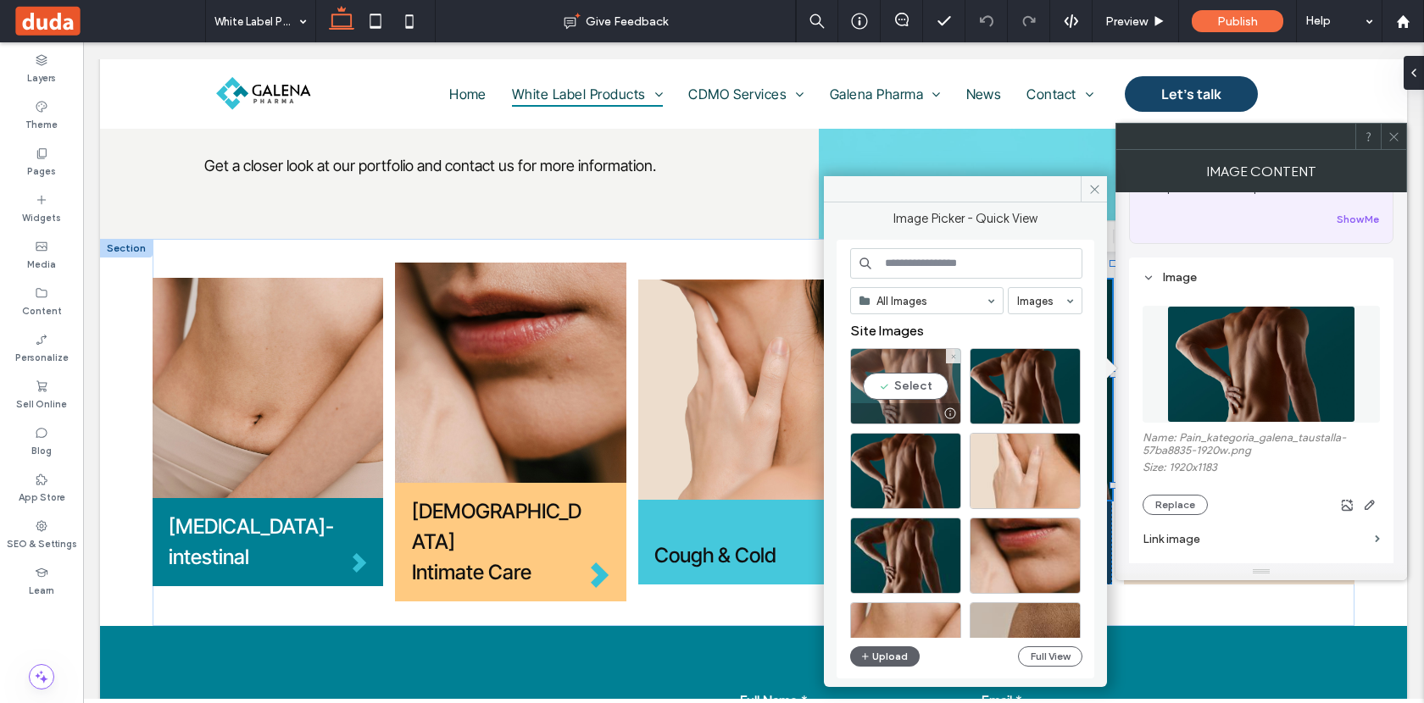
click at [891, 389] on div "Select" at bounding box center [905, 386] width 111 height 76
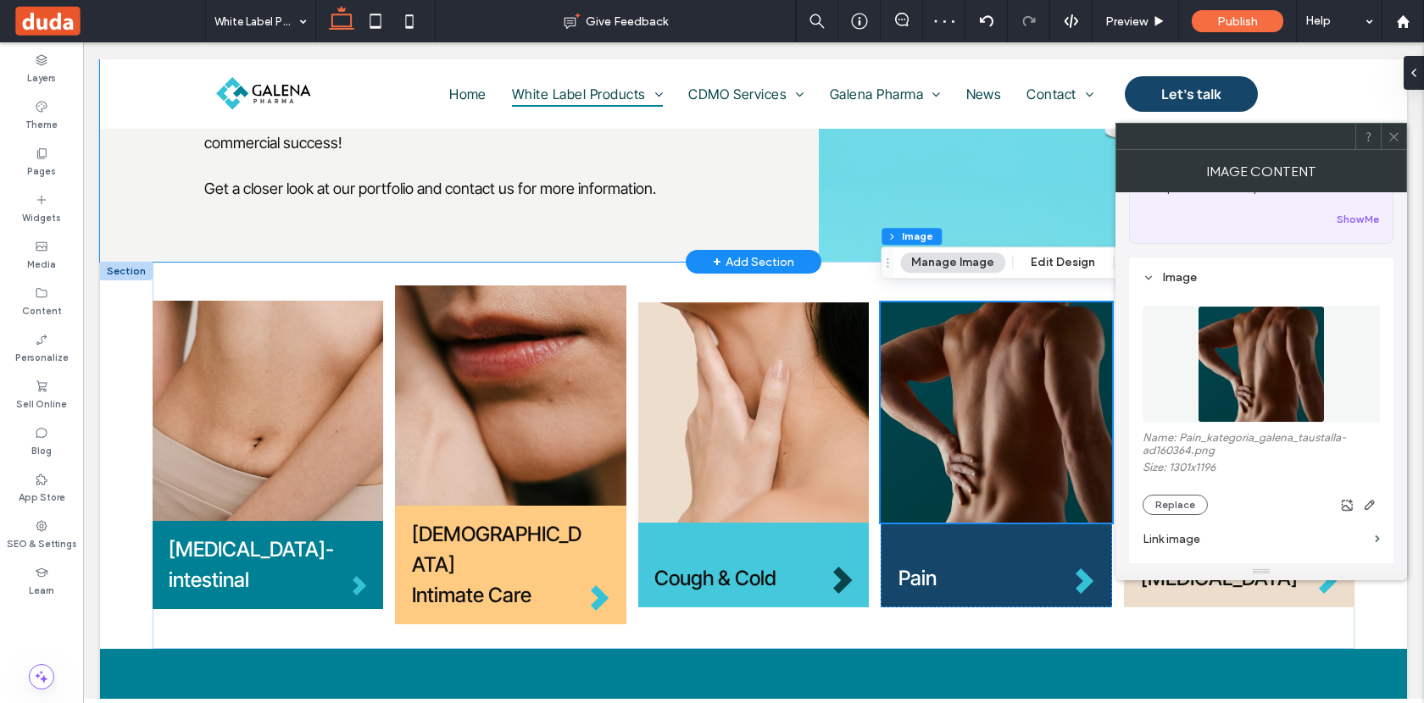
scroll to position [395, 0]
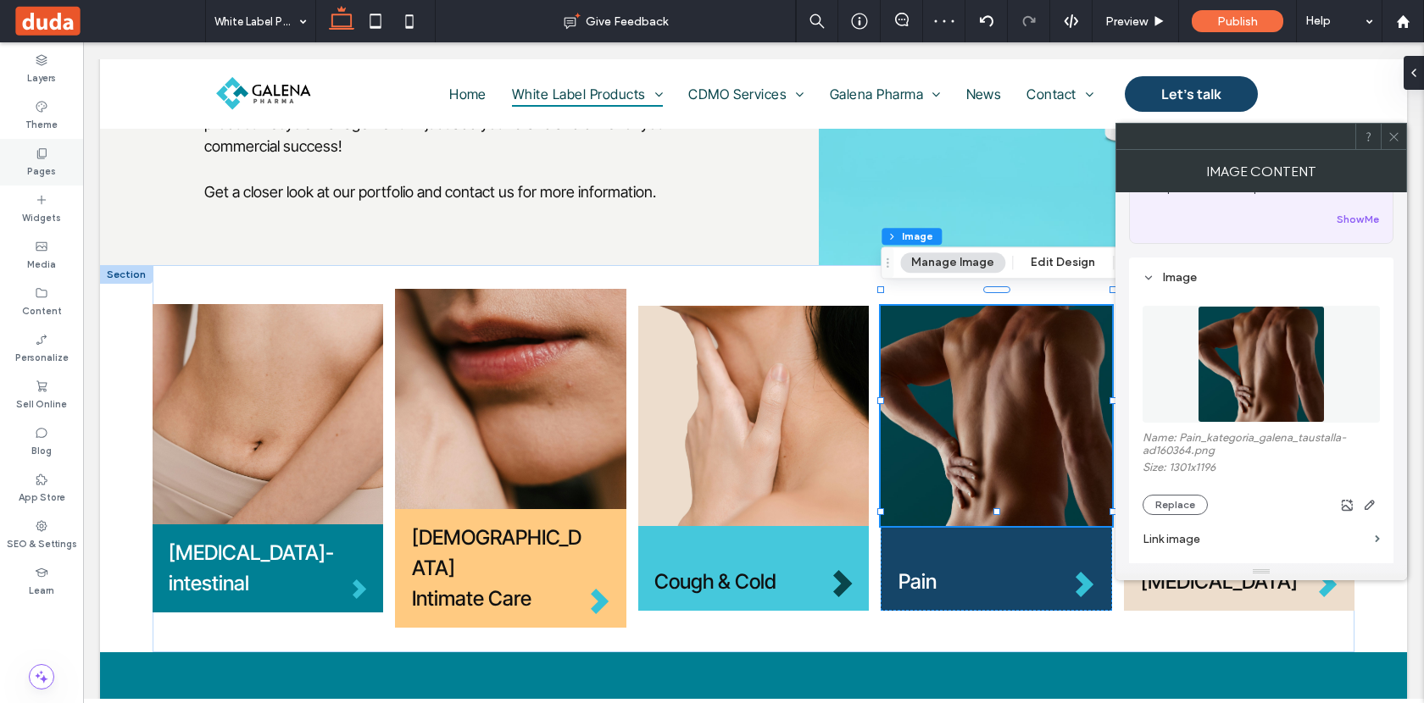
click at [48, 166] on label "Pages" at bounding box center [41, 169] width 29 height 19
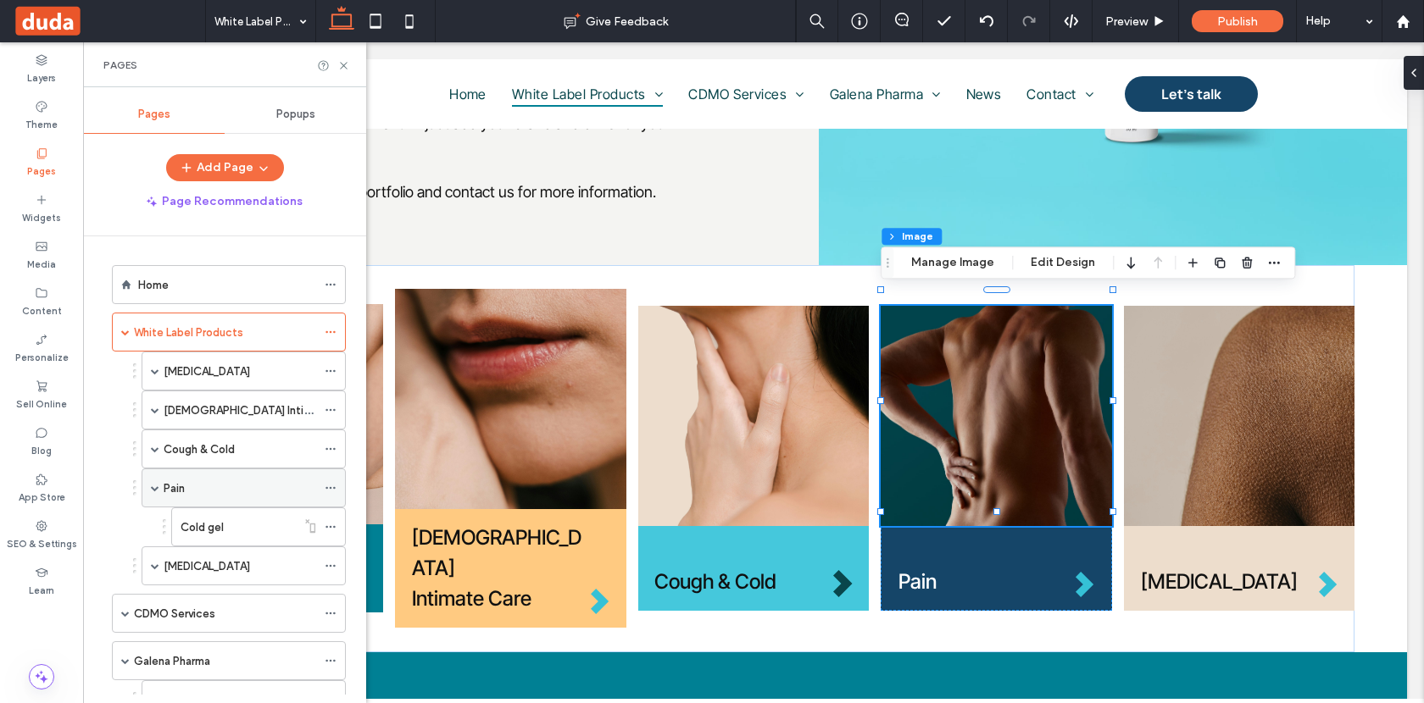
click at [231, 490] on div "Pain" at bounding box center [240, 489] width 153 height 18
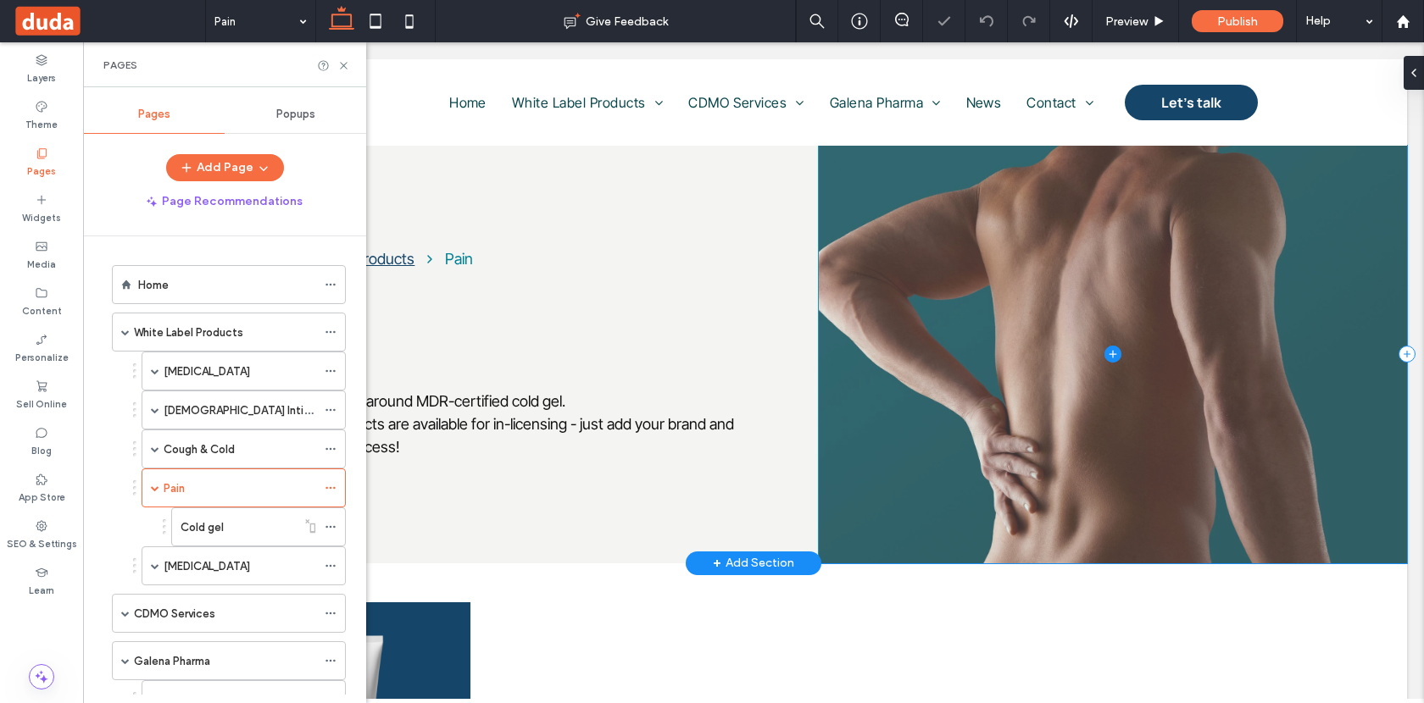
click at [1025, 376] on span at bounding box center [1113, 355] width 588 height 418
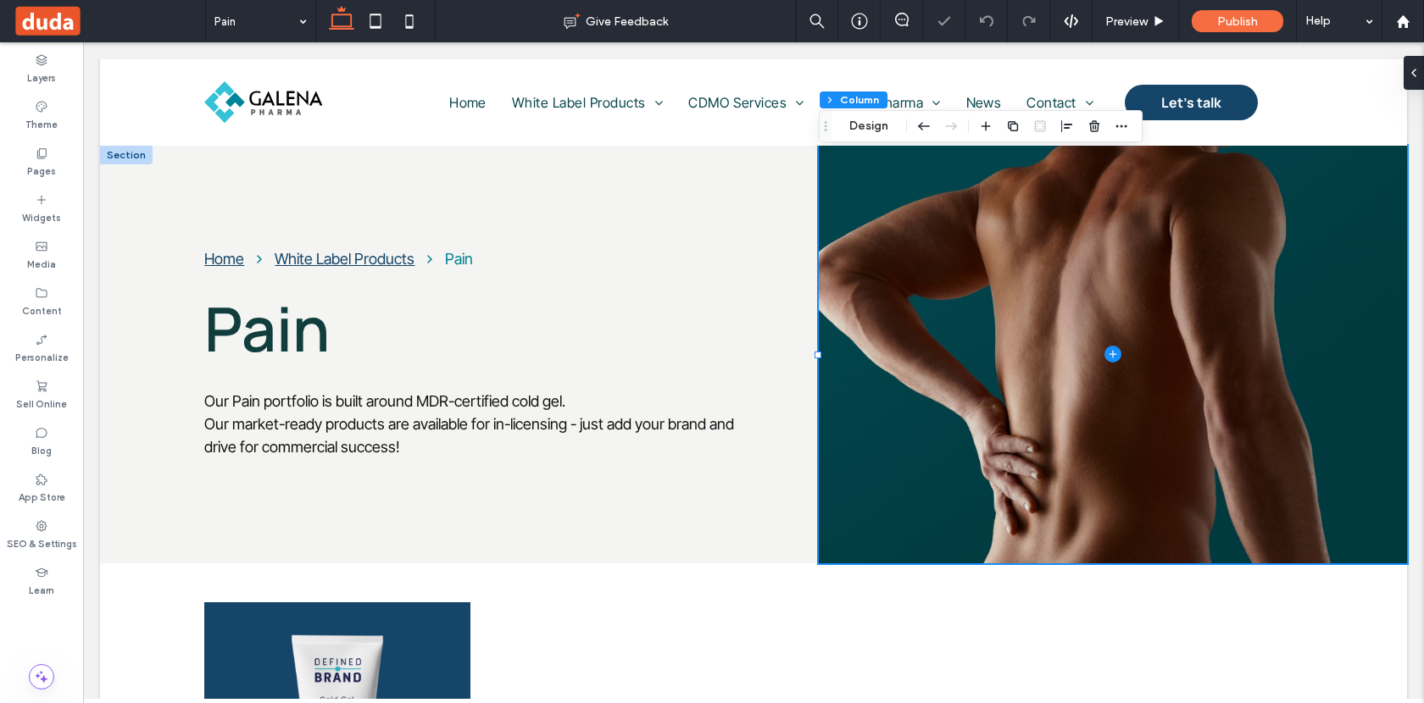
click at [847, 114] on div "Section Column Design" at bounding box center [981, 126] width 324 height 32
click at [868, 132] on button "Design" at bounding box center [868, 126] width 61 height 20
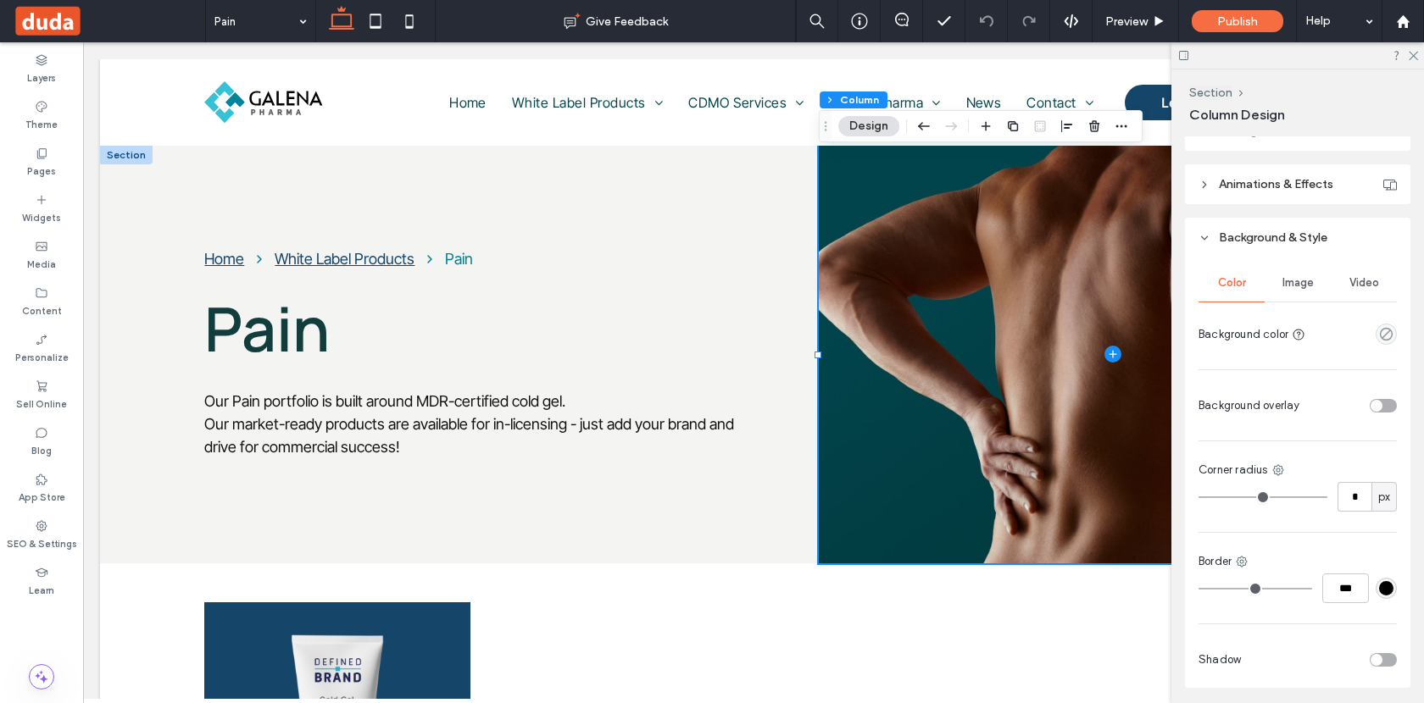
scroll to position [366, 0]
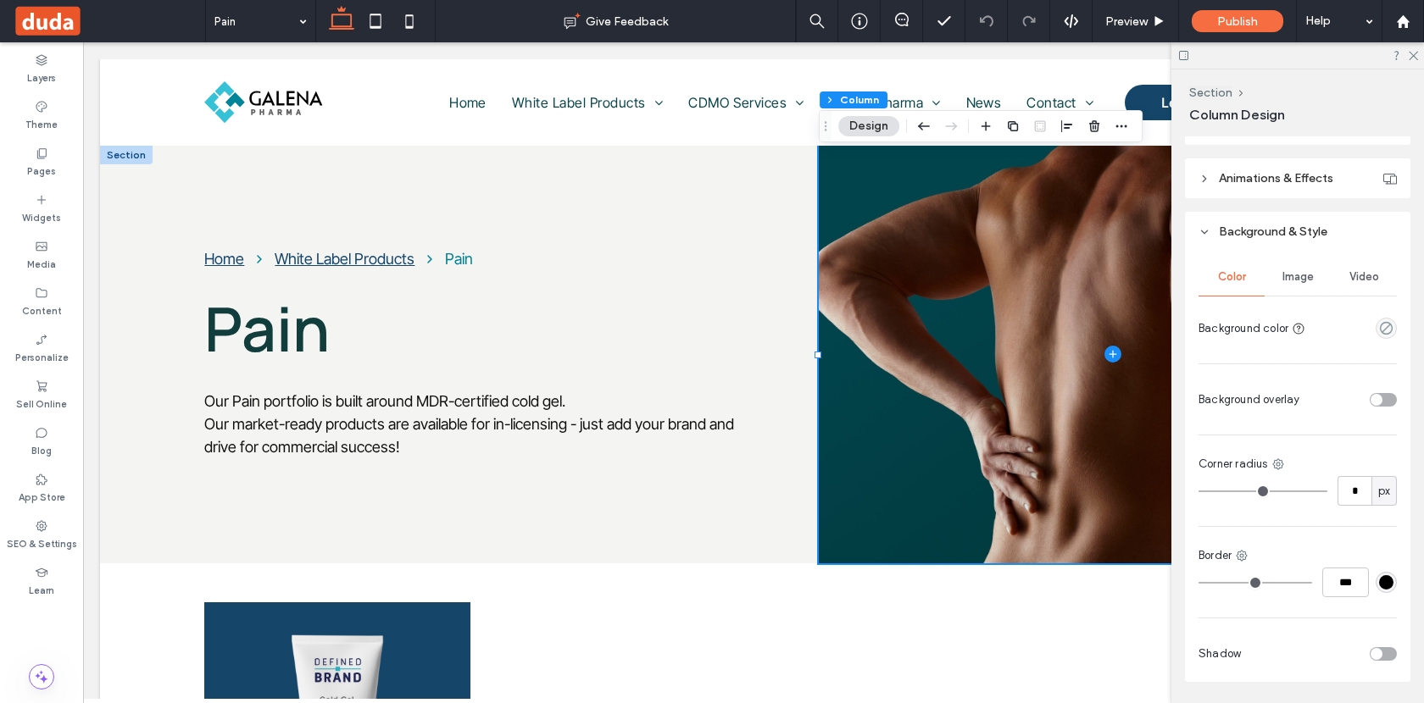
click at [1306, 281] on span "Image" at bounding box center [1297, 277] width 31 height 14
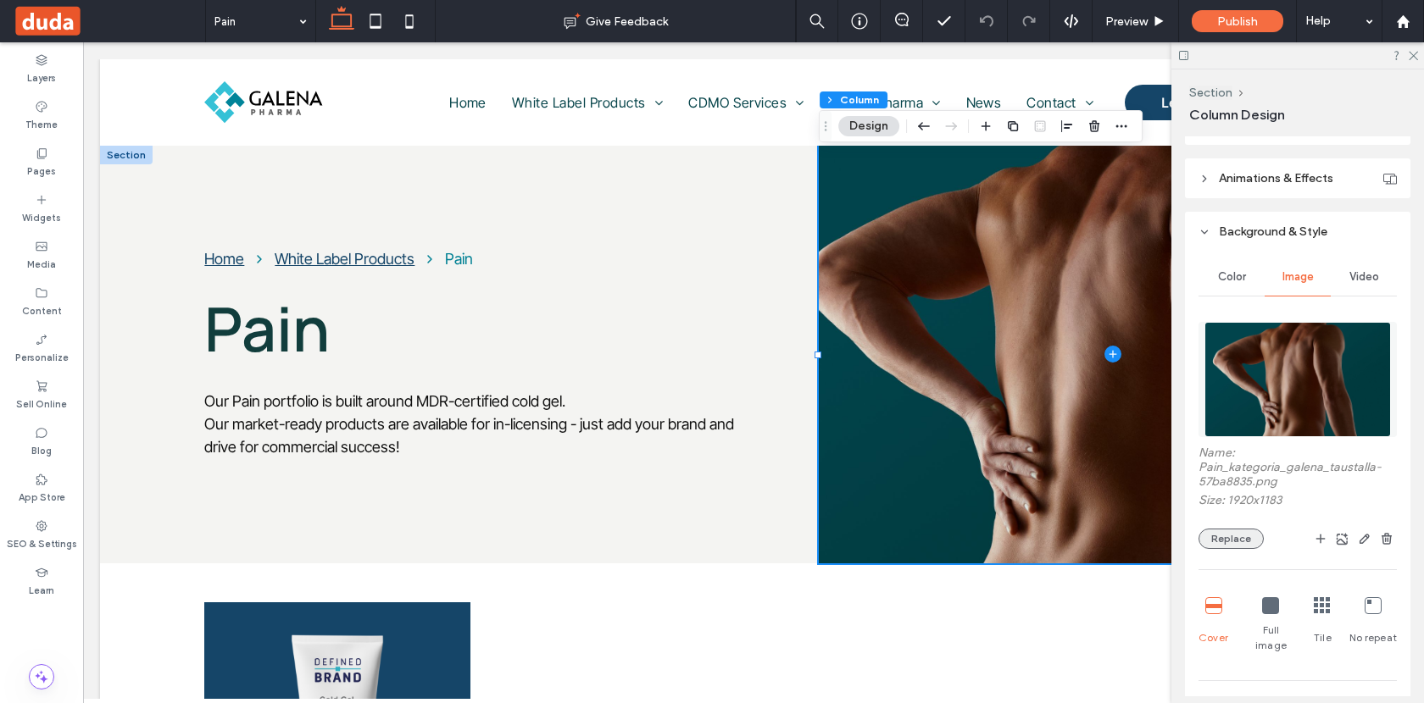
click at [1236, 541] on button "Replace" at bounding box center [1230, 539] width 65 height 20
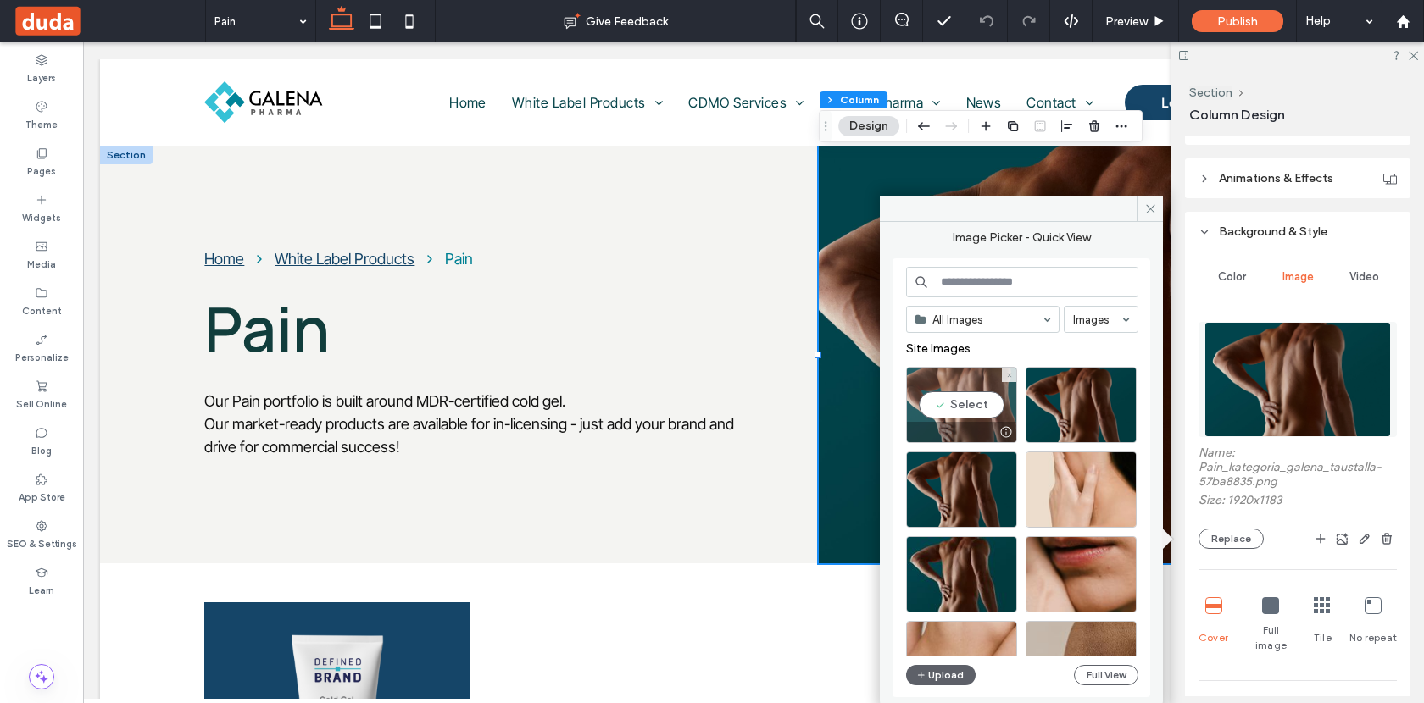
click at [960, 397] on div "Select" at bounding box center [961, 405] width 111 height 76
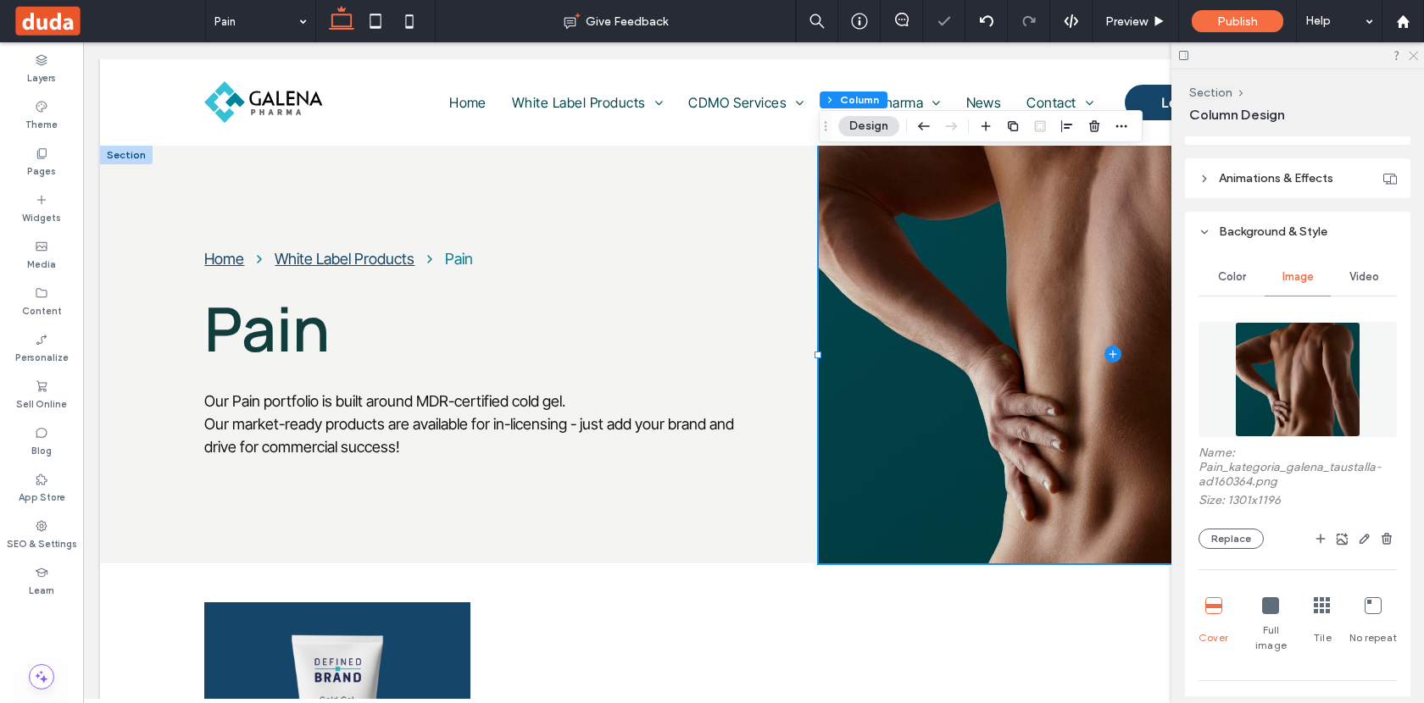
click at [1416, 57] on icon at bounding box center [1412, 54] width 11 height 11
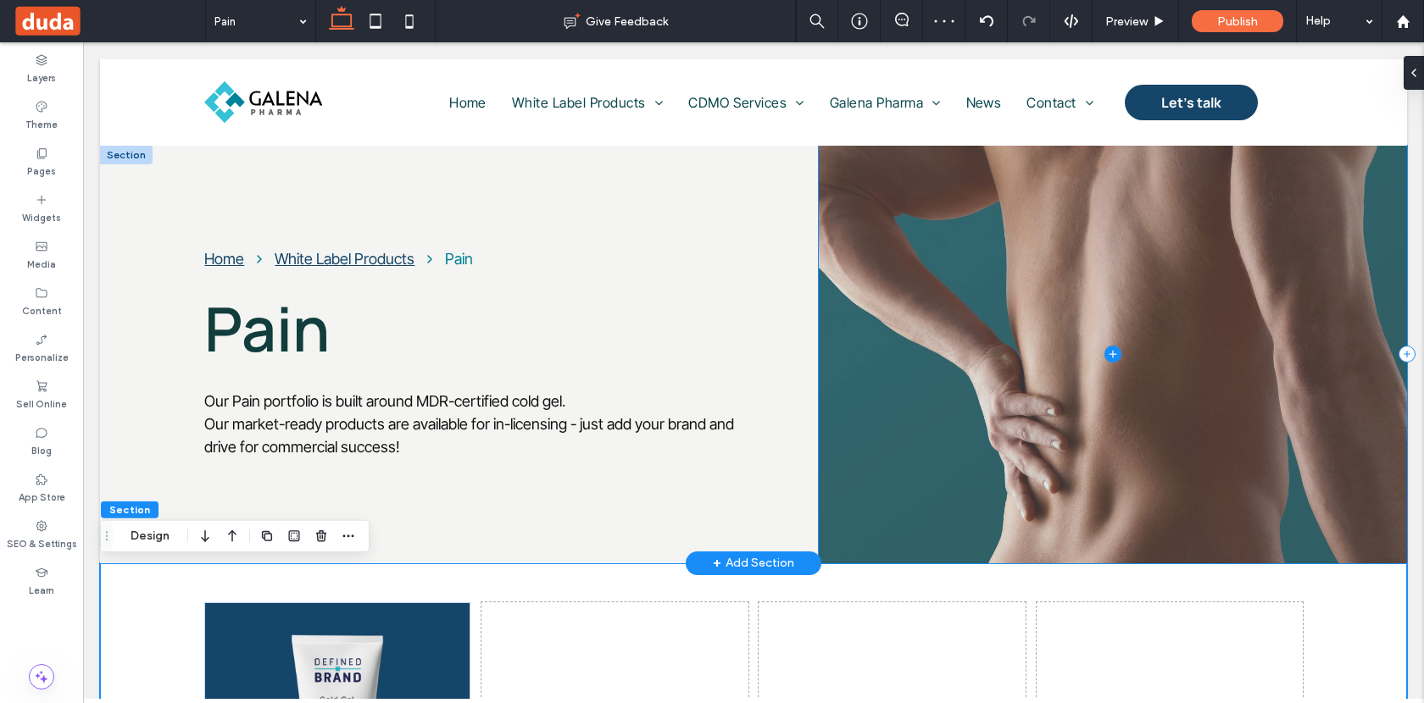
click at [970, 229] on span at bounding box center [1113, 355] width 588 height 418
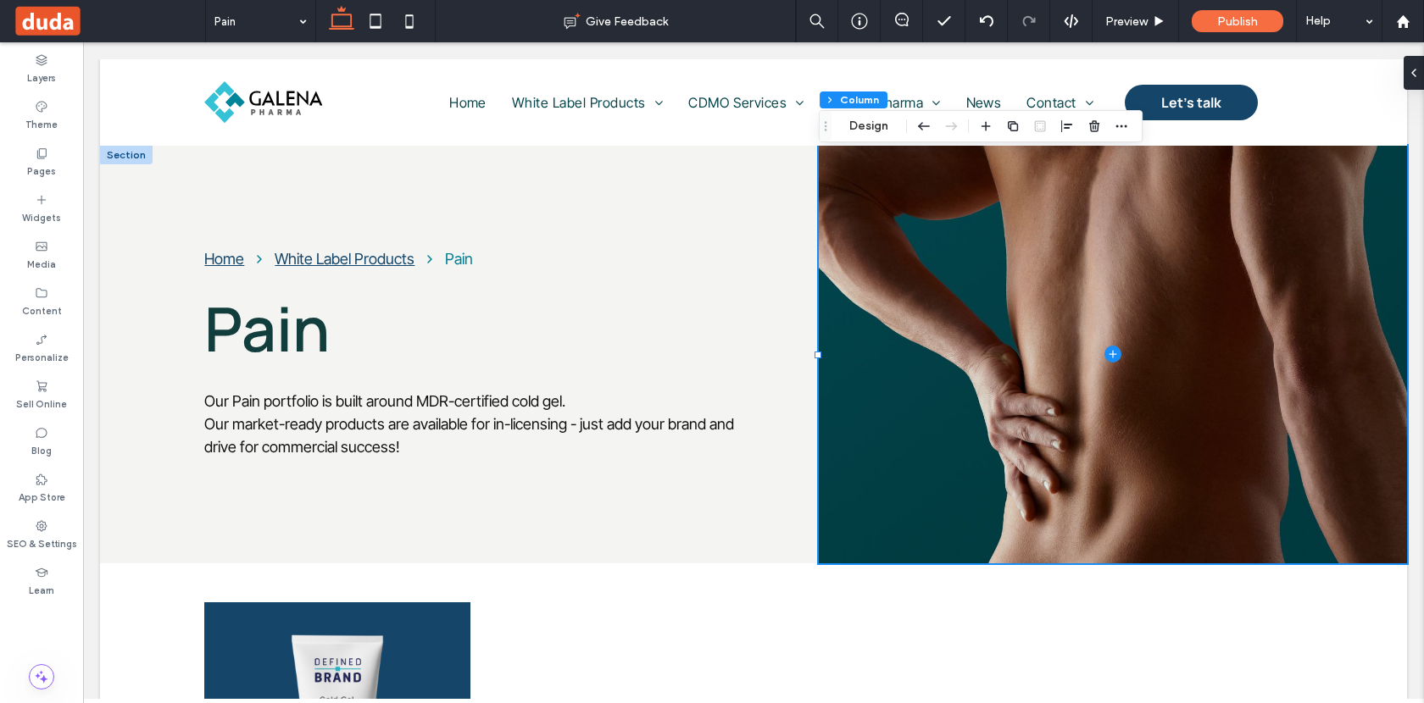
click at [878, 138] on div "Section Column Design" at bounding box center [981, 126] width 324 height 32
click at [872, 131] on button "Design" at bounding box center [868, 126] width 61 height 20
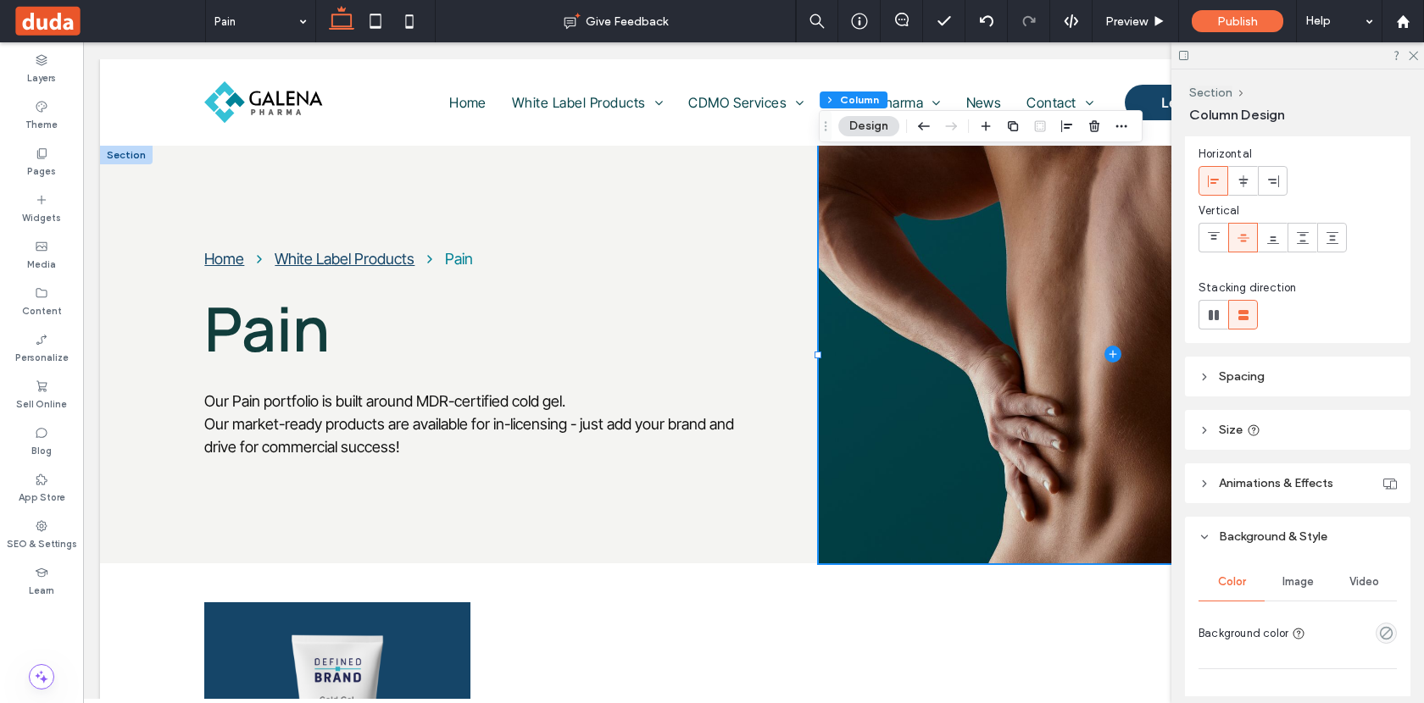
scroll to position [125, 0]
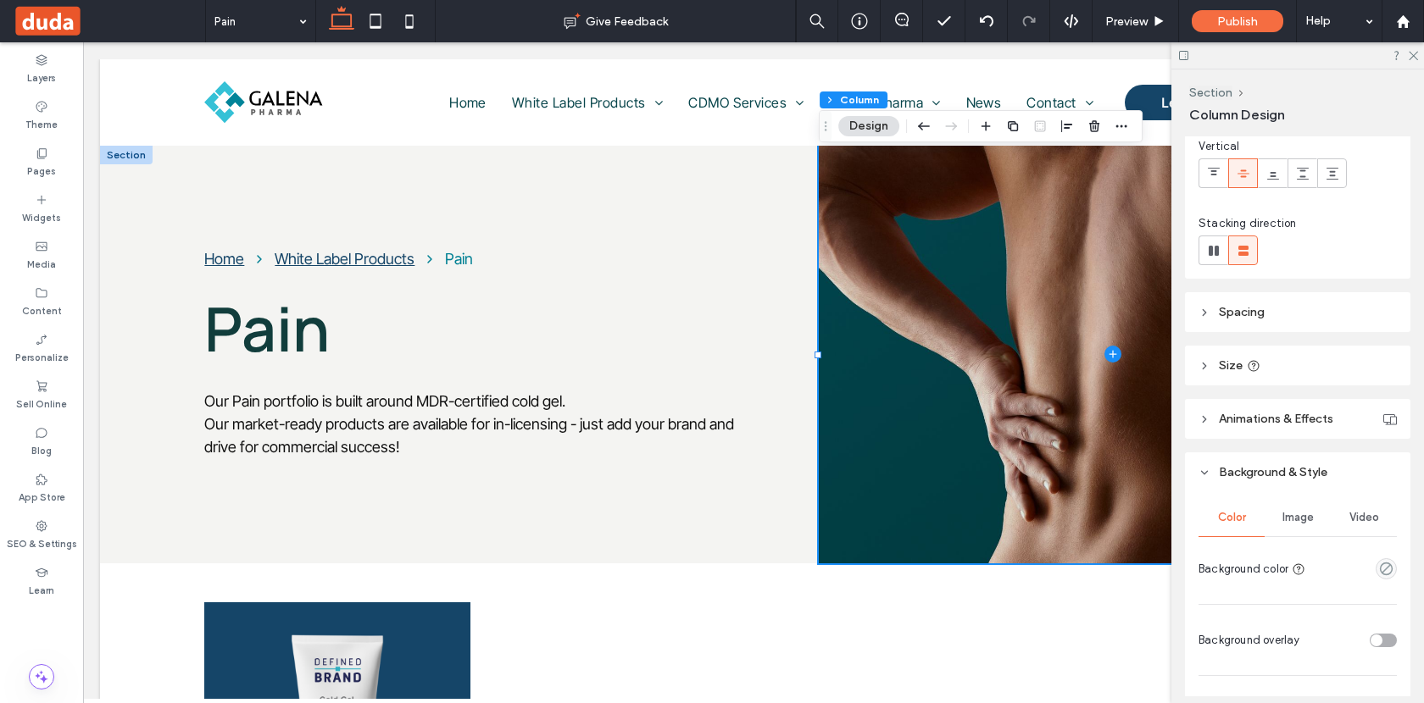
click at [1302, 519] on span "Image" at bounding box center [1297, 518] width 31 height 14
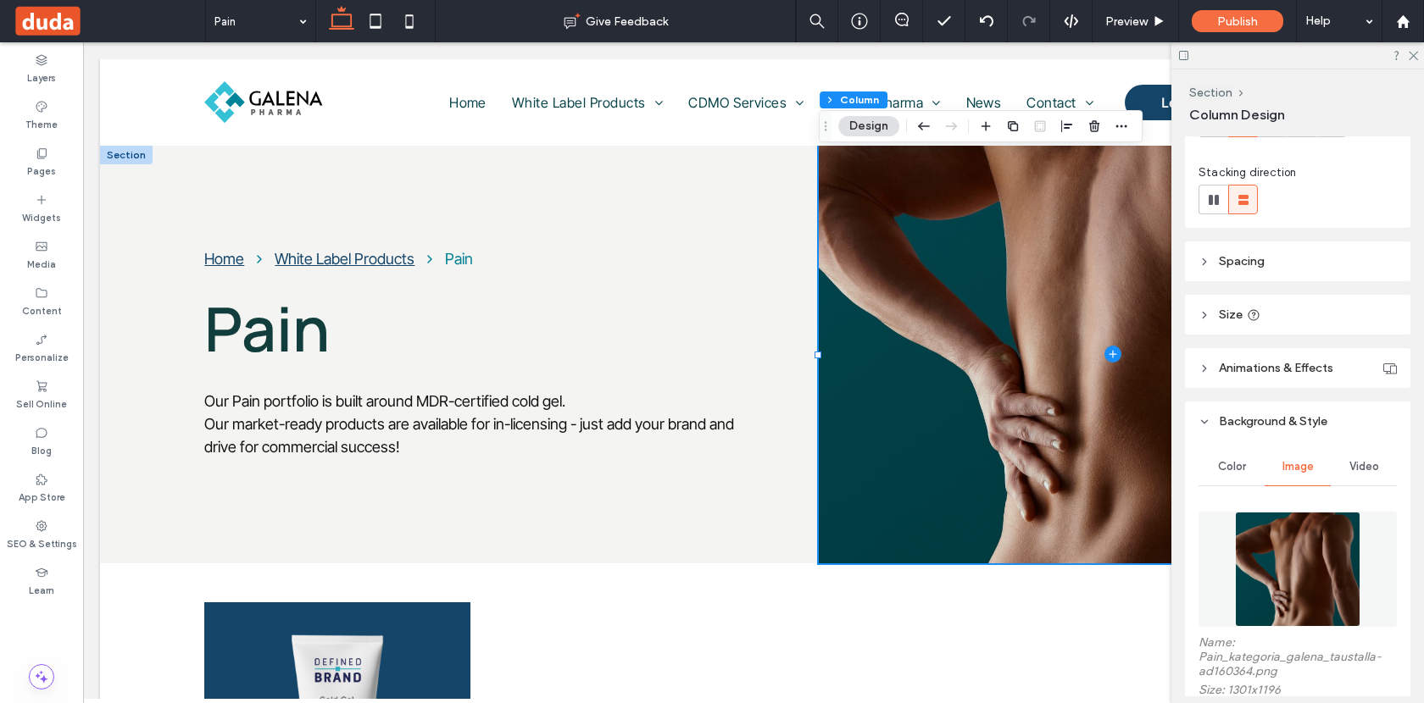
scroll to position [210, 0]
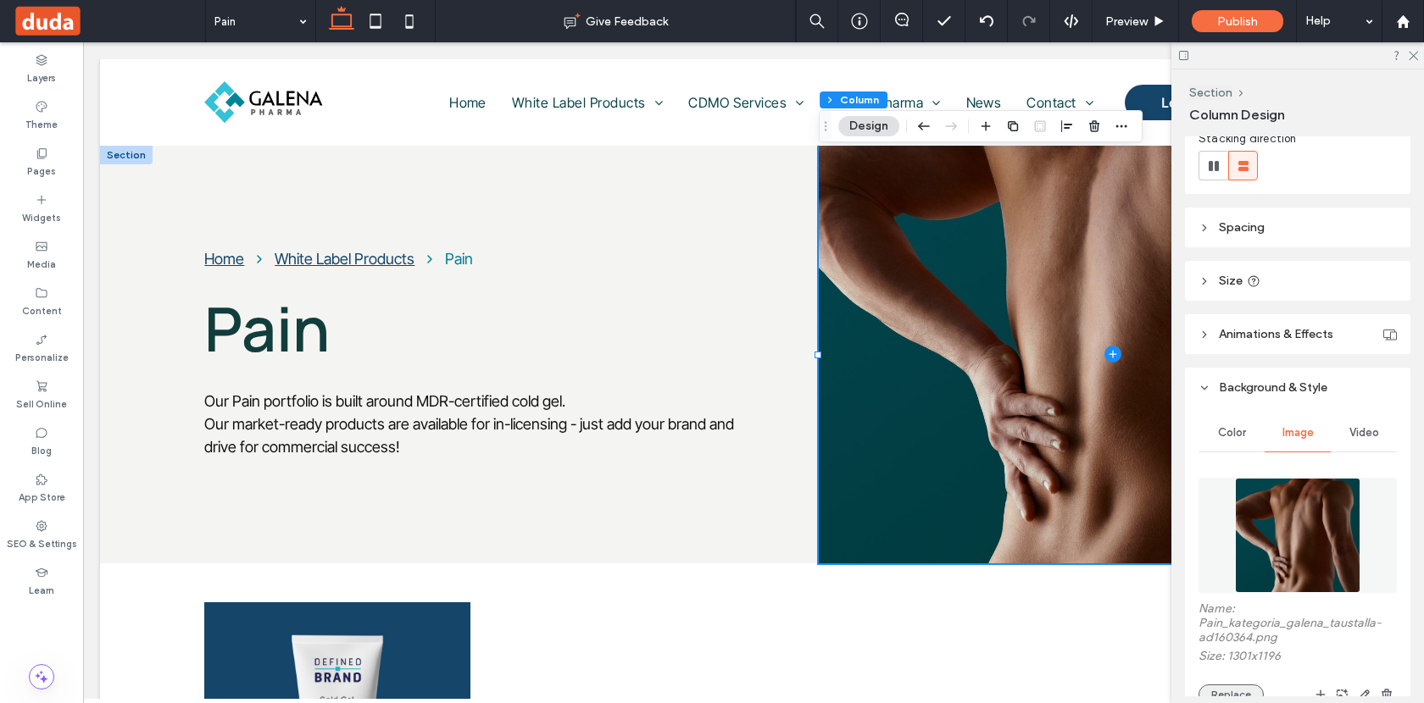
click at [1236, 690] on button "Replace" at bounding box center [1230, 695] width 65 height 20
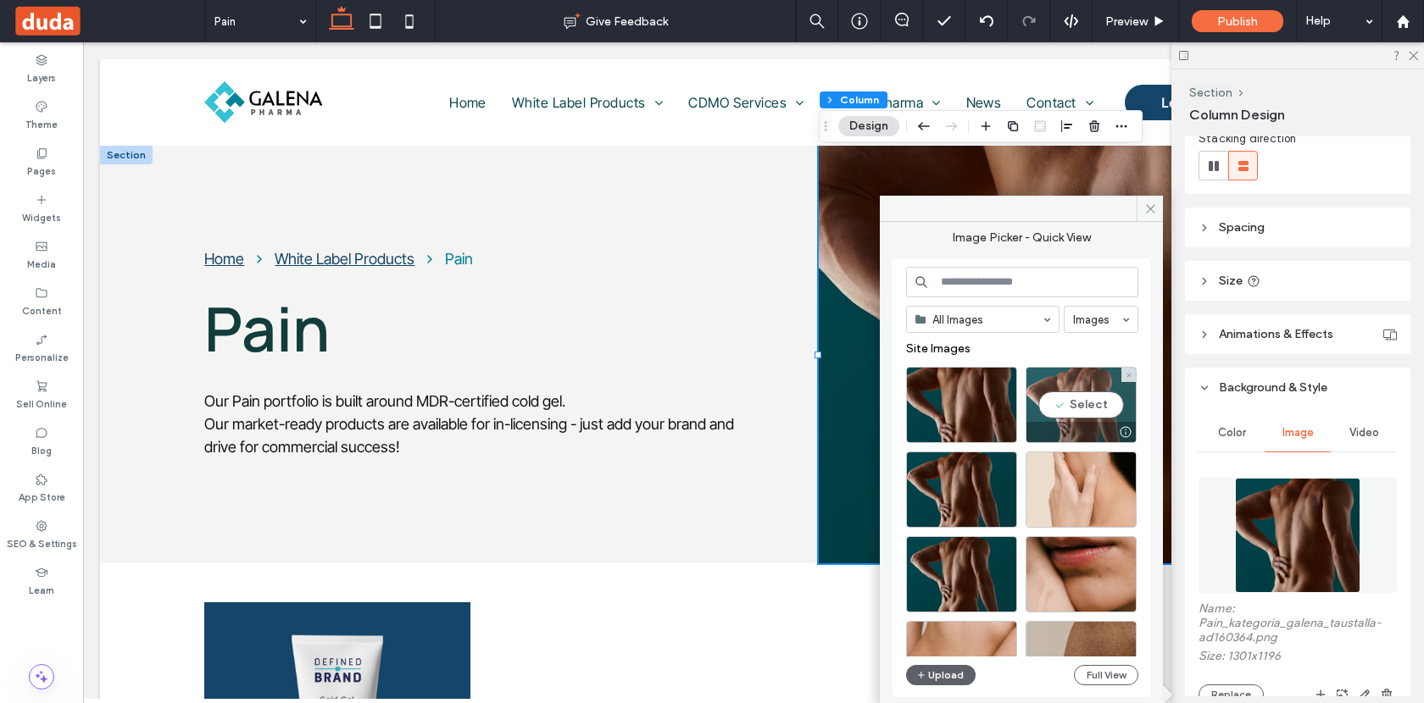
click at [1079, 408] on div "Select" at bounding box center [1080, 405] width 111 height 76
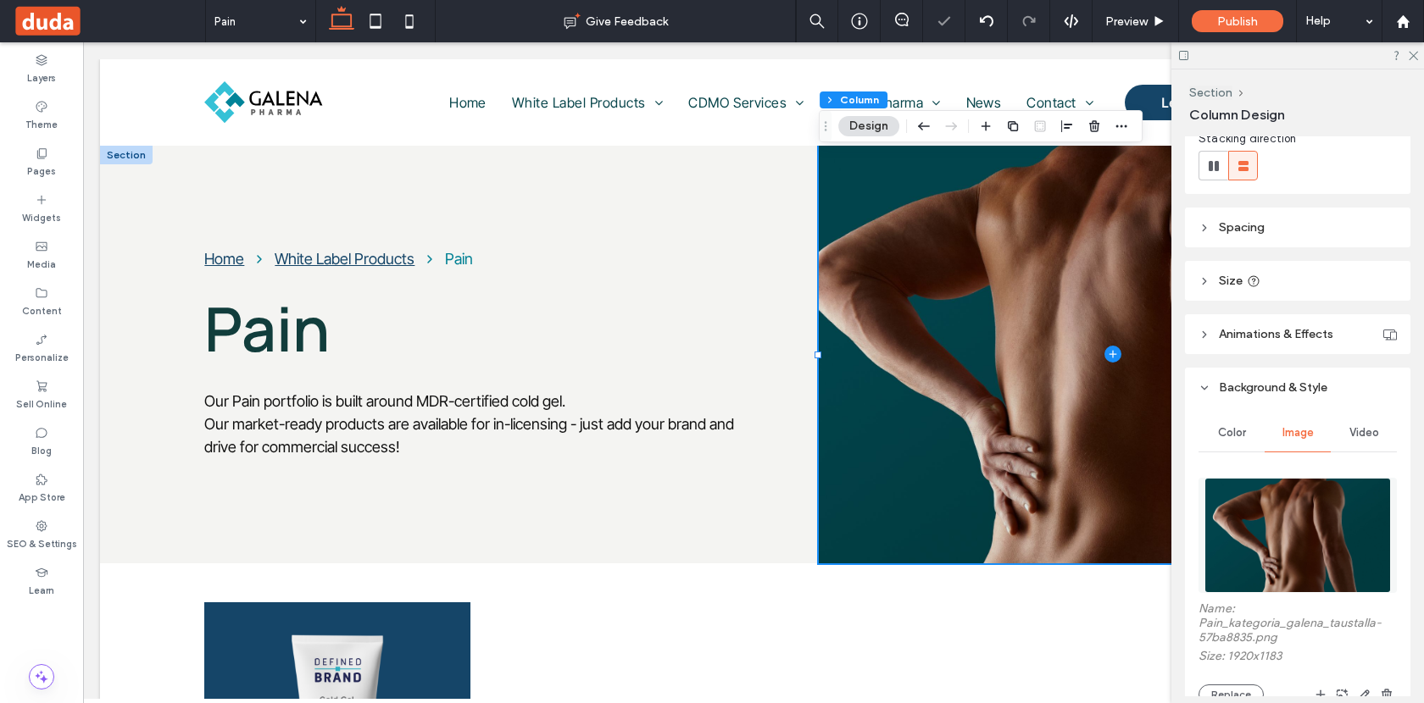
click at [1416, 60] on div at bounding box center [1297, 55] width 253 height 26
click at [1412, 53] on icon at bounding box center [1412, 54] width 11 height 11
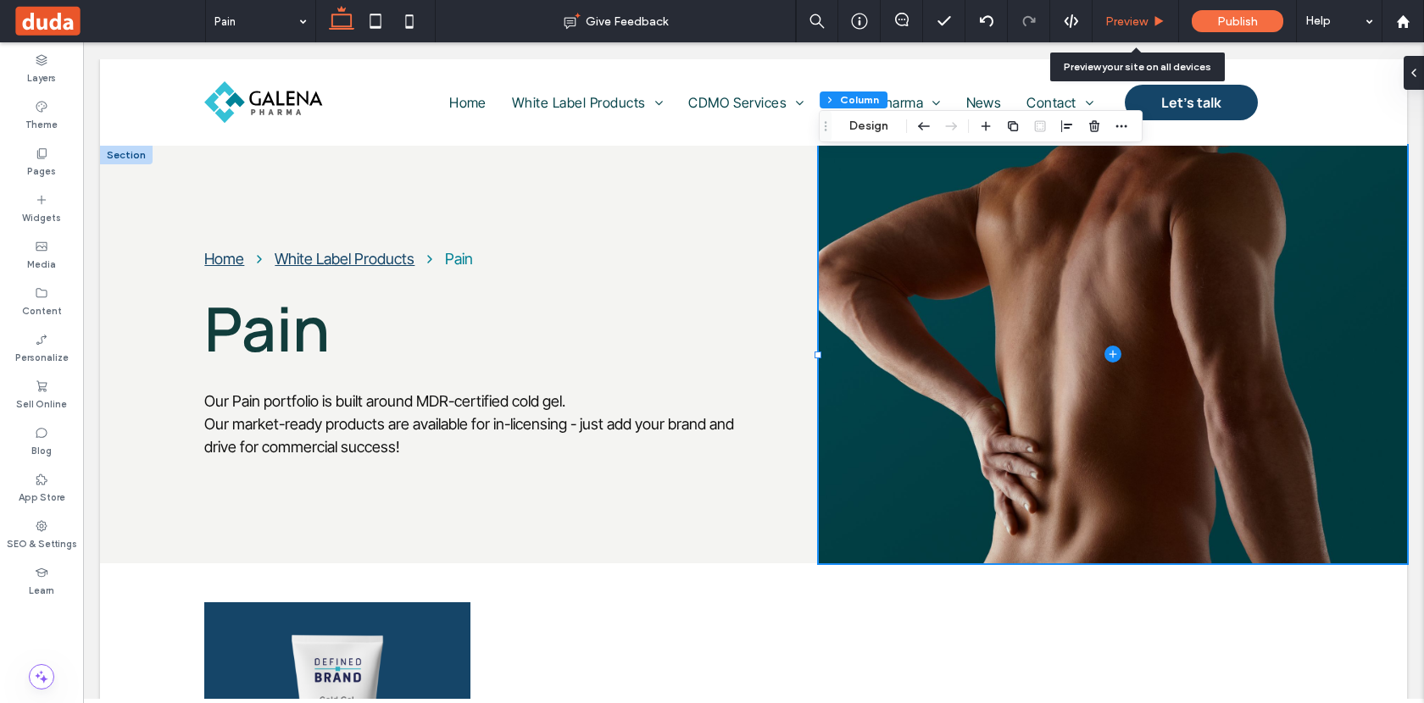
click at [1126, 23] on span "Preview" at bounding box center [1126, 21] width 42 height 14
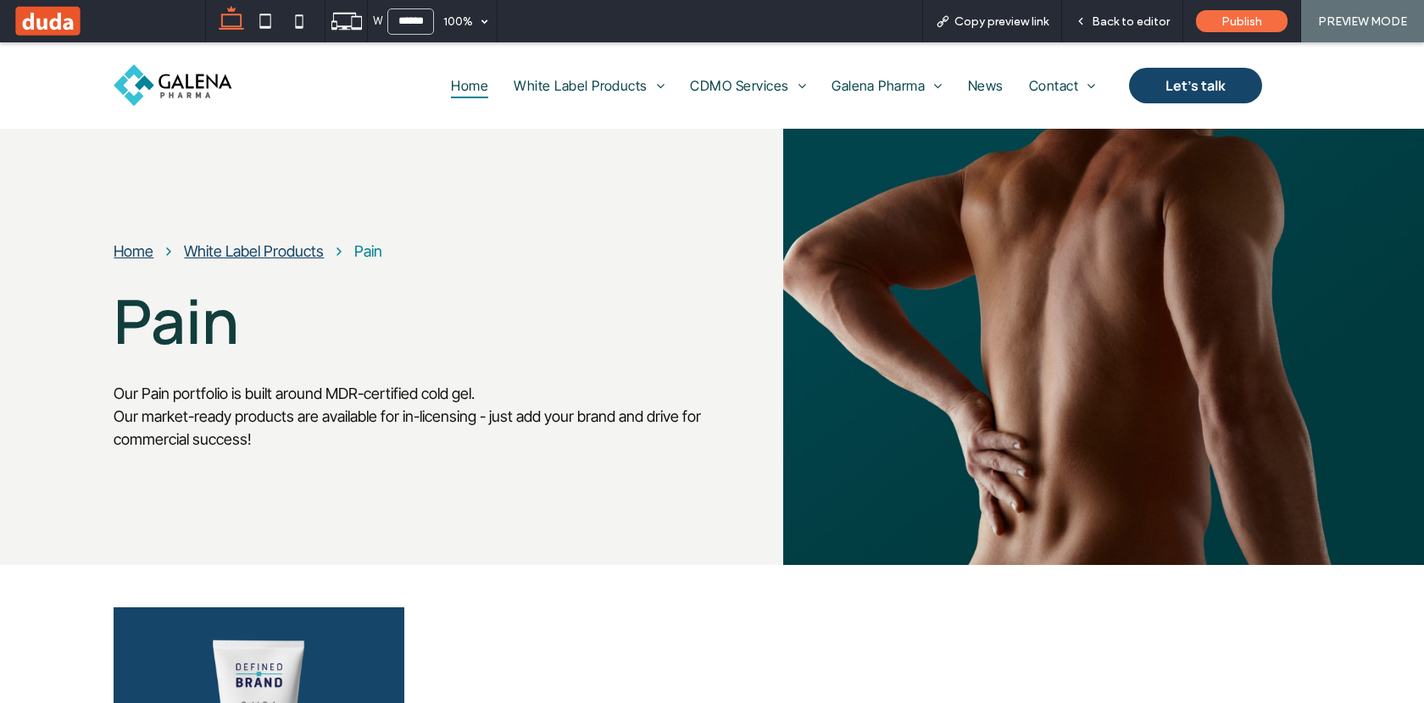
click at [469, 81] on span "Home" at bounding box center [469, 85] width 37 height 25
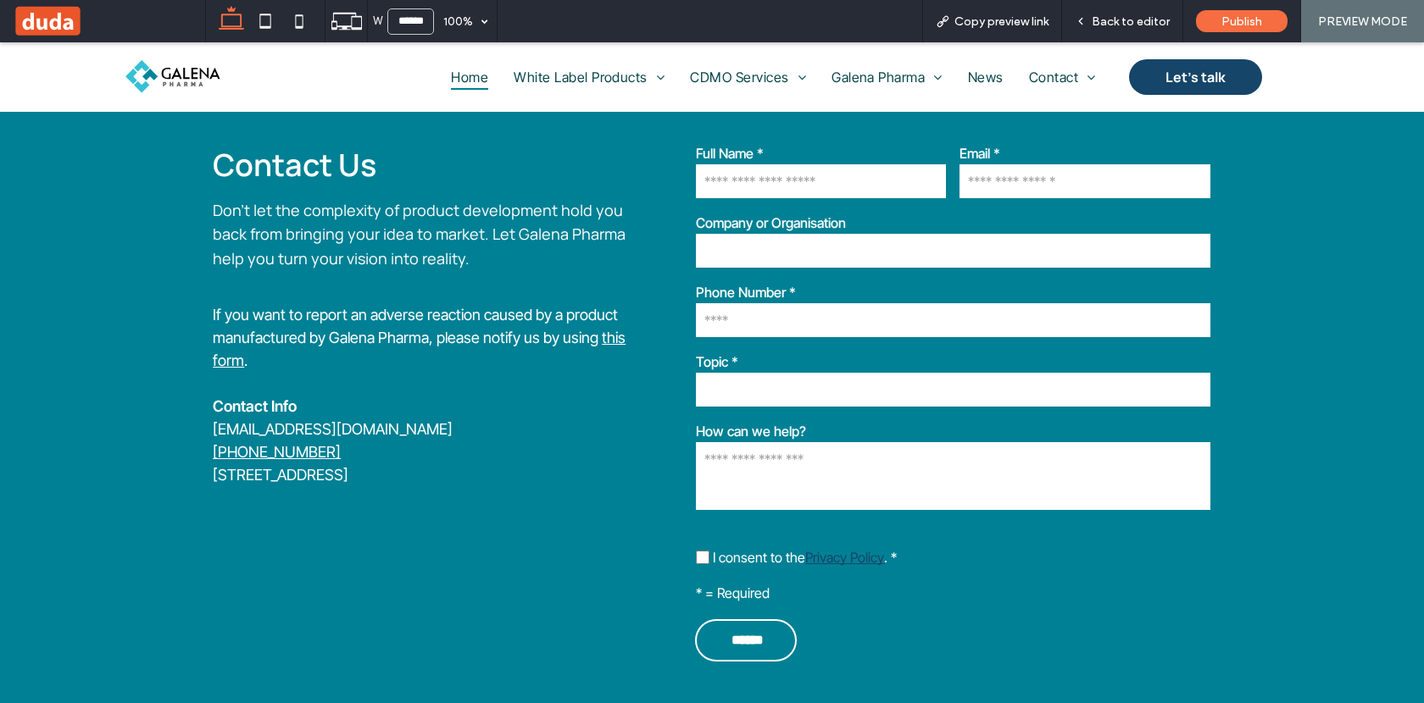
scroll to position [4931, 0]
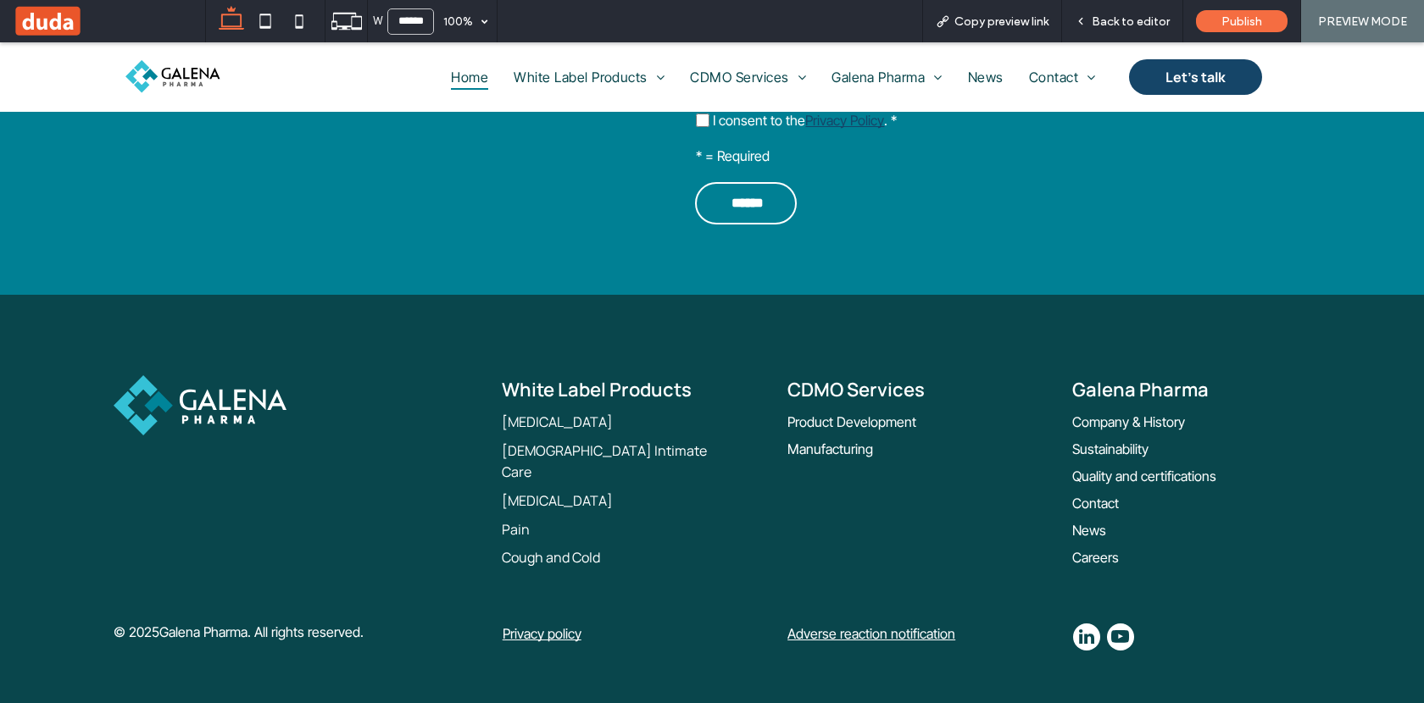
click at [902, 625] on link "Adverse reaction notification" at bounding box center [871, 633] width 168 height 17
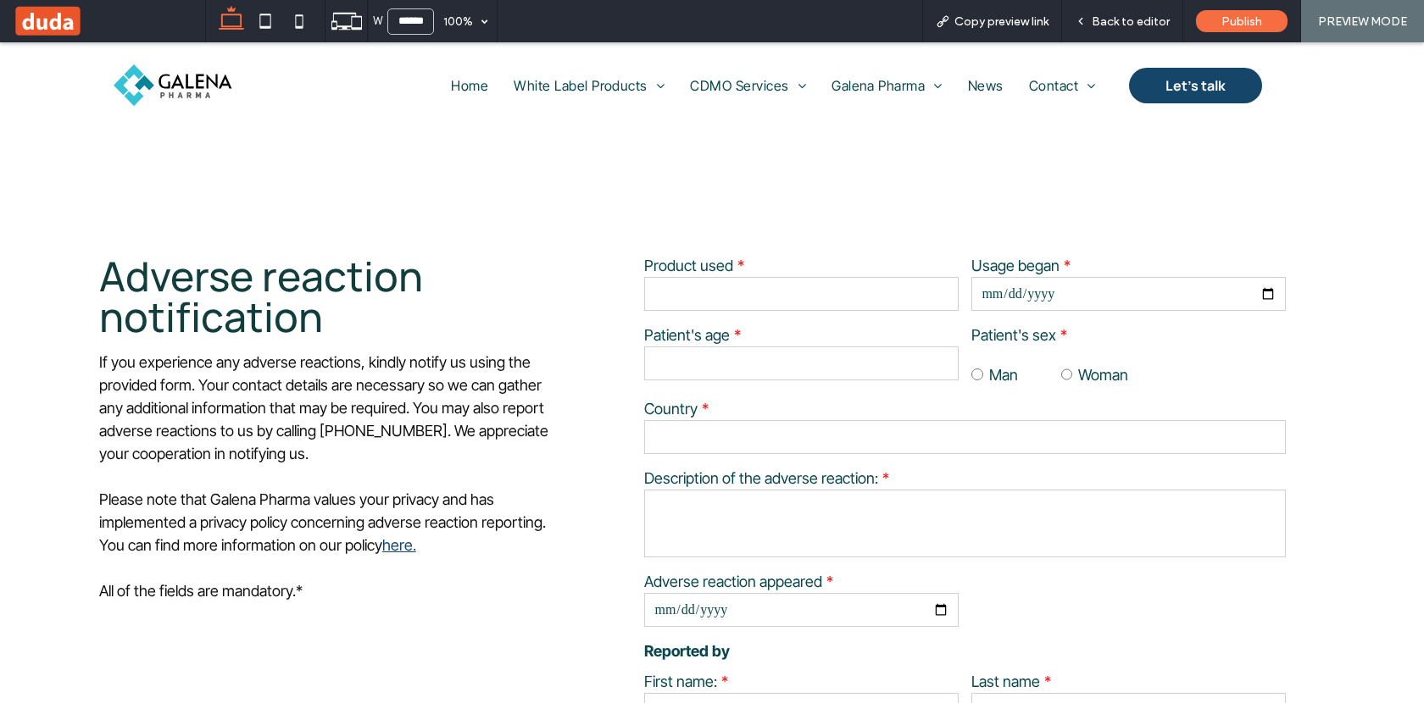
click at [175, 94] on img at bounding box center [173, 85] width 119 height 42
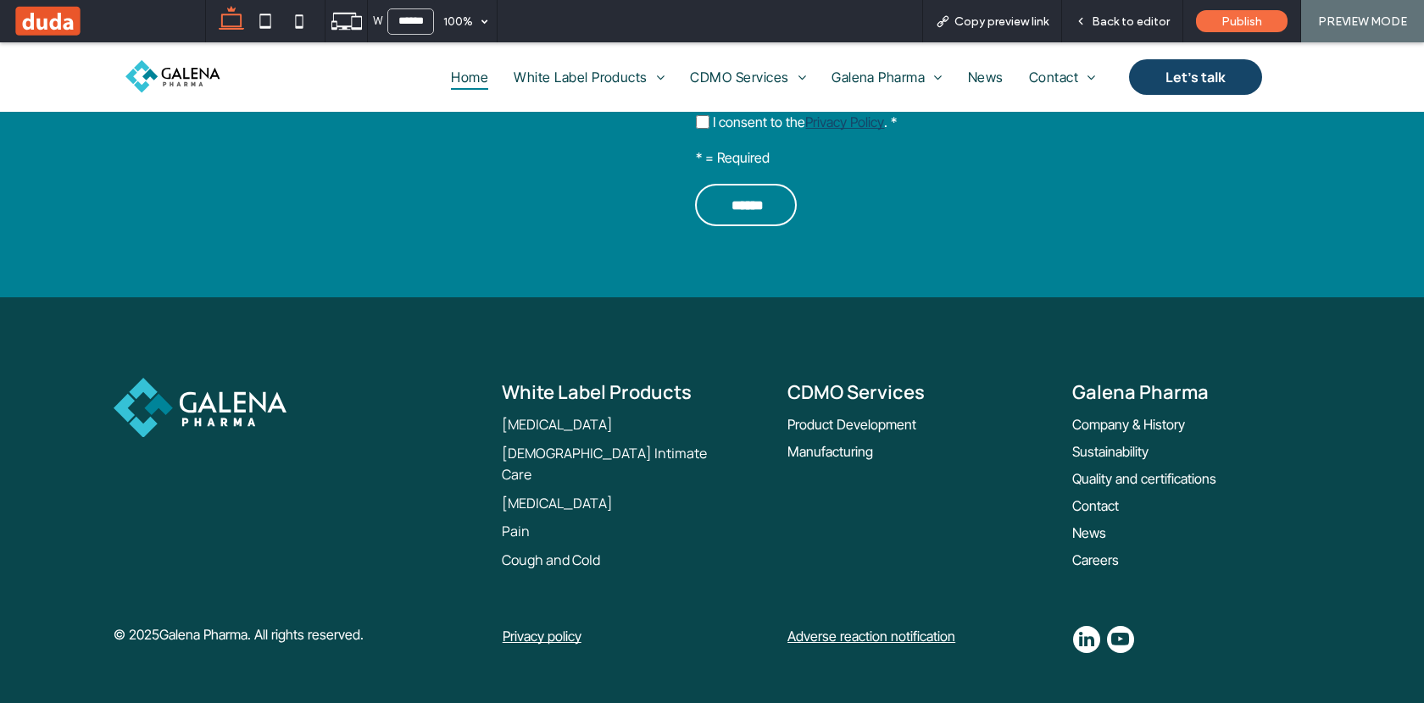
scroll to position [4941, 0]
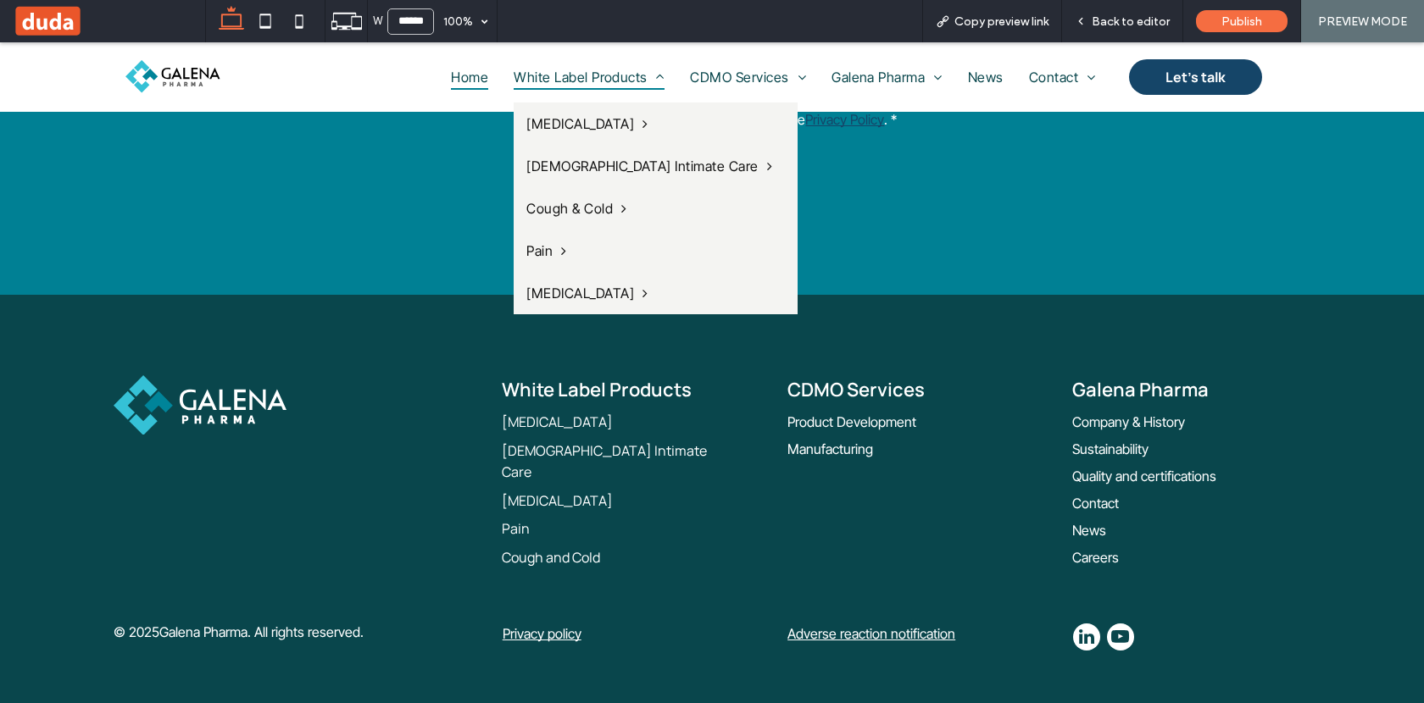
click at [581, 75] on span "White Label Products" at bounding box center [589, 76] width 151 height 25
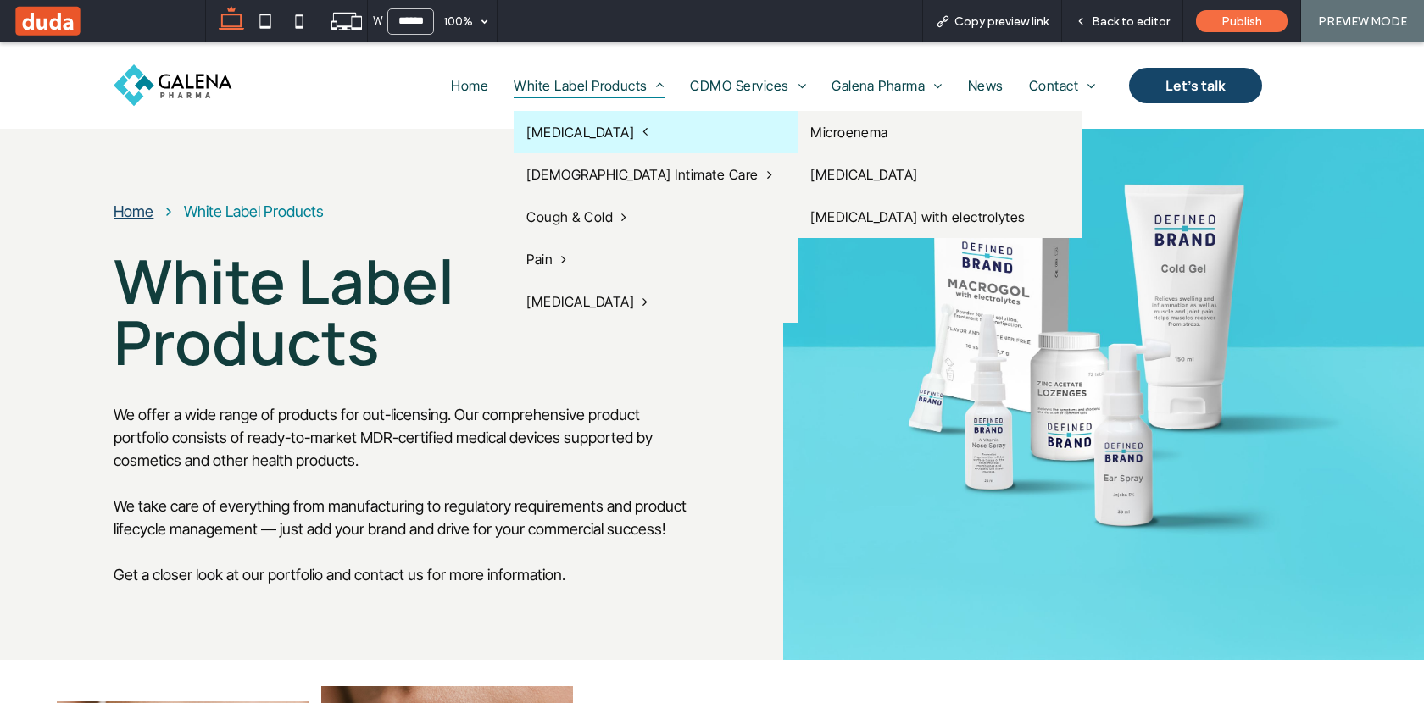
click at [586, 131] on span "[MEDICAL_DATA]" at bounding box center [586, 132] width 121 height 17
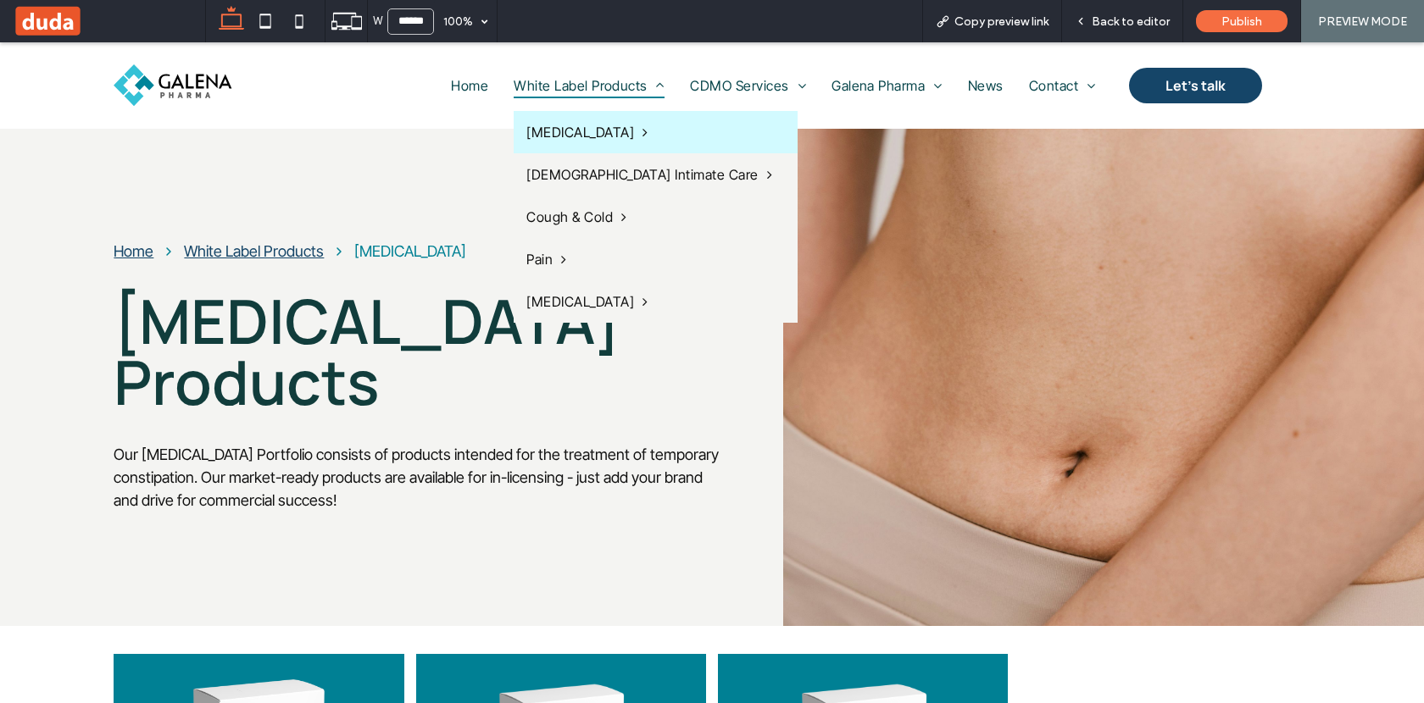
click at [572, 81] on span "White Label Products" at bounding box center [589, 85] width 151 height 25
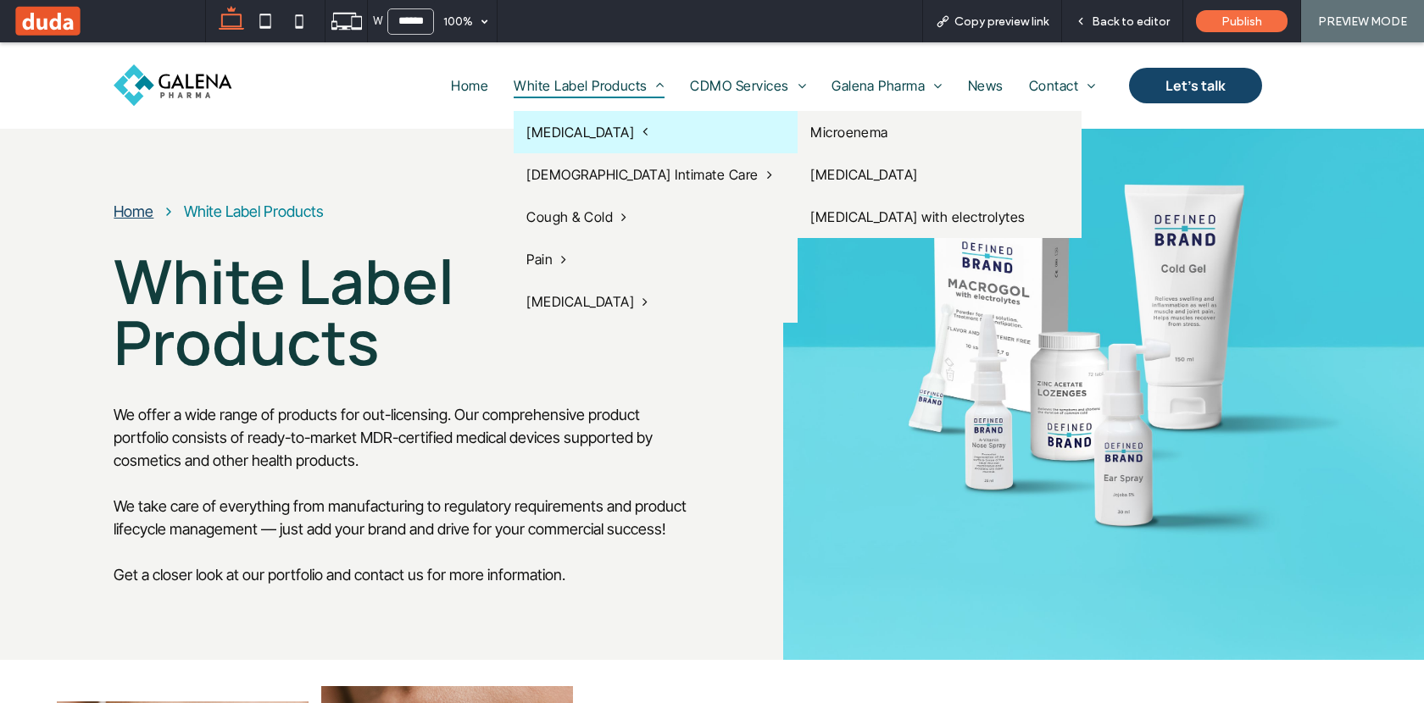
click at [576, 125] on span "[MEDICAL_DATA]" at bounding box center [586, 132] width 121 height 17
